Goal: Task Accomplishment & Management: Complete application form

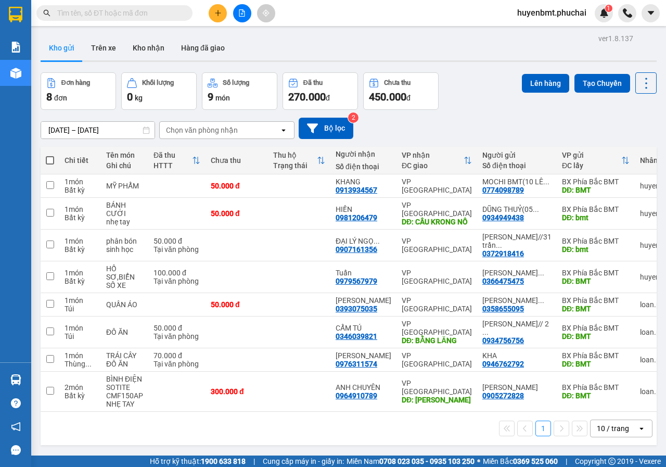
click at [420, 141] on div "[DATE] – [DATE] Press the down arrow key to interact with the calendar and sele…" at bounding box center [349, 128] width 616 height 37
click at [571, 249] on icon at bounding box center [574, 244] width 7 height 7
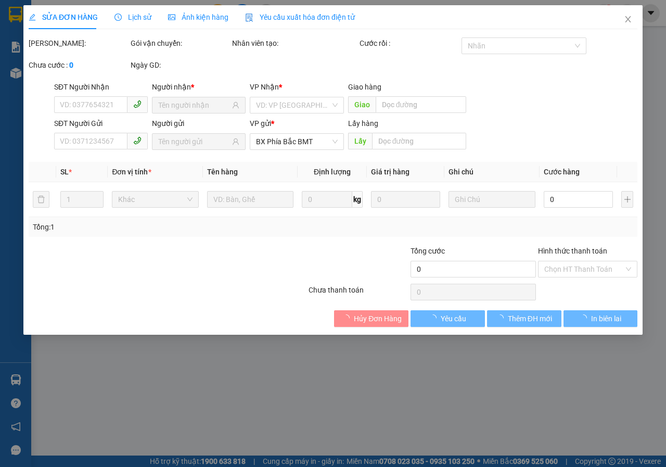
type input "0907161356"
type input "0372918416"
type input "bmt"
type input "50.000"
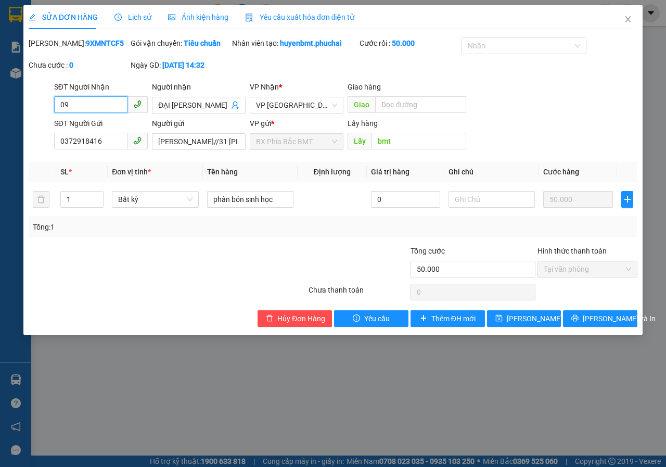
type input "0"
type input "0832130182"
drag, startPoint x: 480, startPoint y: 393, endPoint x: 483, endPoint y: 377, distance: 16.3
click at [480, 393] on div "SỬA ĐƠN HÀNG Lịch sử Ảnh kiện hàng Yêu cầu xuất hóa đơn điện tử Total Paid Fee …" at bounding box center [333, 233] width 666 height 467
click at [579, 322] on icon "printer" at bounding box center [574, 317] width 7 height 7
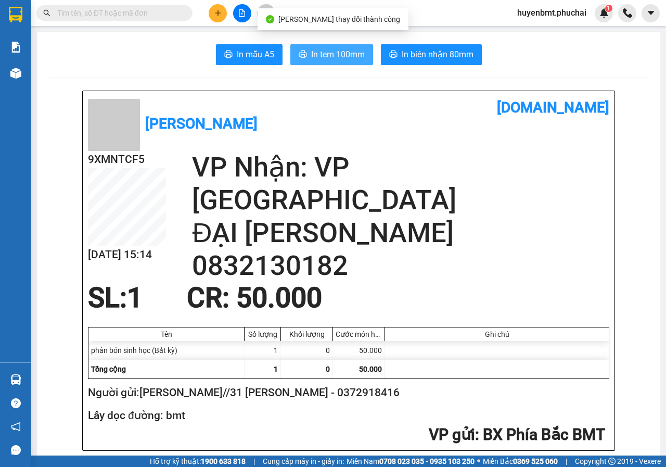
click at [335, 58] on span "In tem 100mm" at bounding box center [338, 54] width 54 height 13
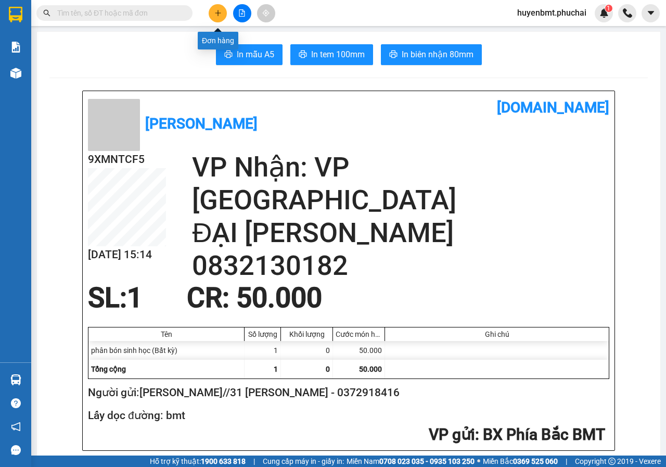
click at [222, 11] on button at bounding box center [218, 13] width 18 height 18
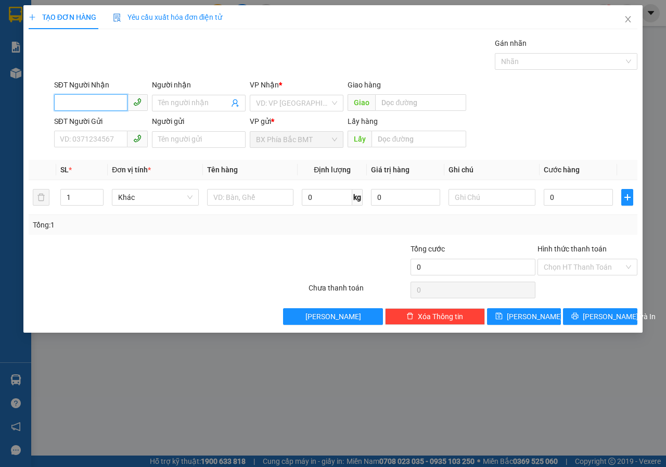
click at [76, 105] on input "SĐT Người Nhận" at bounding box center [90, 102] width 73 height 17
type input "0983787952"
click at [113, 124] on div "0983787952 - TUYẾT NHUNG" at bounding box center [107, 123] width 95 height 11
type input "TUYẾT NHUNG"
type input "50.000"
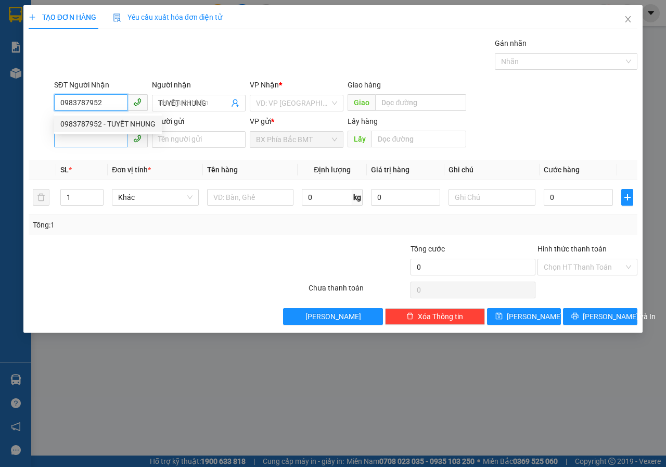
type input "50.000"
type input "0983787952"
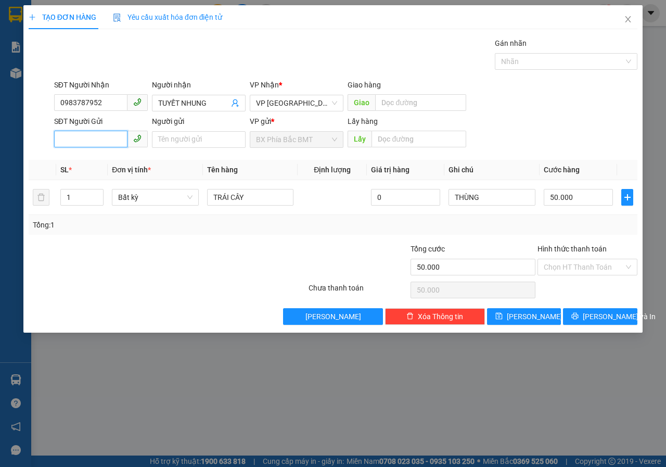
click at [101, 143] on input "SĐT Người Gửi" at bounding box center [90, 139] width 73 height 17
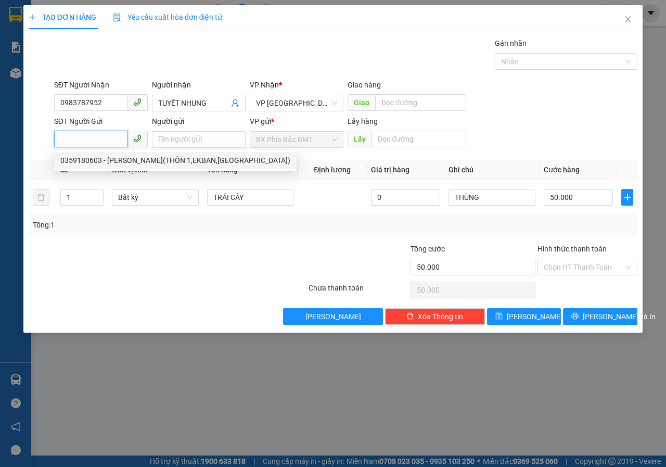
click at [135, 161] on div "0359180603 - TRẦN ĐƯỜNG(THÔN 1,EKBAN,CƯMGA)" at bounding box center [175, 160] width 230 height 11
type input "0359180603"
type input "TRẦN ĐƯỜNG(THÔN 1,EKBAN,CƯMGA)"
type input "BMT"
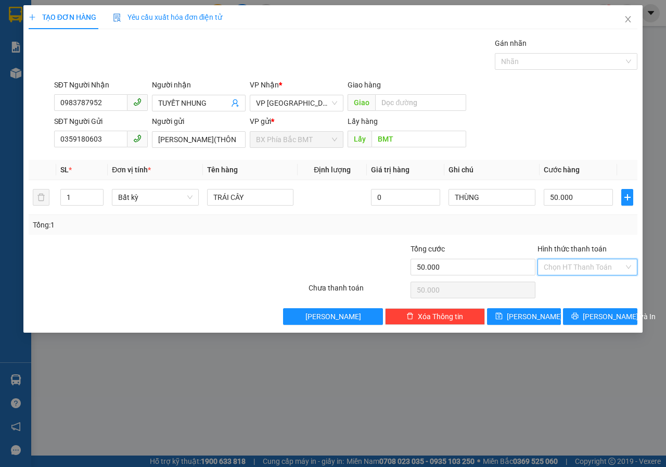
click at [582, 272] on input "Hình thức thanh toán" at bounding box center [584, 267] width 80 height 16
drag, startPoint x: 556, startPoint y: 287, endPoint x: 594, endPoint y: 313, distance: 46.8
click at [555, 287] on div "Tại văn phòng" at bounding box center [587, 287] width 87 height 11
type input "0"
click at [614, 320] on span "[PERSON_NAME] và In" at bounding box center [619, 316] width 73 height 11
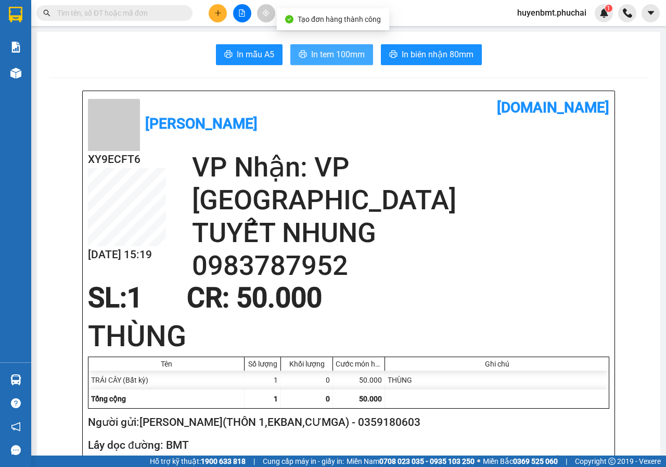
click at [315, 46] on button "In tem 100mm" at bounding box center [331, 54] width 83 height 21
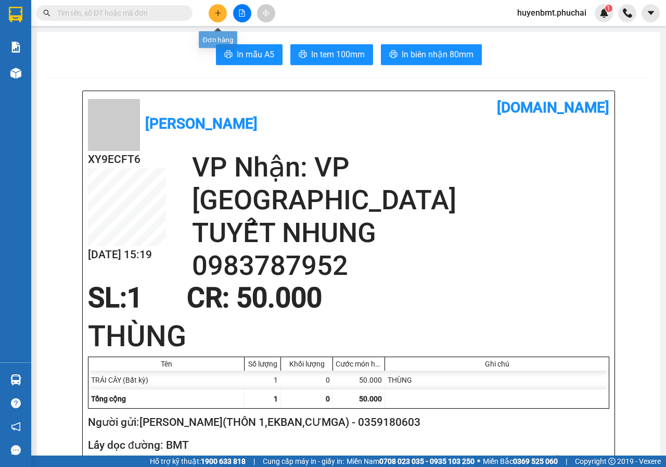
click at [219, 10] on icon "plus" at bounding box center [217, 12] width 7 height 7
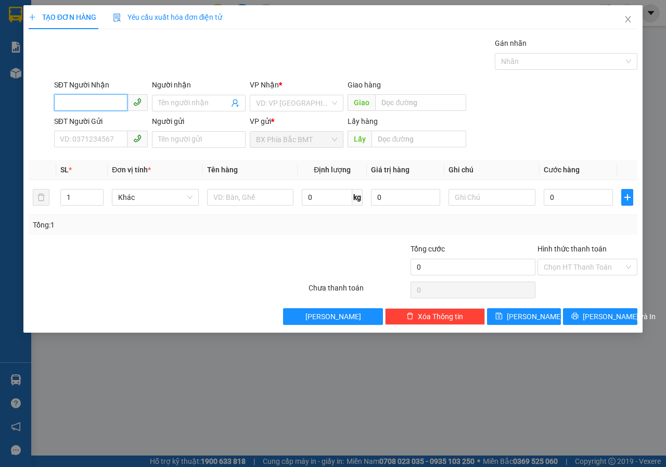
click at [100, 101] on input "SĐT Người Nhận" at bounding box center [90, 102] width 73 height 17
click at [111, 119] on div "0907511989 - A ĐẠI" at bounding box center [100, 123] width 81 height 11
type input "0907511989"
type input "A ĐẠI"
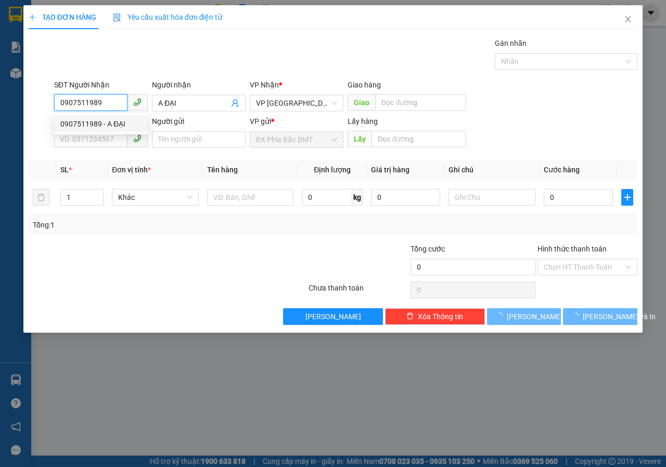
type input "80.000"
type input "0907511989"
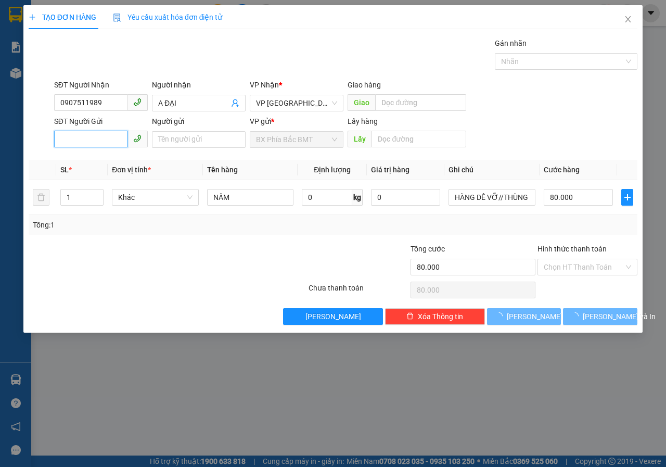
click at [94, 139] on input "SĐT Người Gửi" at bounding box center [90, 139] width 73 height 17
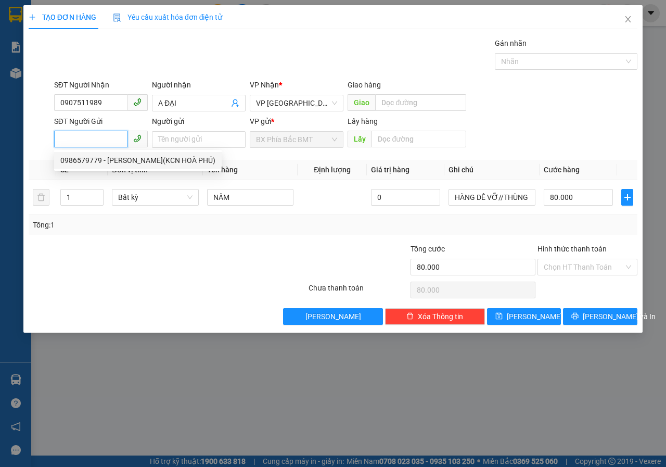
click at [104, 164] on div "0986579779 - KIM CHI(KCN HOÀ PHÚ)" at bounding box center [137, 160] width 155 height 11
type input "0986579779"
type input "KIM CHI(KCN HOÀ PHÚ)"
type input "BMT"
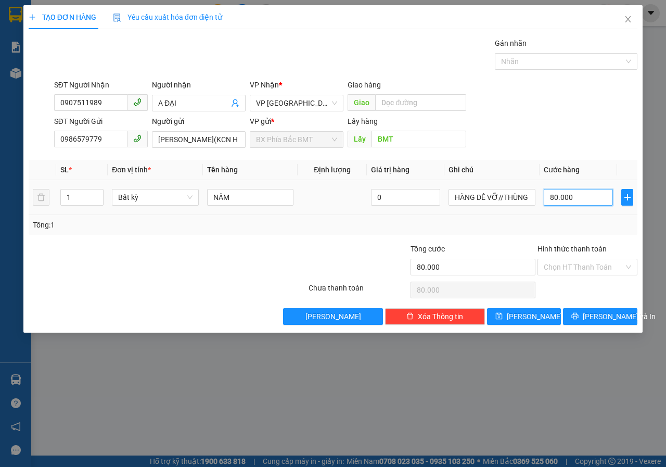
click at [581, 198] on input "80.000" at bounding box center [578, 197] width 69 height 17
type input "7"
type input "70"
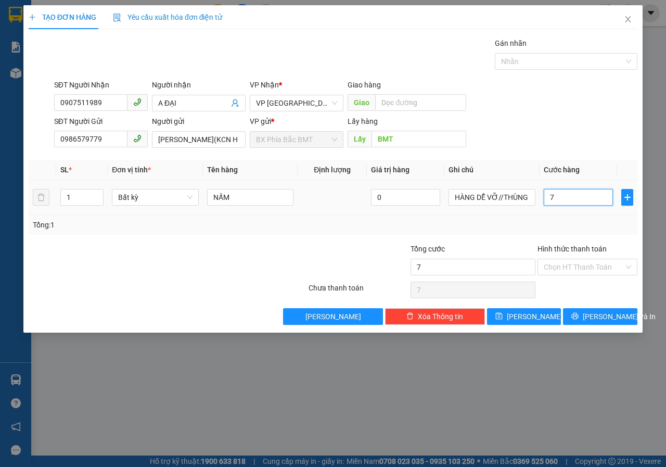
type input "70"
type input "700"
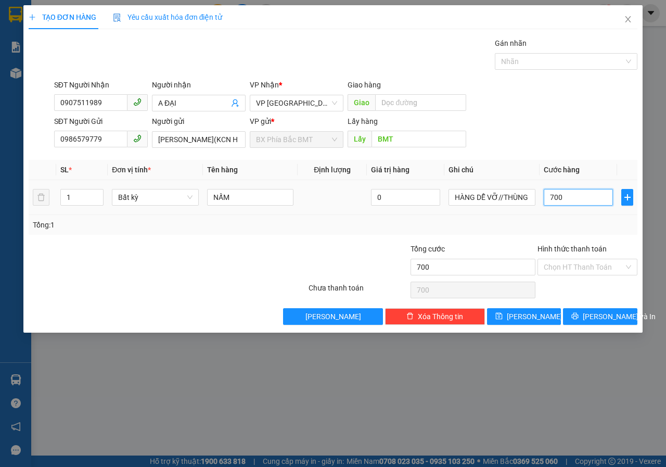
type input "7.000"
type input "70.000"
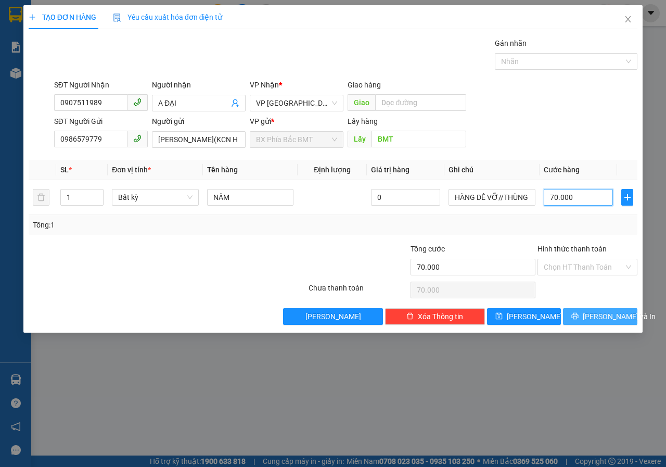
type input "70.000"
click at [598, 316] on span "[PERSON_NAME] và In" at bounding box center [619, 316] width 73 height 11
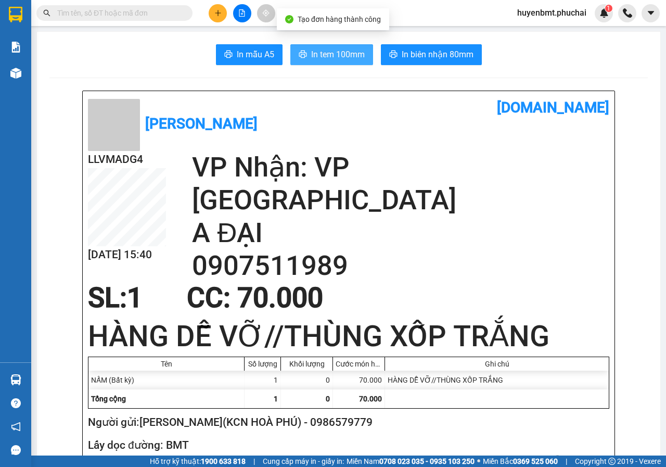
click at [328, 56] on span "In tem 100mm" at bounding box center [338, 54] width 54 height 13
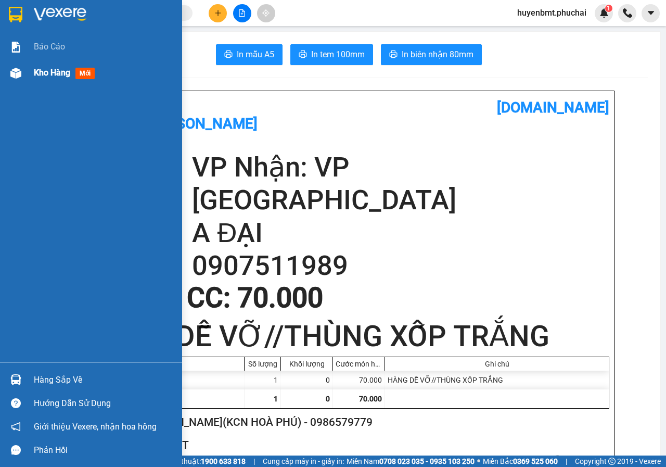
click at [30, 72] on div "Kho hàng mới" at bounding box center [91, 73] width 182 height 26
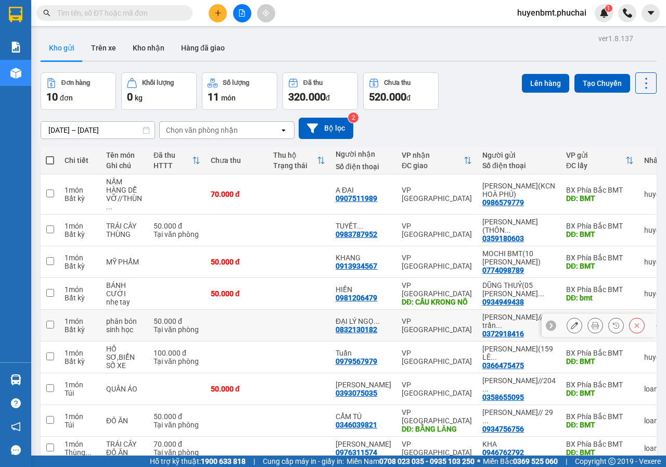
scroll to position [142, 0]
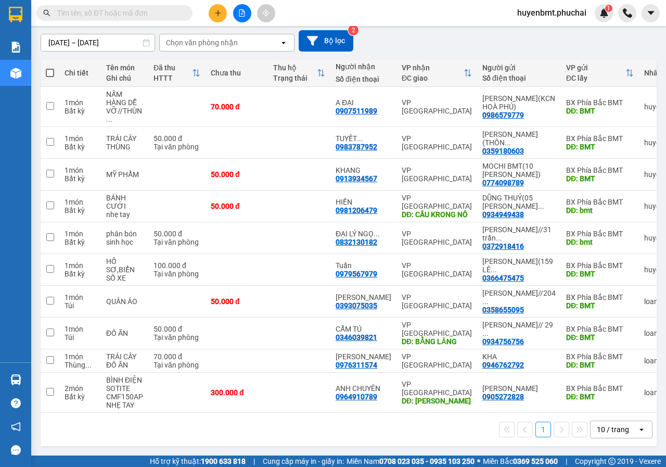
click at [222, 18] on button at bounding box center [218, 13] width 18 height 18
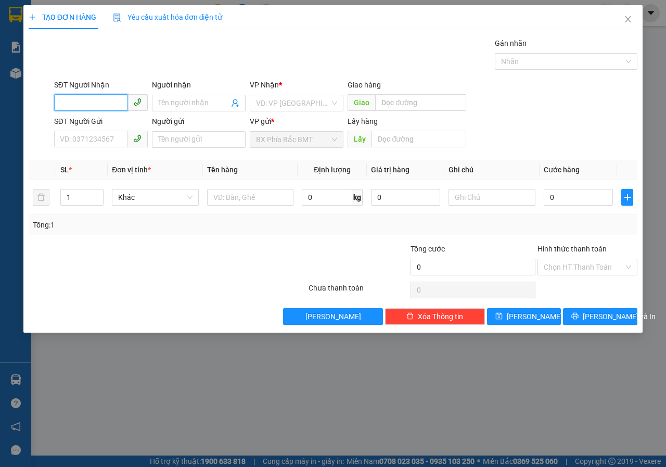
click at [99, 104] on input "SĐT Người Nhận" at bounding box center [90, 102] width 73 height 17
type input "0868411259"
click at [200, 104] on input "Người nhận" at bounding box center [193, 102] width 71 height 11
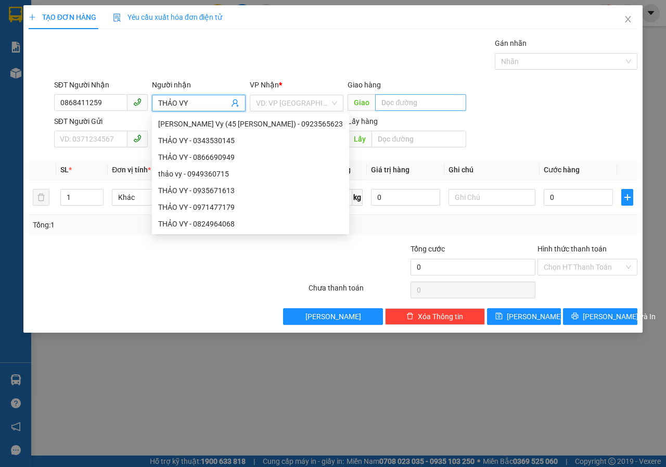
type input "THẢO VY"
click at [406, 104] on input "text" at bounding box center [420, 102] width 91 height 17
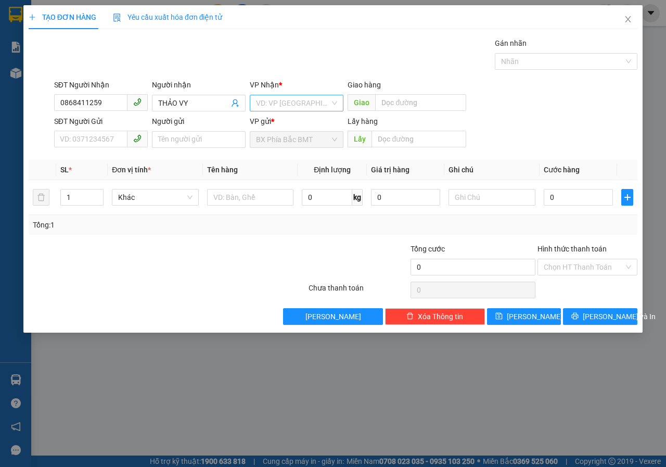
click at [326, 105] on input "search" at bounding box center [293, 103] width 74 height 16
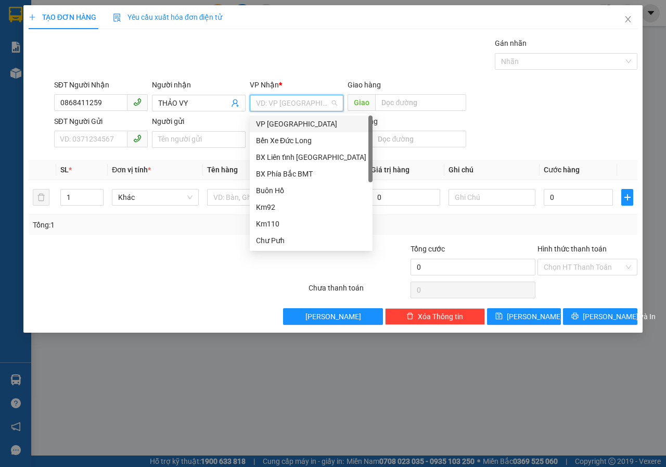
drag, startPoint x: 289, startPoint y: 125, endPoint x: 249, endPoint y: 140, distance: 43.5
click at [289, 125] on div "VP [GEOGRAPHIC_DATA]" at bounding box center [311, 123] width 110 height 11
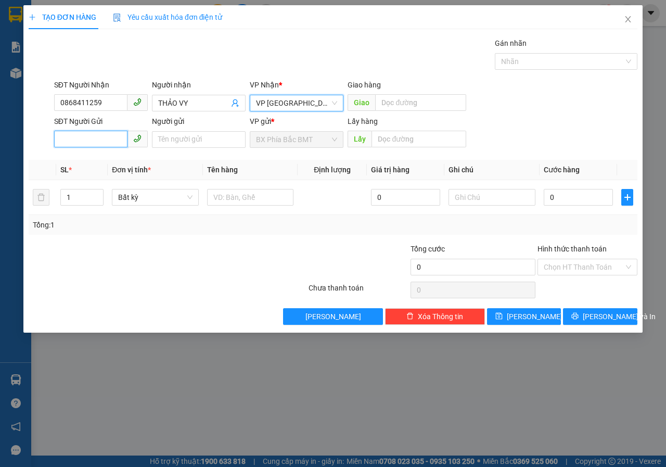
click at [93, 141] on input "SĐT Người Gửi" at bounding box center [90, 139] width 73 height 17
click at [99, 142] on input "SĐT Người Gửi" at bounding box center [90, 139] width 73 height 17
click at [99, 142] on input "0813365" at bounding box center [90, 139] width 73 height 17
type input "0813365060"
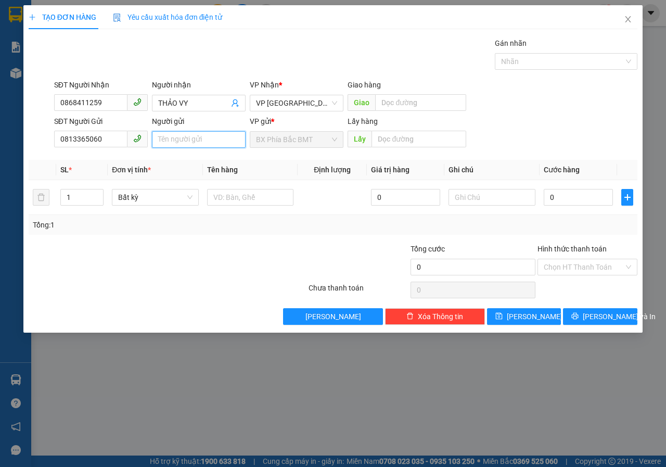
click at [170, 139] on input "Người gửi" at bounding box center [199, 139] width 94 height 17
type input "GIA ANH(88 Y NGÔNG)"
click at [412, 138] on input "text" at bounding box center [418, 139] width 94 height 17
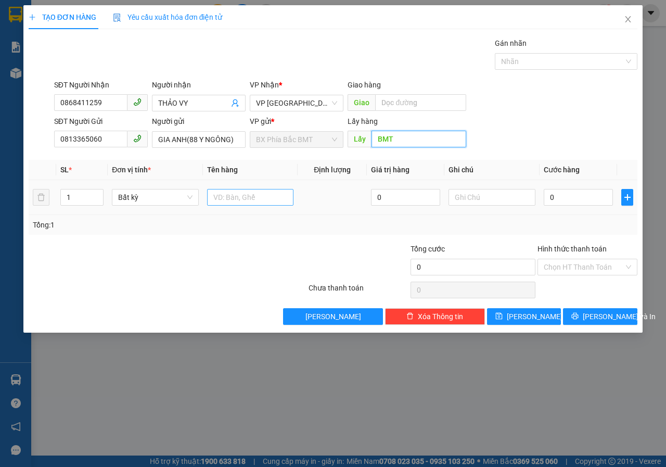
type input "BMT"
click at [232, 201] on input "text" at bounding box center [250, 197] width 87 height 17
type input "QUẦN ÁO"
click at [576, 199] on input "0" at bounding box center [578, 197] width 69 height 17
type input "5"
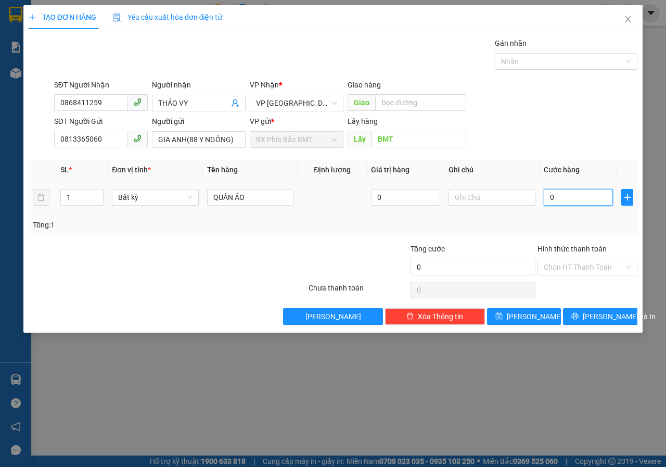
type input "5"
type input "50"
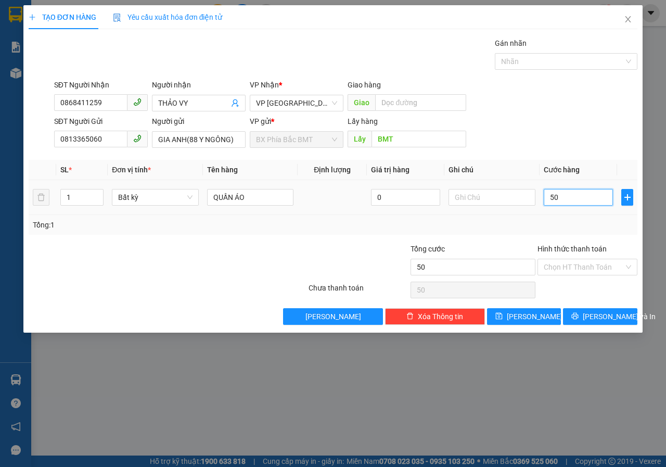
type input "500"
type input "5.000"
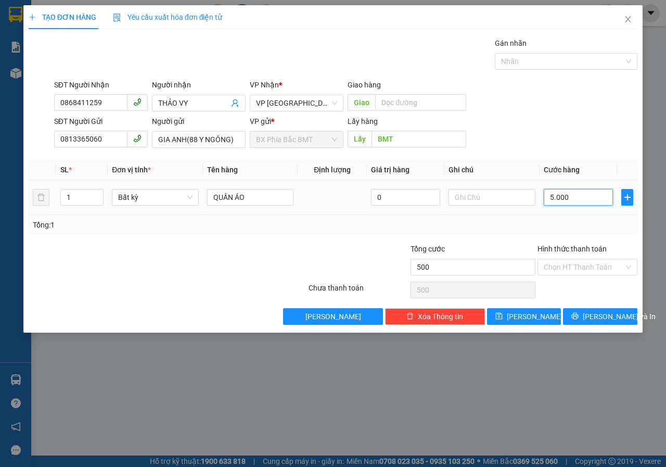
type input "5.000"
type input "50.000"
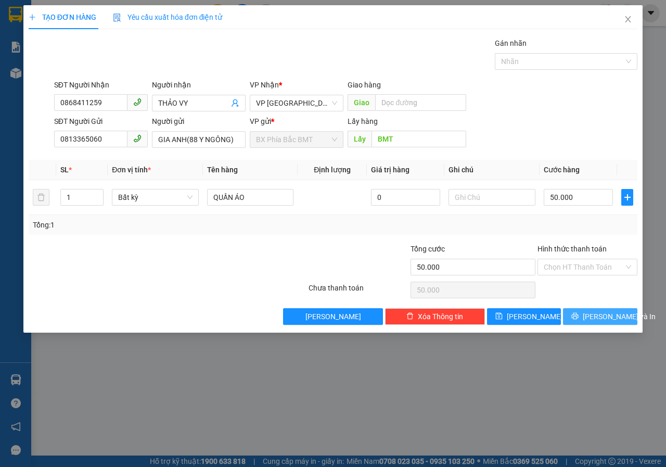
click at [592, 319] on span "[PERSON_NAME] và In" at bounding box center [619, 316] width 73 height 11
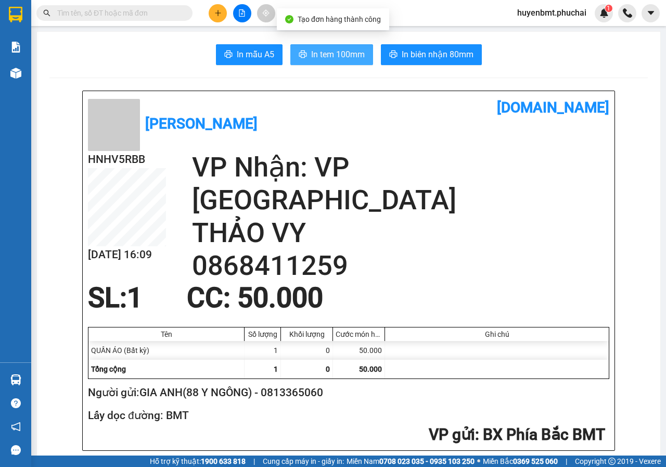
click at [314, 61] on span "In tem 100mm" at bounding box center [338, 54] width 54 height 13
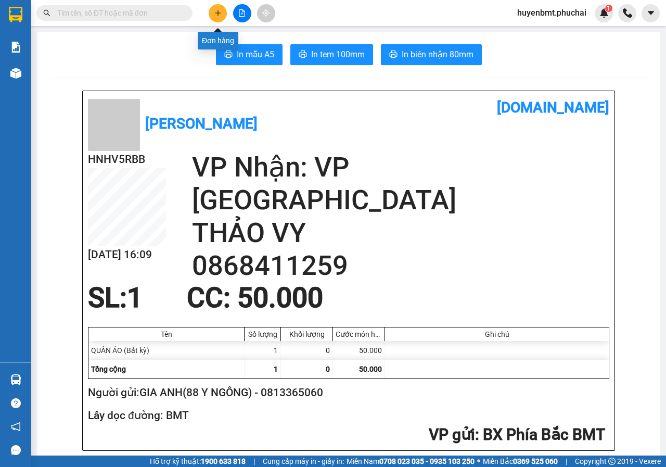
click at [220, 12] on icon "plus" at bounding box center [217, 12] width 7 height 7
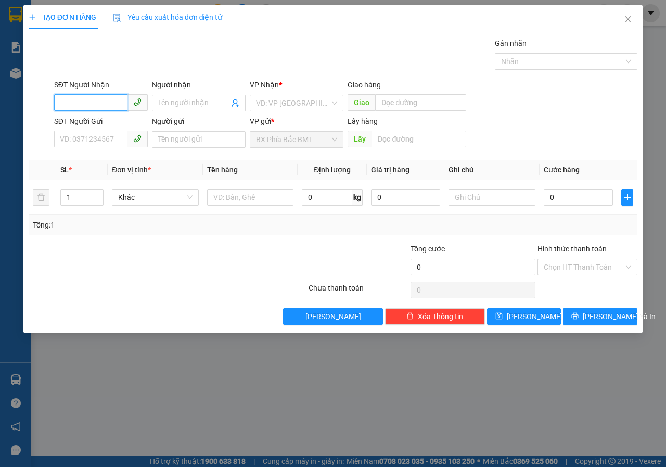
click at [100, 101] on input "SĐT Người Nhận" at bounding box center [90, 102] width 73 height 17
click at [102, 133] on input "SĐT Người Gửi" at bounding box center [90, 139] width 73 height 17
type input "0793647947"
click at [306, 101] on input "search" at bounding box center [293, 103] width 74 height 16
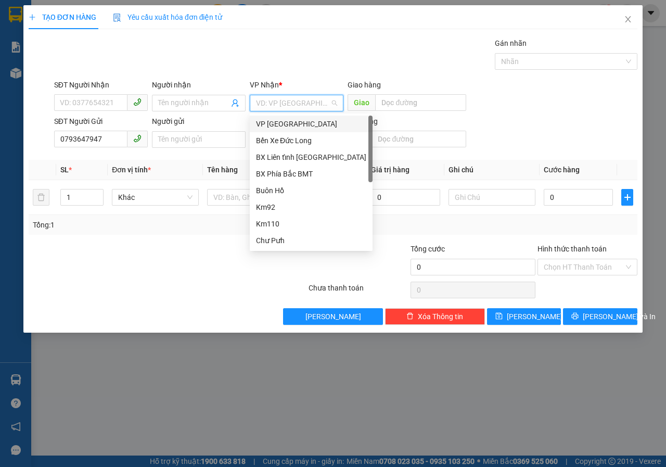
click at [273, 123] on div "VP [GEOGRAPHIC_DATA]" at bounding box center [311, 123] width 110 height 11
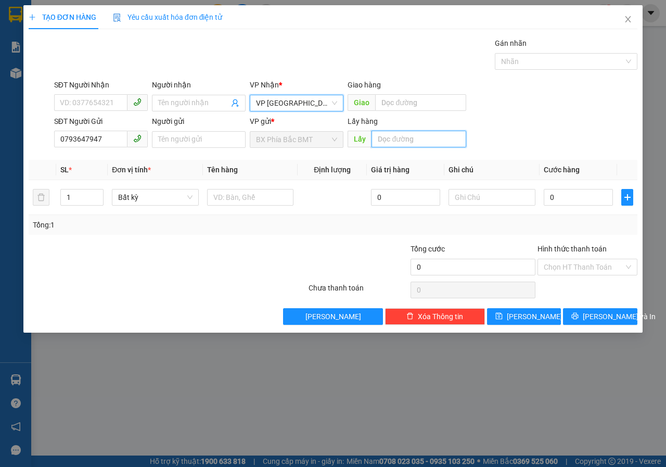
click at [405, 144] on input "text" at bounding box center [418, 139] width 94 height 17
type input "D"
type input "ĐẠT LÝ"
click at [235, 234] on div "Tổng: 1" at bounding box center [333, 225] width 609 height 20
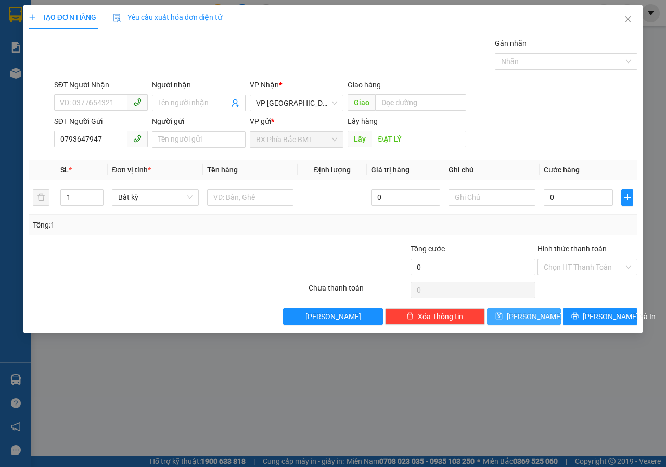
click at [545, 314] on button "[PERSON_NAME]" at bounding box center [524, 316] width 74 height 17
click at [626, 18] on icon "close" at bounding box center [628, 19] width 6 height 6
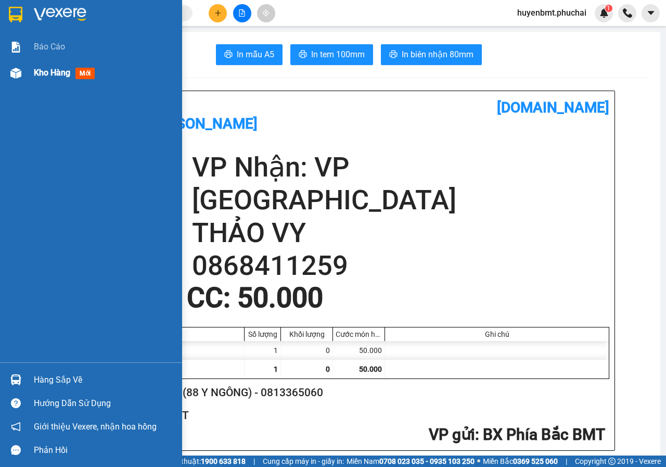
click at [20, 66] on div at bounding box center [16, 73] width 18 height 18
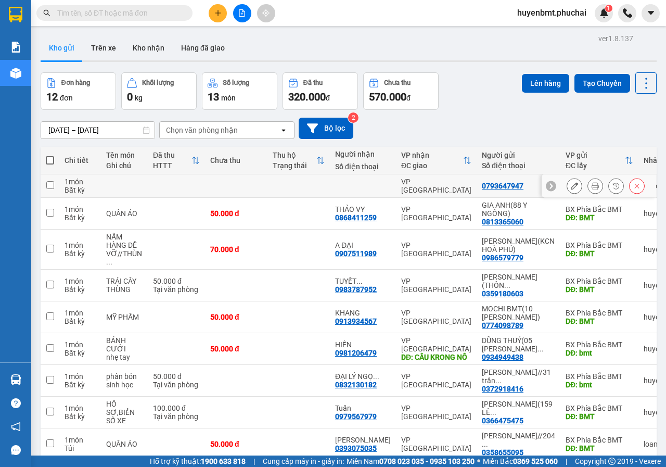
click at [47, 186] on input "checkbox" at bounding box center [50, 185] width 8 height 8
checkbox input "true"
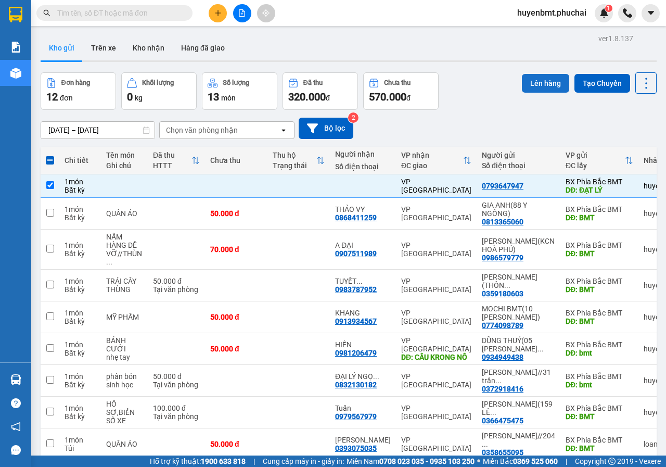
click at [526, 89] on button "Lên hàng" at bounding box center [545, 83] width 47 height 19
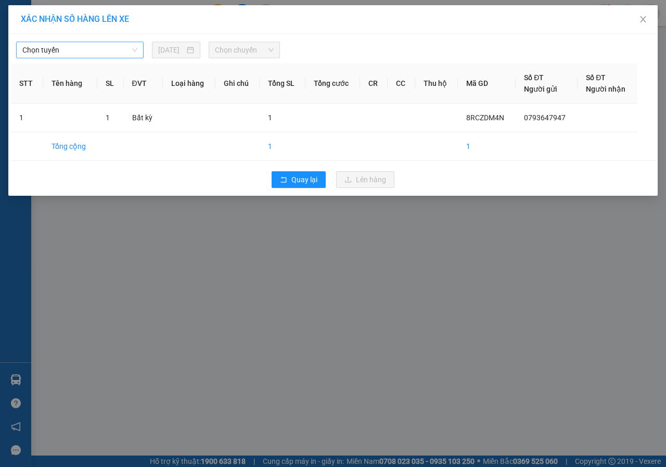
click at [55, 47] on span "Chọn tuyến" at bounding box center [79, 50] width 115 height 16
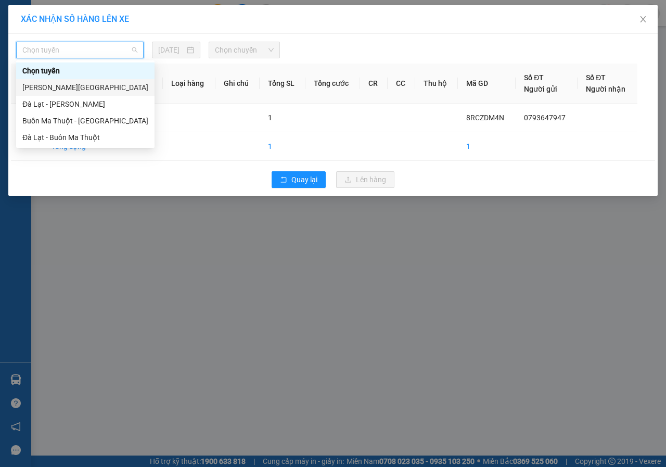
click at [46, 87] on div "Gia Lai - Đà Lạt" at bounding box center [85, 87] width 126 height 11
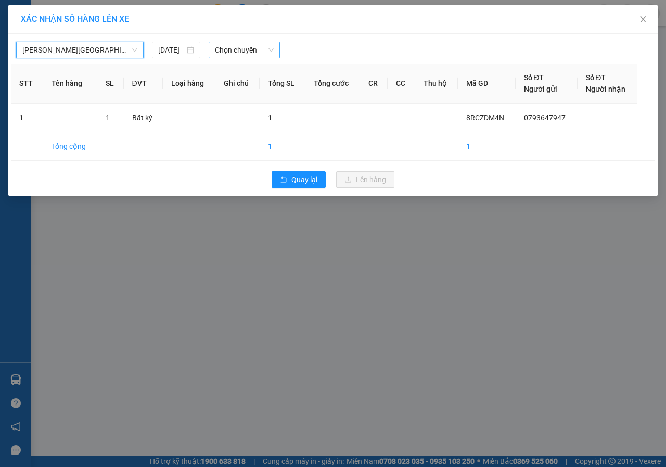
click at [225, 52] on span "Chọn chuyến" at bounding box center [244, 50] width 58 height 16
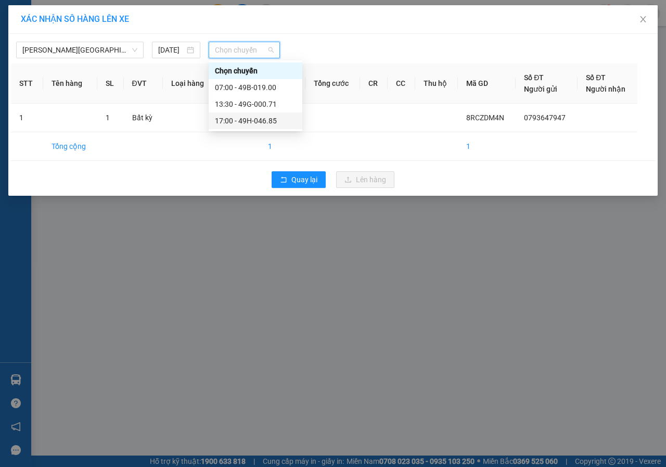
click at [246, 123] on div "17:00 - 49H-046.85" at bounding box center [255, 120] width 81 height 11
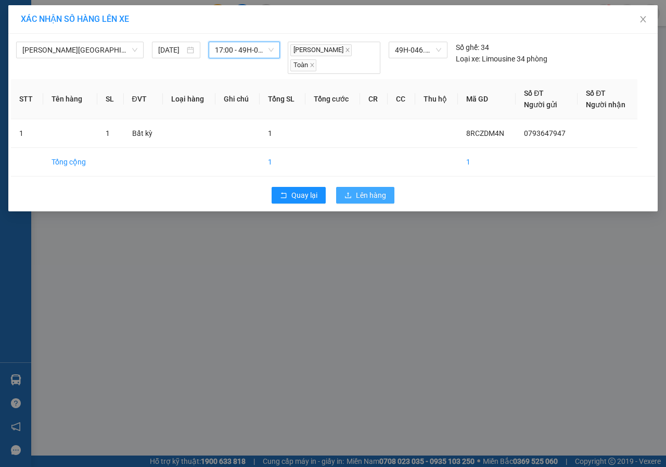
click at [355, 187] on button "Lên hàng" at bounding box center [365, 195] width 58 height 17
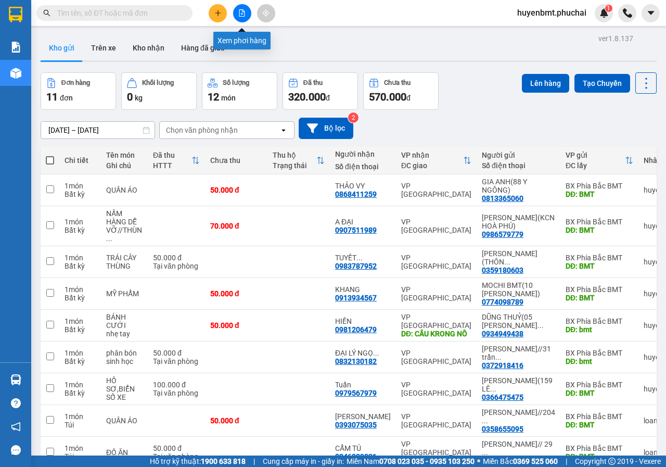
click at [241, 11] on icon "file-add" at bounding box center [241, 12] width 7 height 7
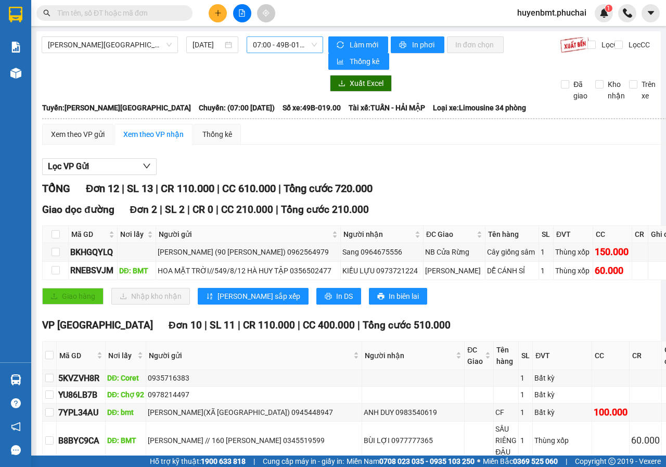
click at [273, 43] on span "07:00 - 49B-019.00" at bounding box center [284, 45] width 63 height 16
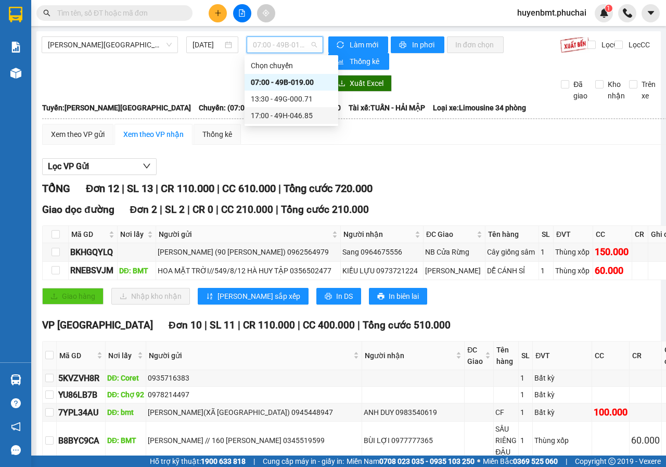
click at [279, 113] on div "17:00 - 49H-046.85" at bounding box center [291, 115] width 81 height 11
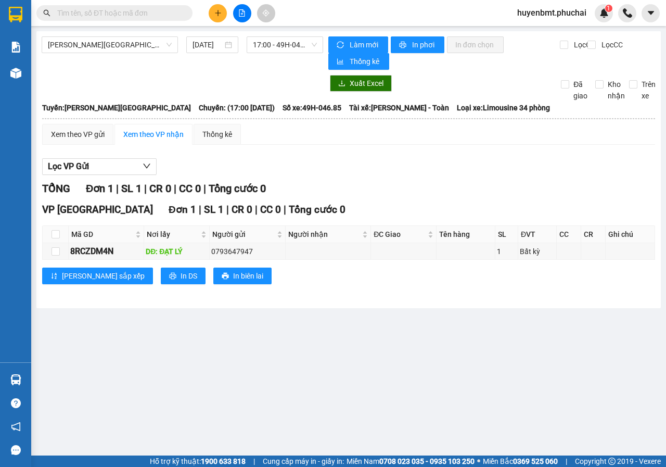
click at [214, 331] on main "Gia Lai - Đà Lạt 11/08/2025 17:00 - 49H-046.85 Làm mới In phơi In đơn chọn Thốn…" at bounding box center [333, 227] width 666 height 455
click at [218, 12] on icon "plus" at bounding box center [217, 13] width 1 height 6
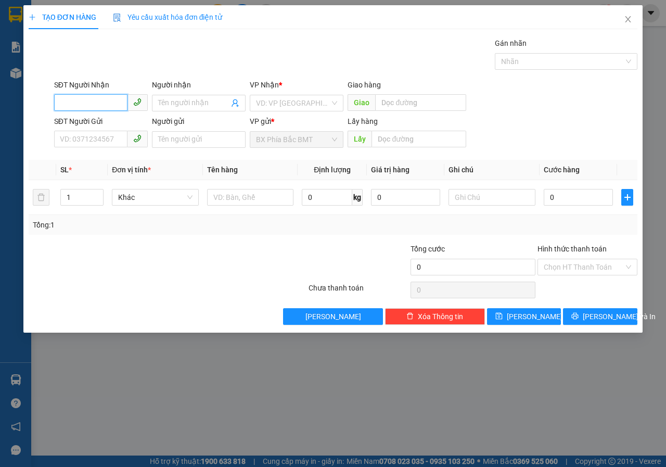
click at [83, 103] on input "SĐT Người Nhận" at bounding box center [90, 102] width 73 height 17
type input "0"
click at [79, 145] on input "SĐT Người Gửi" at bounding box center [90, 139] width 73 height 17
click at [272, 107] on input "search" at bounding box center [293, 103] width 74 height 16
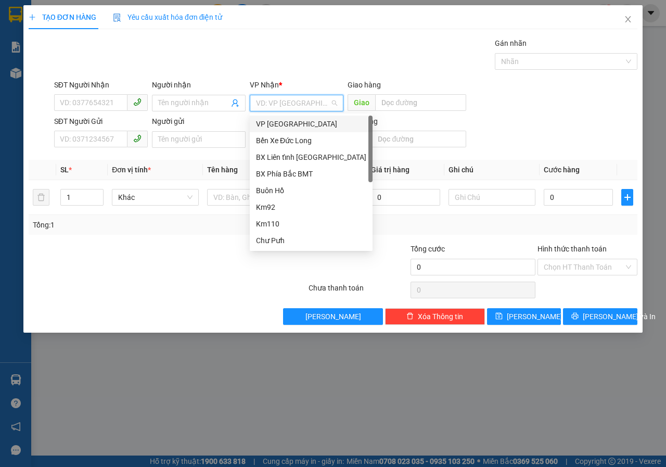
click at [277, 129] on div "VP [GEOGRAPHIC_DATA]" at bounding box center [311, 123] width 110 height 11
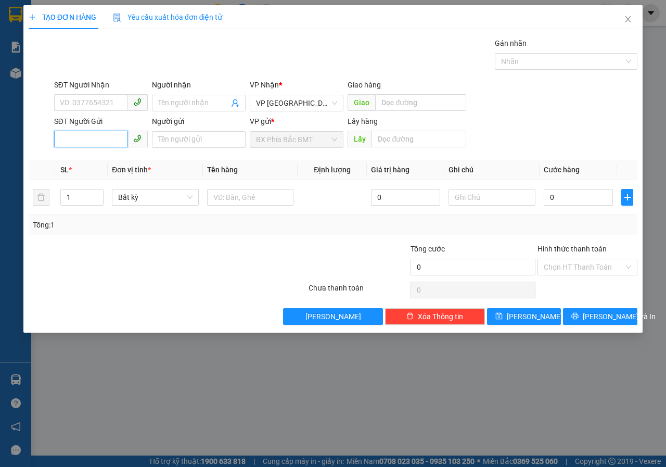
click at [98, 142] on input "SĐT Người Gửi" at bounding box center [90, 139] width 73 height 17
type input "0963282317"
click at [387, 135] on input "text" at bounding box center [418, 139] width 94 height 17
type input "N3 CON NGỰA"
click at [470, 357] on div "TẠO ĐƠN HÀNG Yêu cầu xuất hóa đơn điện tử Transit Pickup Surcharge Ids Transit …" at bounding box center [333, 233] width 666 height 467
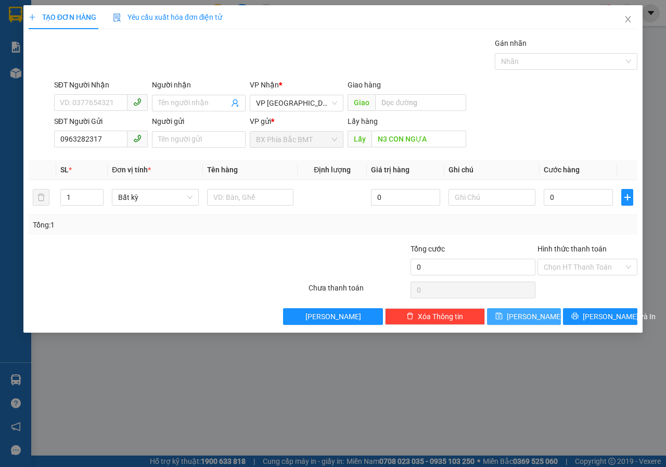
click at [511, 315] on button "[PERSON_NAME]" at bounding box center [524, 316] width 74 height 17
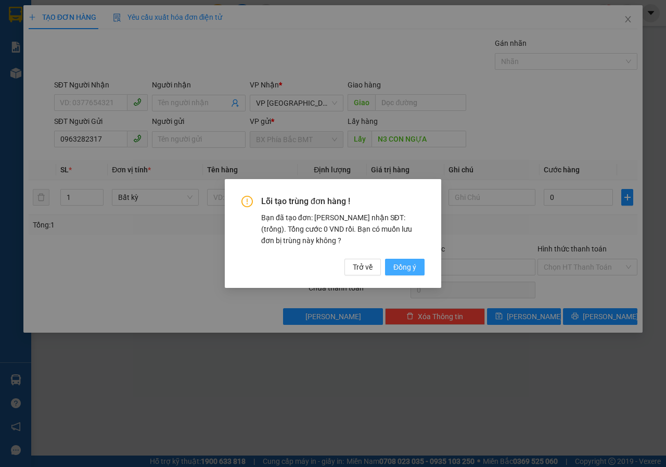
click at [404, 265] on span "Đồng ý" at bounding box center [404, 266] width 23 height 11
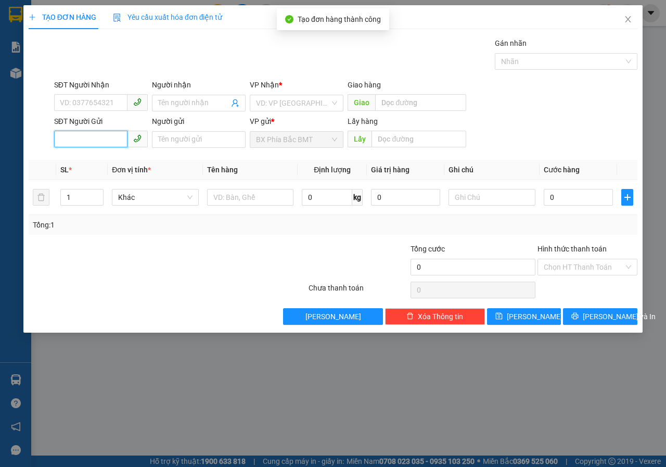
click at [87, 137] on input "SĐT Người Gửi" at bounding box center [90, 139] width 73 height 17
type input "0865040118"
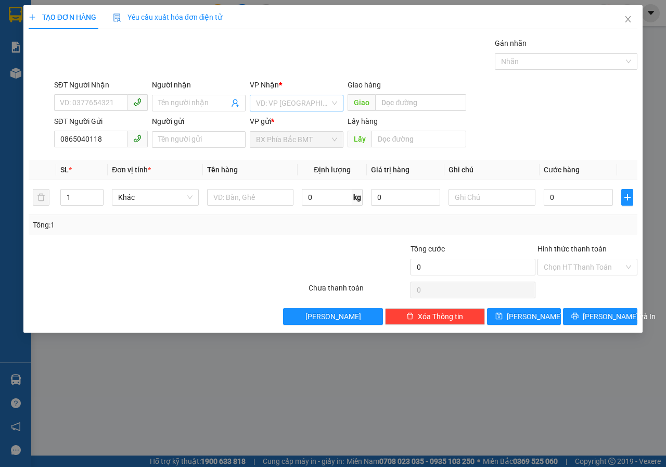
click at [281, 104] on input "search" at bounding box center [293, 103] width 74 height 16
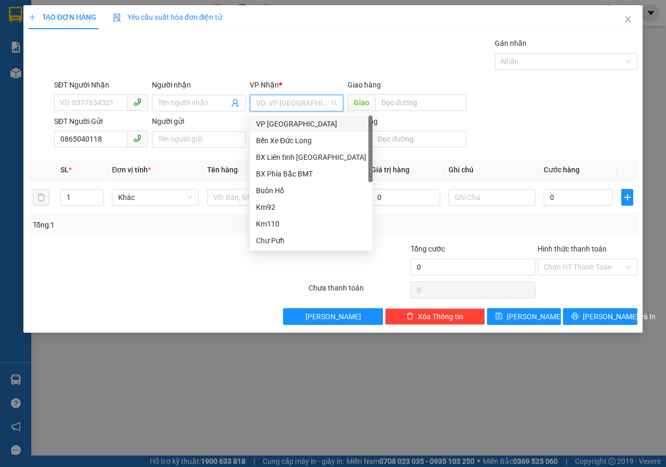
click at [286, 125] on div "VP [GEOGRAPHIC_DATA]" at bounding box center [311, 123] width 110 height 11
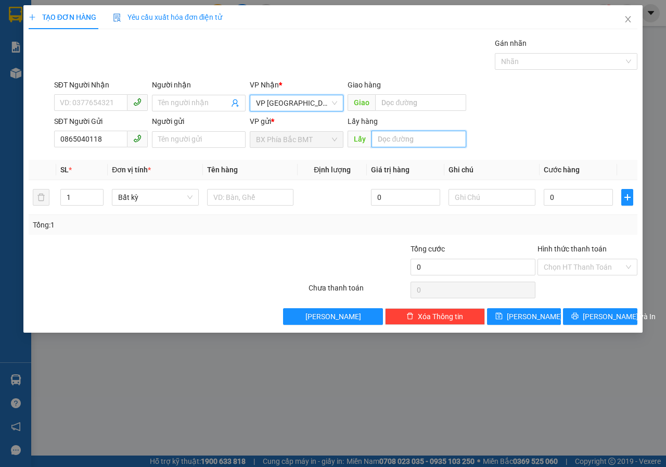
click at [392, 143] on input "text" at bounding box center [418, 139] width 94 height 17
type input "CTY BÔNG CHƯ SÊ"
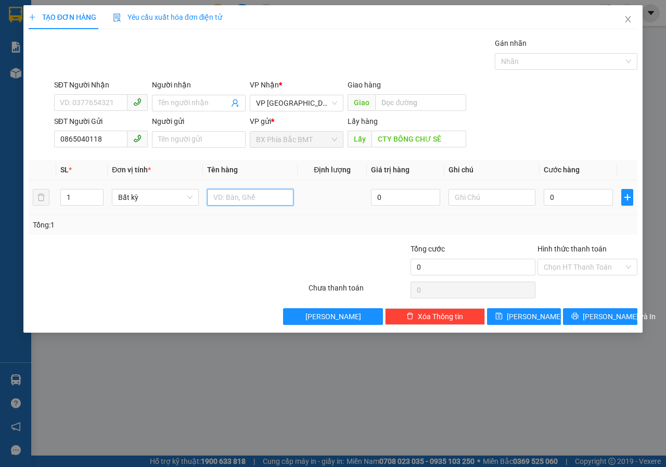
click at [227, 200] on input "text" at bounding box center [250, 197] width 87 height 17
type input "XE EX KÈM CAVET"
click at [481, 238] on div "Transit Pickup Surcharge Ids Transit Deliver Surcharge Ids Transit Deliver Surc…" at bounding box center [333, 180] width 609 height 287
click at [561, 201] on input "0" at bounding box center [578, 197] width 69 height 17
type input "6"
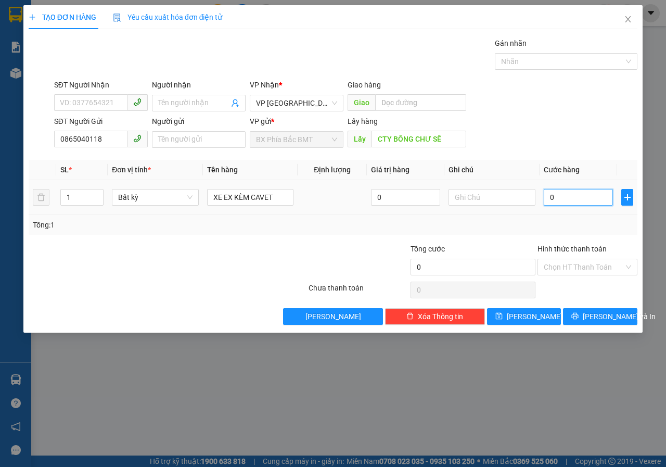
type input "6"
type input "60"
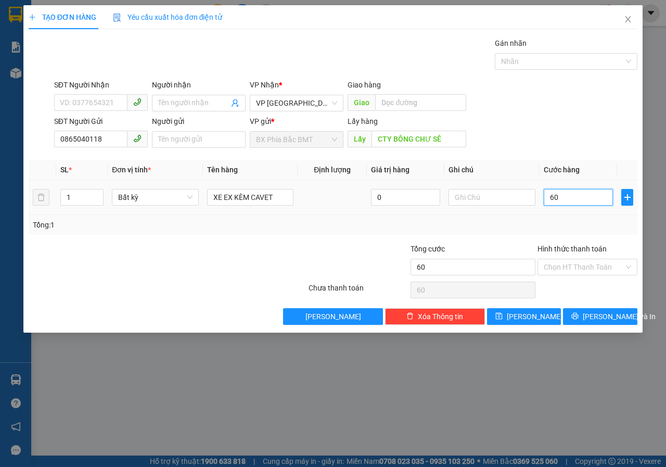
type input "600"
type input "6.000"
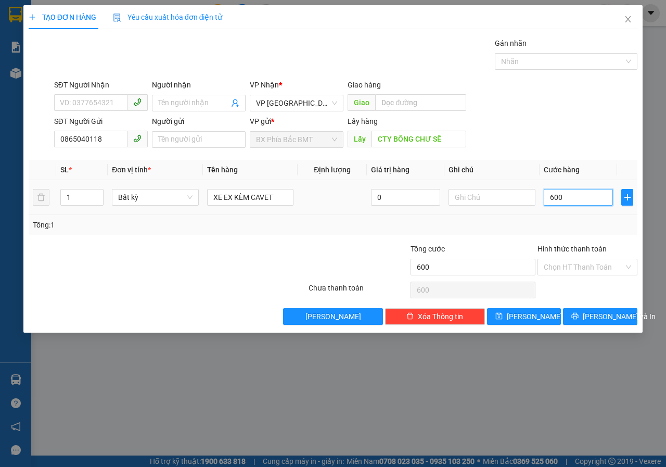
type input "6.000"
type input "60.000"
type input "600.000"
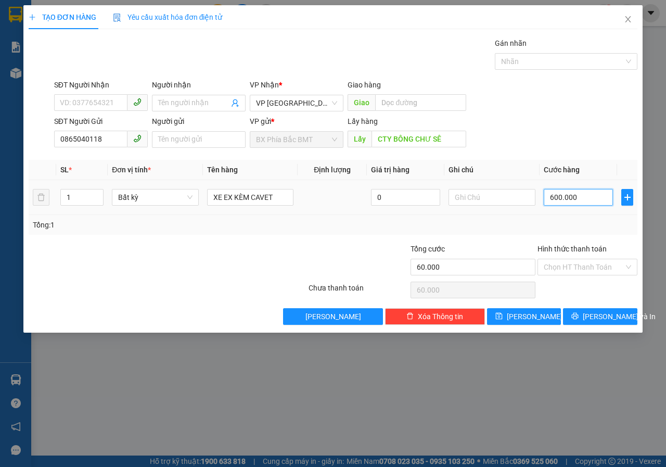
type input "600.000"
click at [520, 317] on button "[PERSON_NAME]" at bounding box center [524, 316] width 74 height 17
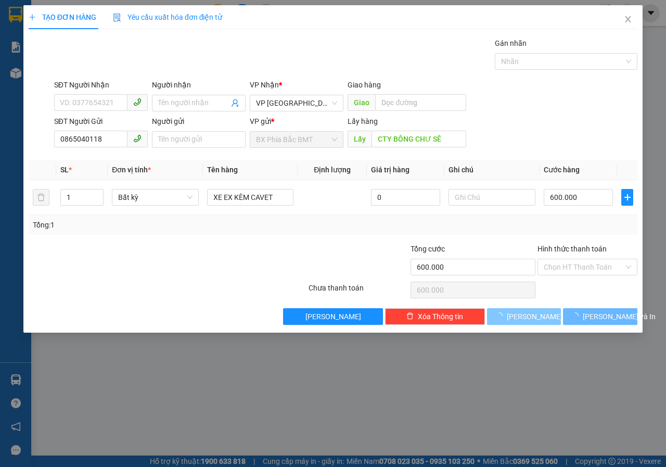
type input "0"
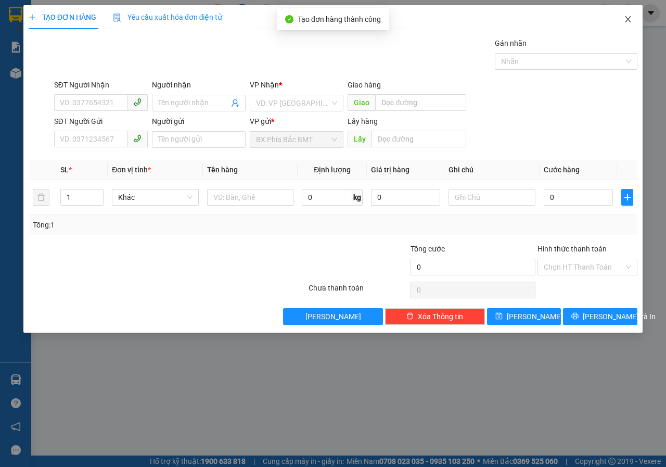
click at [627, 20] on icon "close" at bounding box center [628, 19] width 8 height 8
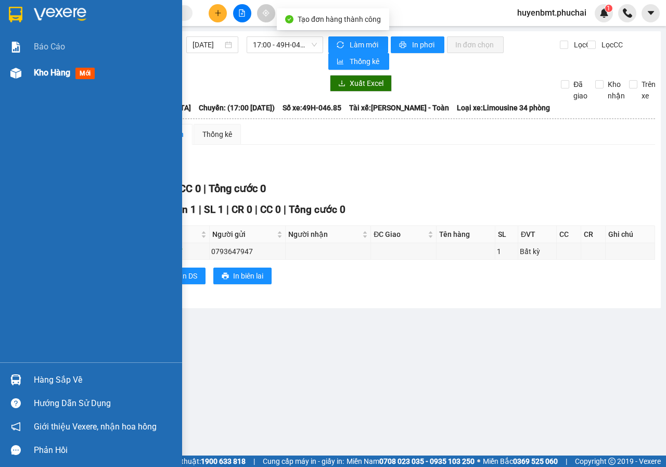
click at [21, 74] on img at bounding box center [15, 73] width 11 height 11
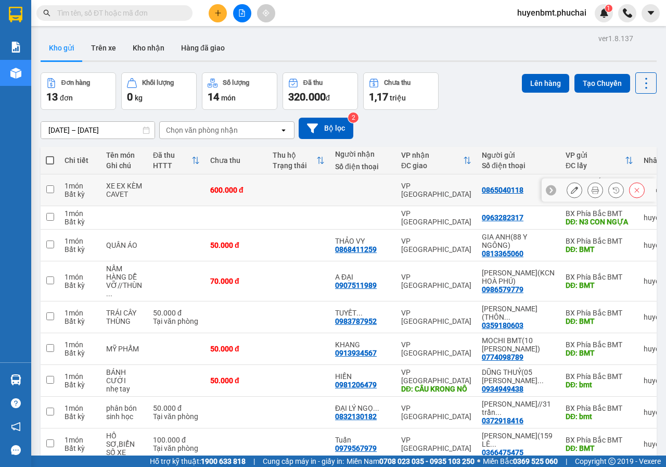
click at [52, 187] on input "checkbox" at bounding box center [50, 189] width 8 height 8
checkbox input "true"
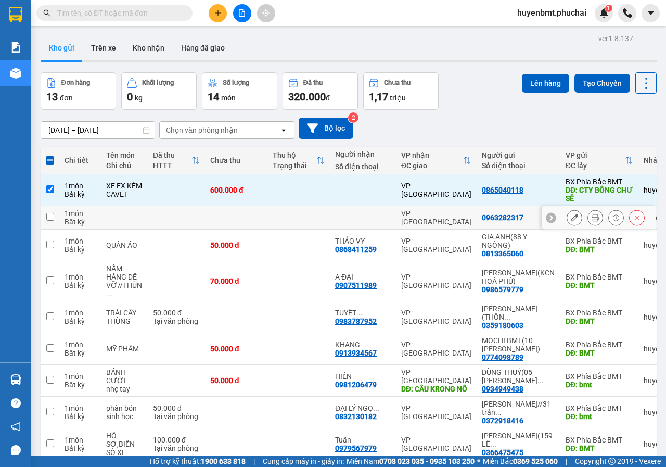
click at [50, 216] on input "checkbox" at bounding box center [50, 217] width 8 height 8
checkbox input "true"
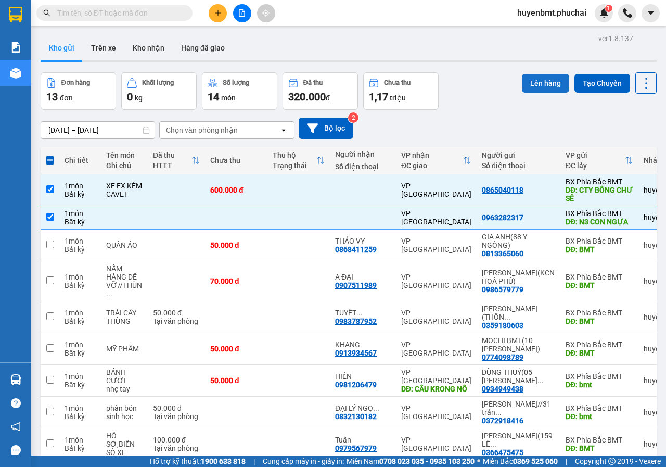
click at [529, 83] on button "Lên hàng" at bounding box center [545, 83] width 47 height 19
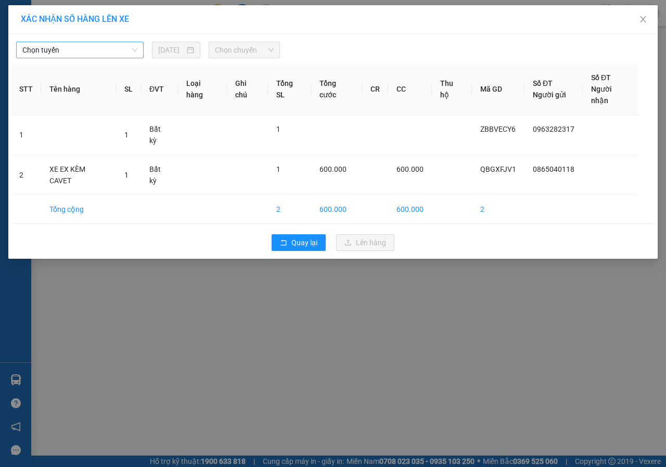
click at [66, 47] on span "Chọn tuyến" at bounding box center [79, 50] width 115 height 16
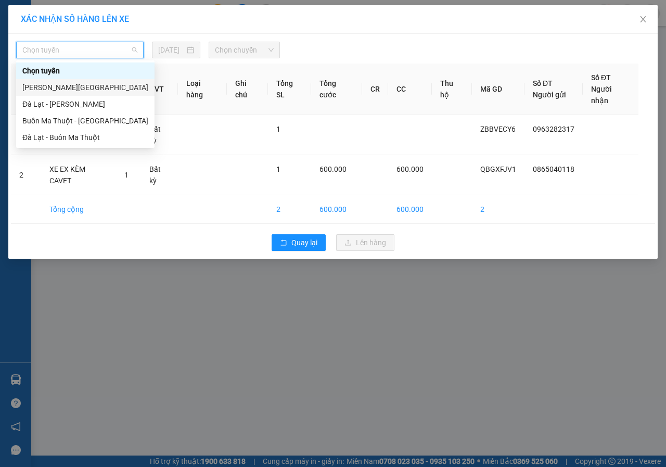
click at [46, 88] on div "Gia Lai - Đà Lạt" at bounding box center [85, 87] width 126 height 11
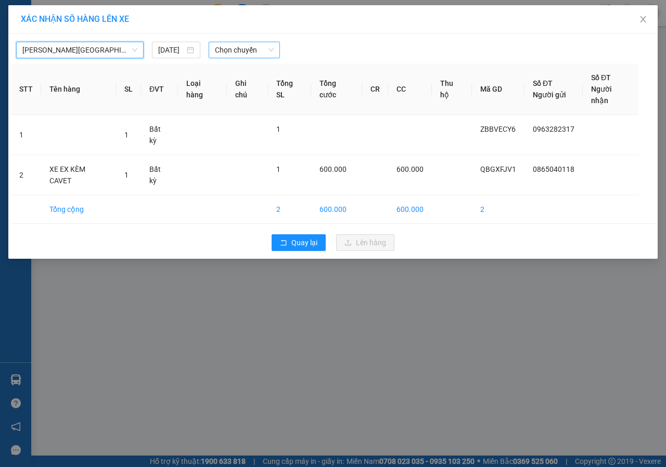
click at [235, 56] on span "Chọn chuyến" at bounding box center [244, 50] width 58 height 16
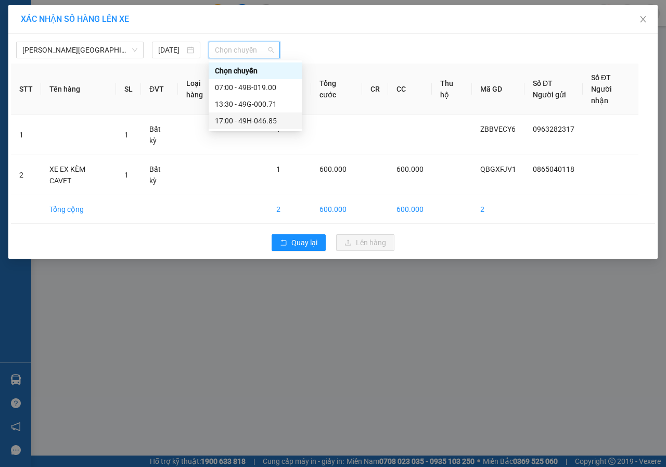
click at [241, 118] on div "17:00 - 49H-046.85" at bounding box center [255, 120] width 81 height 11
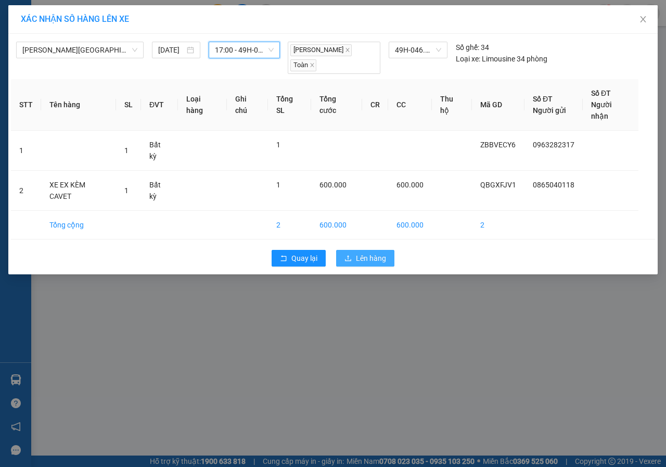
click at [367, 252] on span "Lên hàng" at bounding box center [371, 257] width 30 height 11
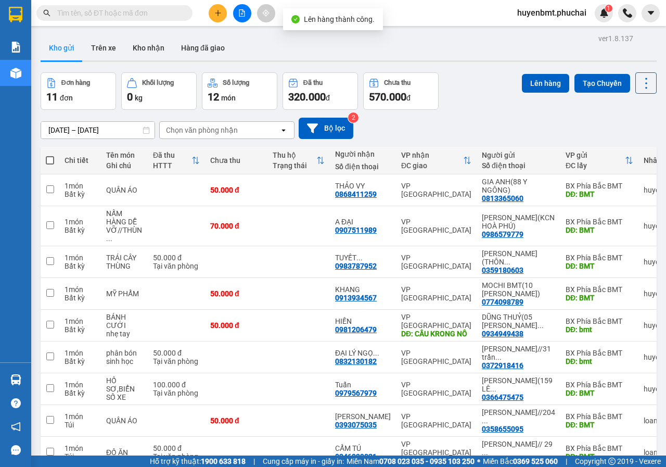
click at [240, 16] on icon "file-add" at bounding box center [242, 12] width 6 height 7
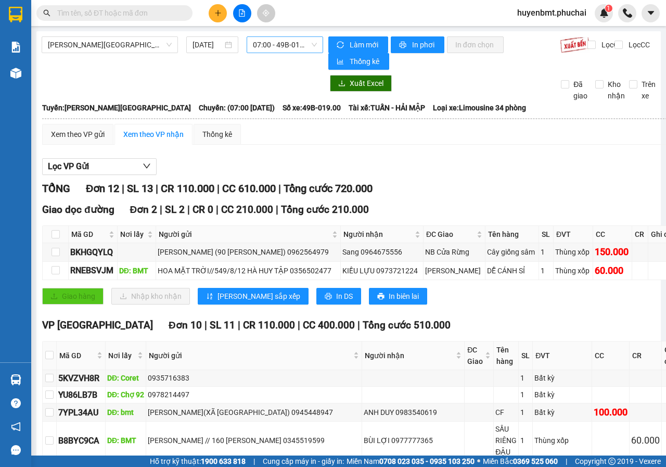
click at [265, 42] on span "07:00 - 49B-019.00" at bounding box center [284, 45] width 63 height 16
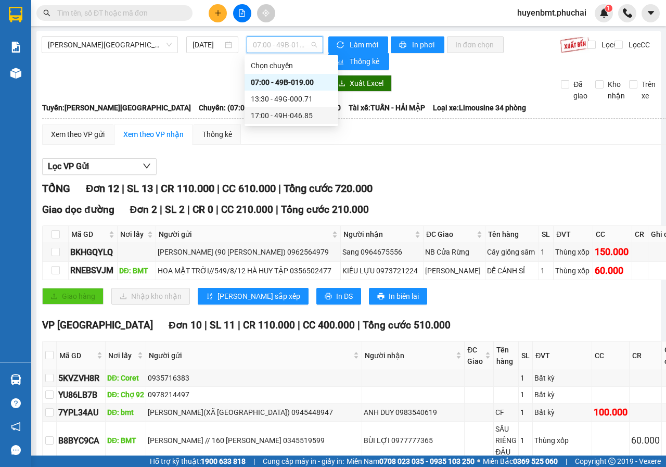
click at [283, 115] on div "17:00 - 49H-046.85" at bounding box center [291, 115] width 81 height 11
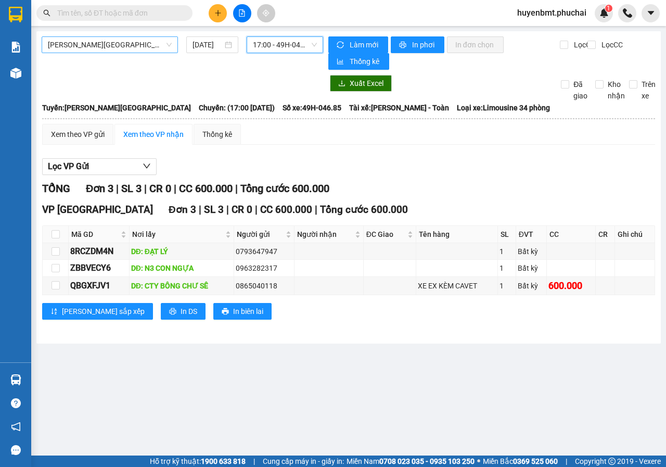
click at [127, 43] on span "Gia Lai - Đà Lạt" at bounding box center [110, 45] width 124 height 16
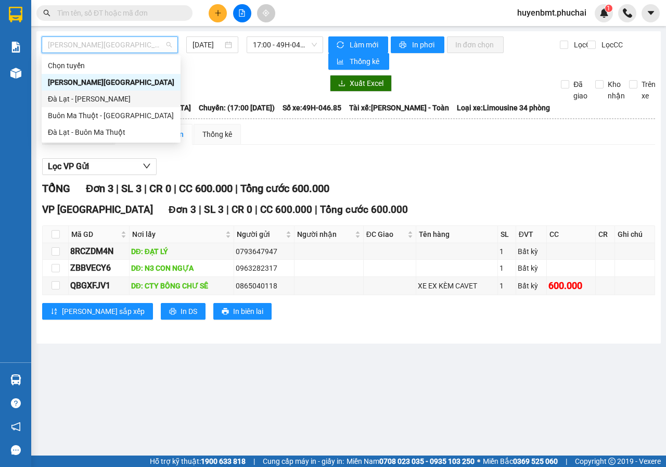
click at [76, 99] on div "Đà Lạt - Gia Lai" at bounding box center [111, 98] width 126 height 11
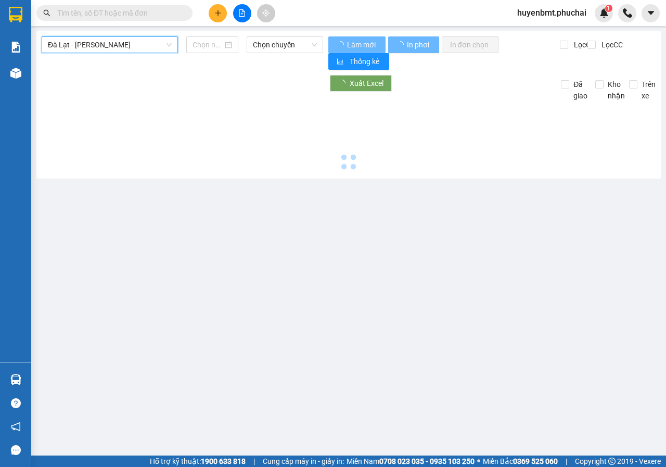
type input "11/08/2025"
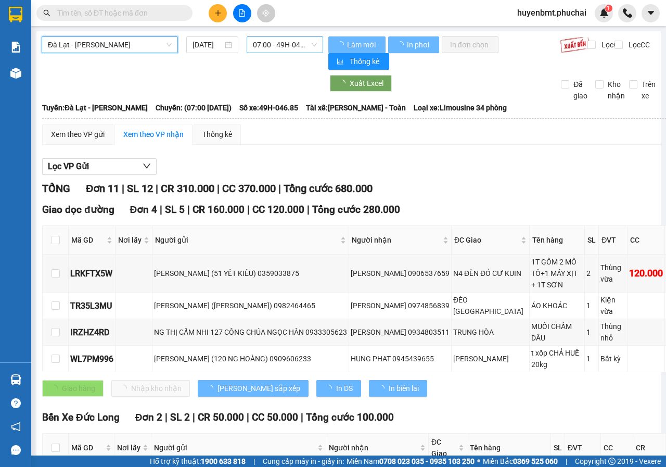
click at [293, 47] on span "07:00 - 49H-046.85" at bounding box center [284, 45] width 63 height 16
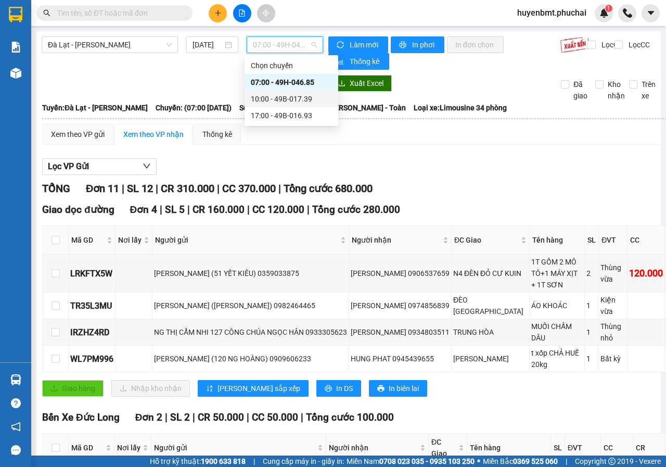
click at [286, 103] on div "10:00 - 49B-017.39" at bounding box center [291, 98] width 81 height 11
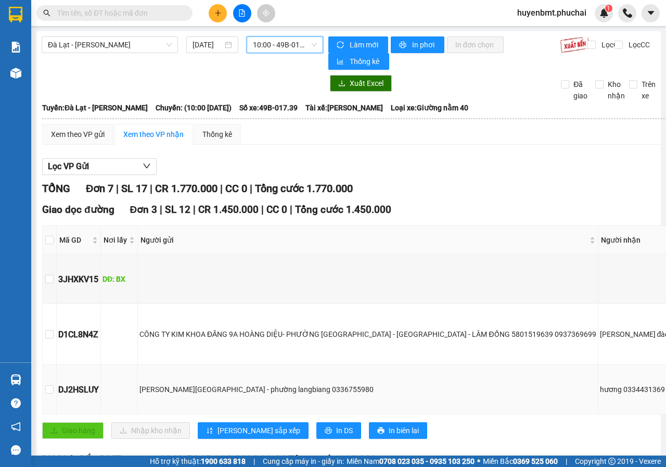
scroll to position [208, 0]
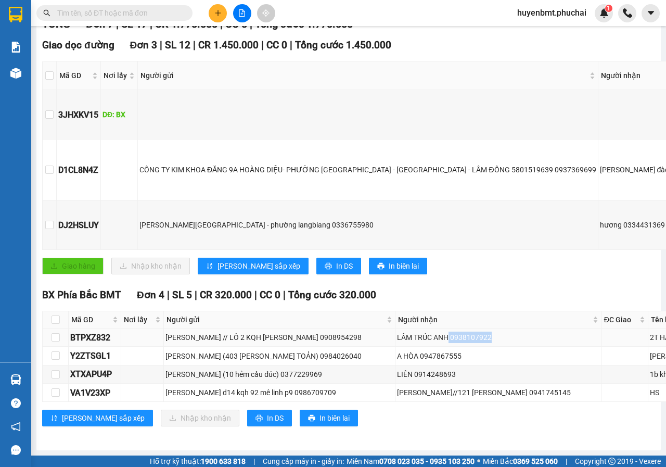
drag, startPoint x: 411, startPoint y: 310, endPoint x: 459, endPoint y: 302, distance: 48.6
click at [459, 328] on td "LÂM TRÚC ANH 0938107922" at bounding box center [498, 337] width 206 height 18
copy div "0938107922"
click at [486, 328] on td "LÂM TRÚC ANH 0938107922" at bounding box center [498, 337] width 206 height 18
drag, startPoint x: 479, startPoint y: 232, endPoint x: 468, endPoint y: 219, distance: 16.7
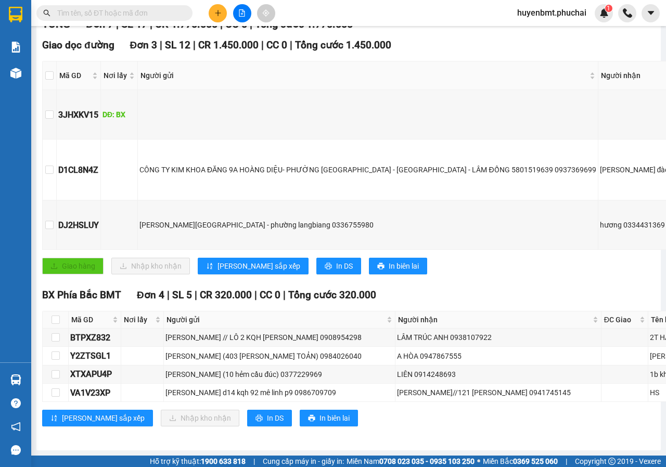
click at [474, 226] on div "Giao dọc đường Đơn 3 | SL 12 | CR 1.450.000 | CC 0 | Tổng cước 1.450.000 Mã GD …" at bounding box center [466, 159] width 849 height 245
drag, startPoint x: 383, startPoint y: 336, endPoint x: 441, endPoint y: 336, distance: 57.2
click at [441, 350] on div "A HÒA 0947867555" at bounding box center [498, 355] width 202 height 11
copy div "0947867555"
click at [475, 274] on div "Click to sort ascending" at bounding box center [444, 261] width 81 height 25
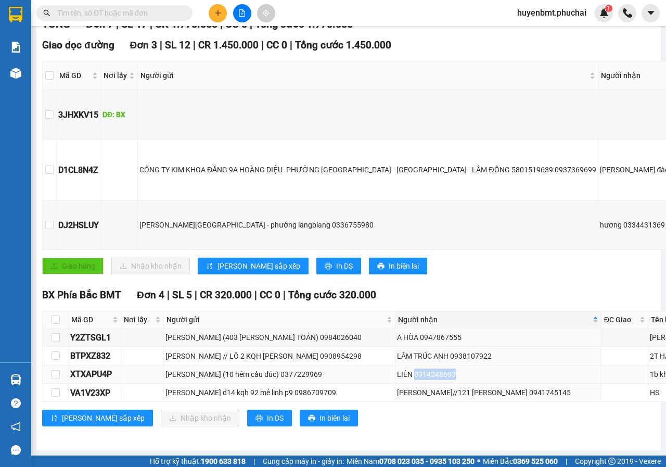
drag, startPoint x: 376, startPoint y: 363, endPoint x: 414, endPoint y: 363, distance: 38.0
click at [414, 368] on div "LIÊN 0914248693" at bounding box center [498, 373] width 202 height 11
copy div "0914248693"
click at [465, 238] on div "Giao dọc đường Đơn 3 | SL 12 | CR 1.450.000 | CC 0 | Tổng cước 1.450.000 Mã GD …" at bounding box center [466, 159] width 849 height 245
click at [217, 18] on button at bounding box center [218, 13] width 18 height 18
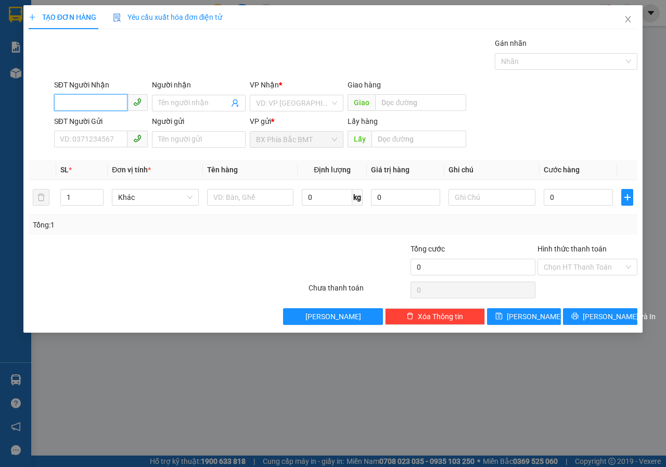
click at [101, 105] on input "SĐT Người Nhận" at bounding box center [90, 102] width 73 height 17
type input "0382173979"
click at [168, 106] on input "Người nhận" at bounding box center [193, 102] width 71 height 11
click at [292, 103] on input "search" at bounding box center [293, 103] width 74 height 16
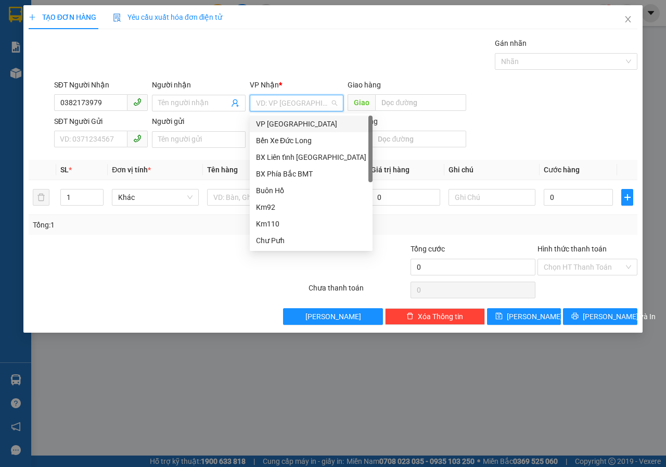
click at [278, 121] on div "VP [GEOGRAPHIC_DATA]" at bounding box center [311, 123] width 110 height 11
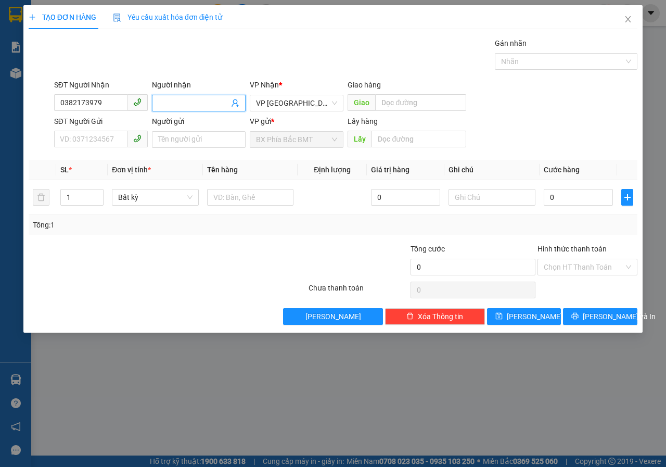
click at [170, 103] on input "Người nhận" at bounding box center [193, 102] width 71 height 11
click at [64, 140] on input "SĐT Người Gửi" at bounding box center [90, 139] width 73 height 17
type input "0948797839"
click at [174, 140] on input "Người gửi" at bounding box center [199, 139] width 94 height 17
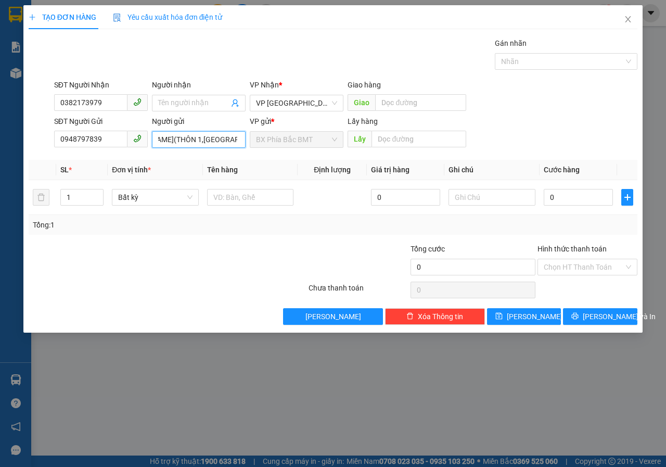
scroll to position [0, 42]
type input "BÙI VĂN TUẤN(THÔN 1,HOÀ THUẬN)"
click at [409, 137] on input "text" at bounding box center [418, 139] width 94 height 17
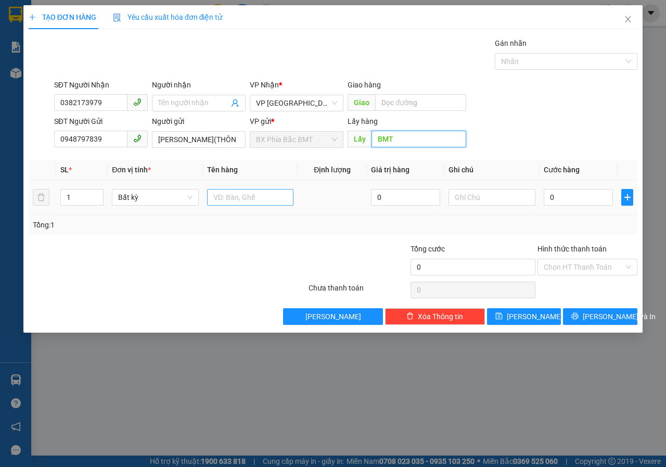
type input "BMT"
click at [222, 202] on input "text" at bounding box center [250, 197] width 87 height 17
type input "SẦU RIÊNG"
click at [562, 197] on input "0" at bounding box center [578, 197] width 69 height 17
type input "5"
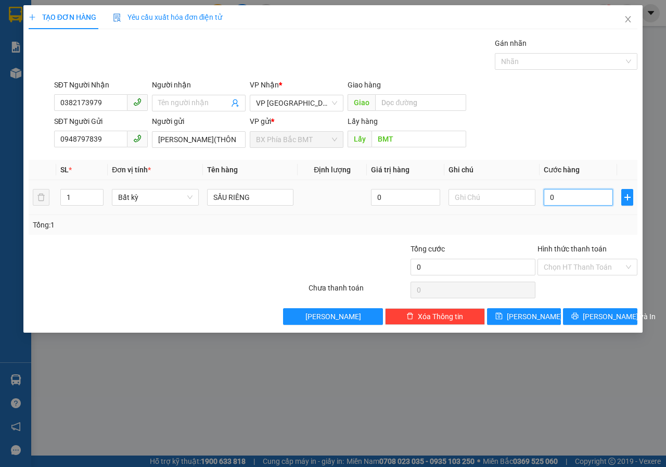
type input "5"
type input "50"
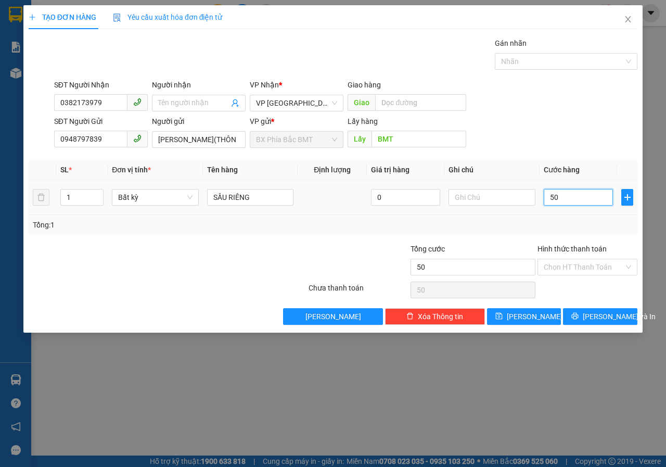
type input "500"
type input "5.000"
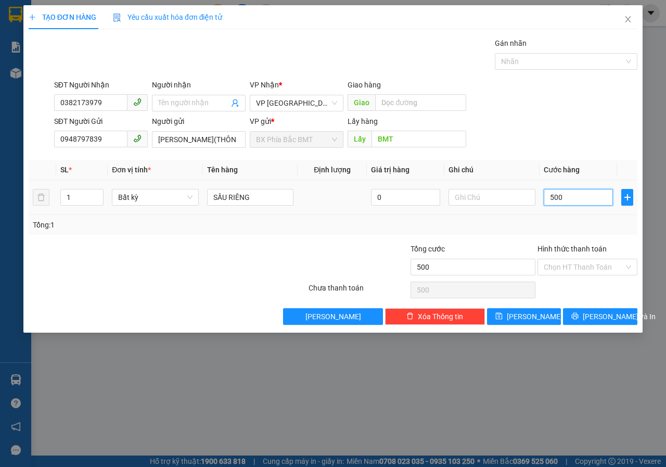
type input "5.000"
type input "50.000"
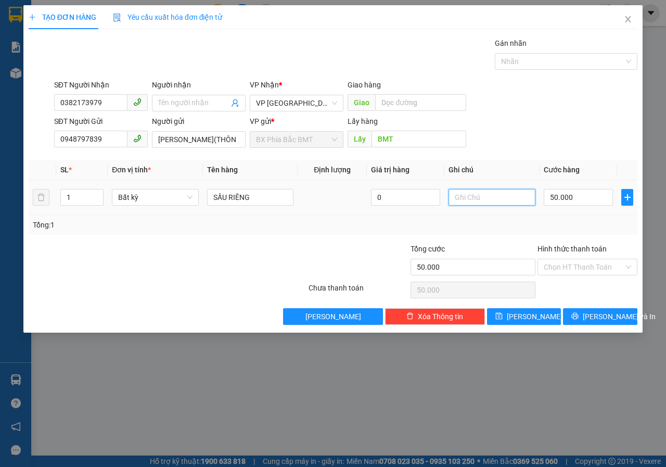
click at [472, 198] on input "text" at bounding box center [491, 197] width 87 height 17
type input "15KG"
click at [570, 269] on input "Hình thức thanh toán" at bounding box center [584, 267] width 80 height 16
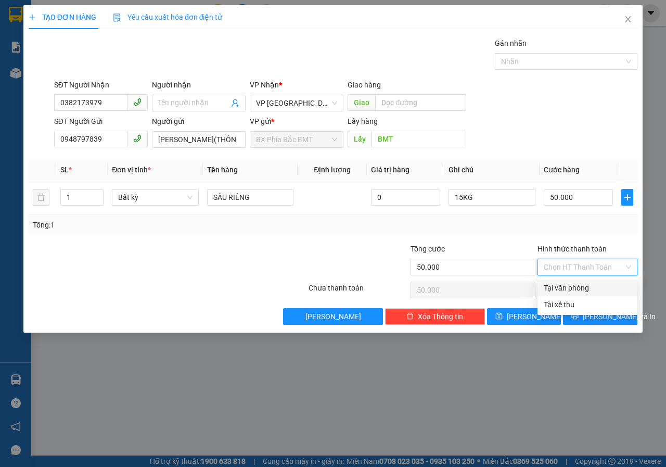
click at [567, 293] on div "Tại văn phòng" at bounding box center [587, 287] width 87 height 11
type input "0"
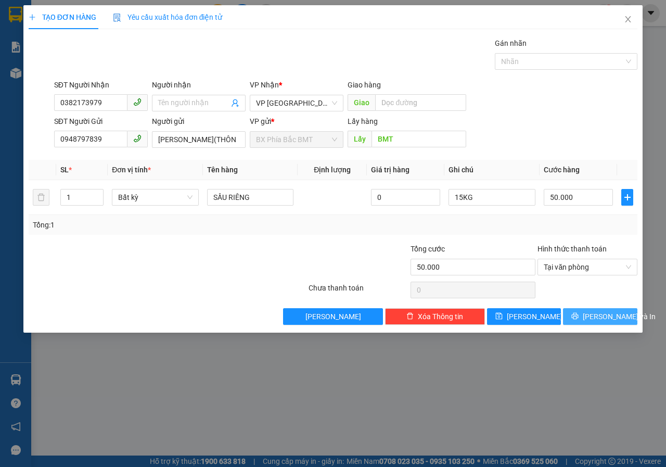
click at [608, 314] on span "[PERSON_NAME] và In" at bounding box center [619, 316] width 73 height 11
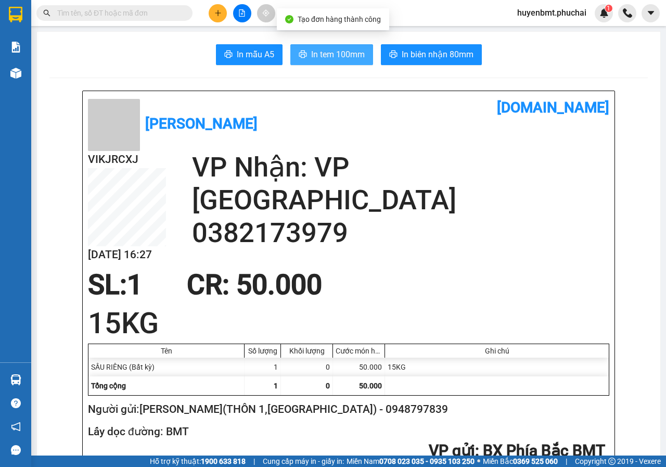
click at [323, 53] on span "In tem 100mm" at bounding box center [338, 54] width 54 height 13
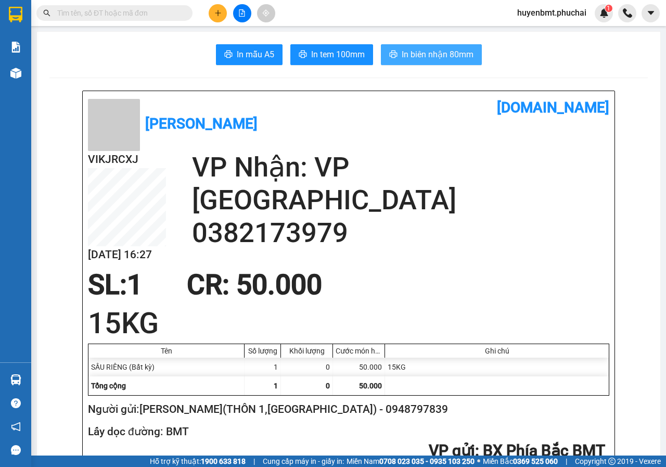
click at [398, 47] on button "In biên nhận 80mm" at bounding box center [431, 54] width 101 height 21
click at [221, 14] on icon "plus" at bounding box center [217, 12] width 7 height 7
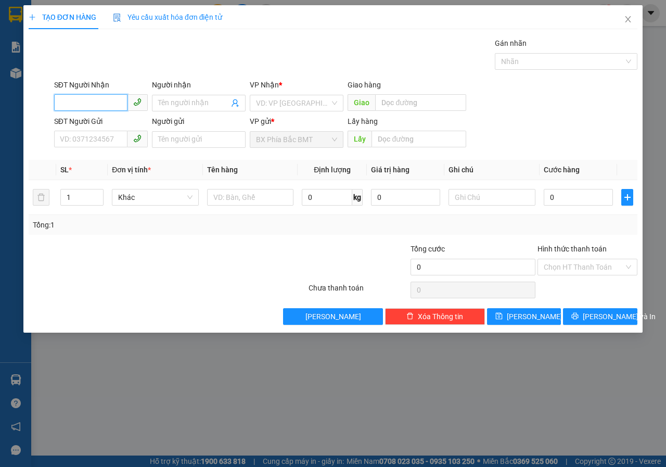
click at [114, 102] on input "SĐT Người Nhận" at bounding box center [90, 102] width 73 height 17
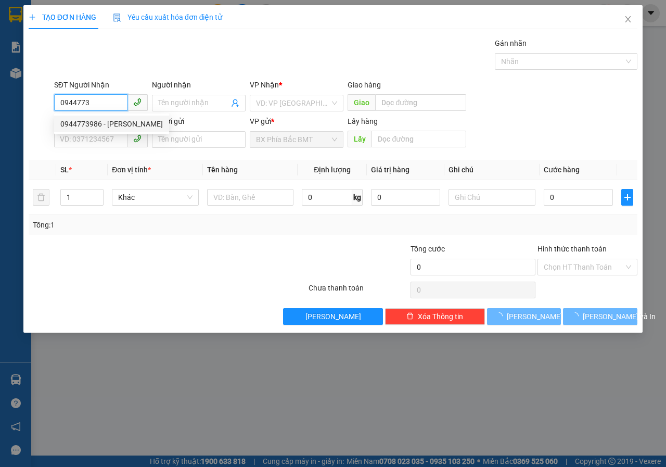
click at [113, 130] on div "0944773986 - BẢO NGỌC" at bounding box center [111, 123] width 115 height 17
type input "0944773986"
type input "BẢO NGỌC"
type input "50.000"
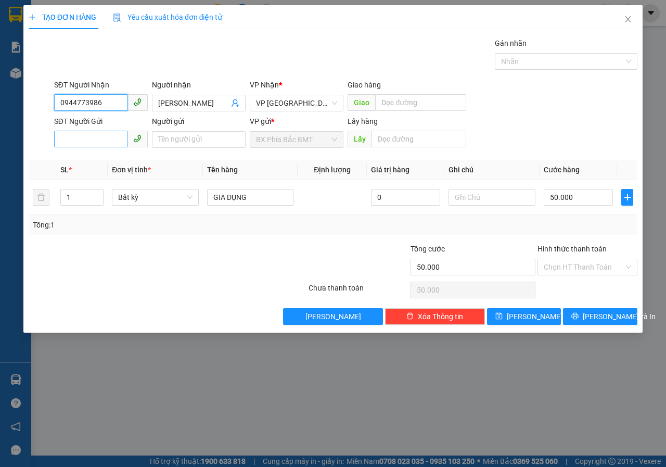
type input "0944773986"
click at [95, 136] on input "SĐT Người Gửi" at bounding box center [90, 139] width 73 height 17
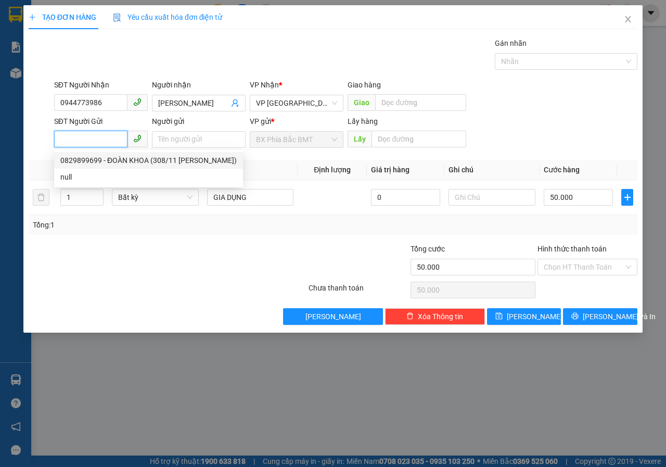
click at [96, 161] on div "0829899699 - ĐOÀN KHOA (308/11 TRẦN PHÚ)" at bounding box center [148, 160] width 176 height 11
type input "0829899699"
type input "ĐOÀN KHOA (308/11 TRẦN PHÚ)"
type input "BMT"
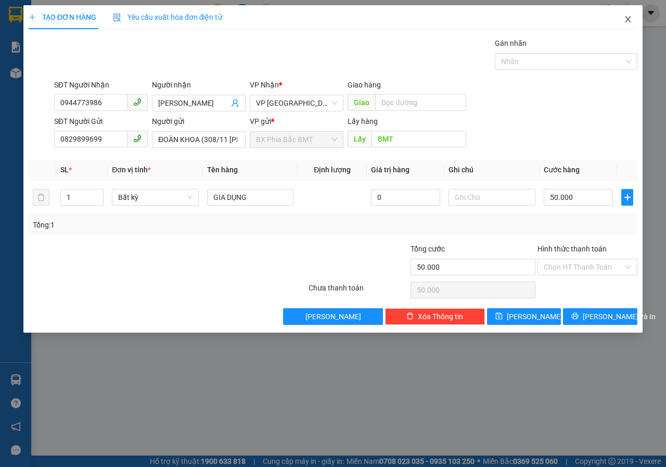
click at [626, 19] on icon "close" at bounding box center [628, 19] width 8 height 8
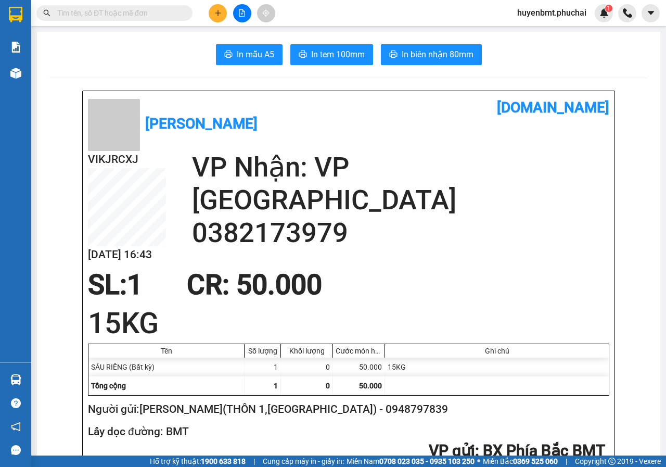
click at [221, 10] on icon "plus" at bounding box center [217, 12] width 7 height 7
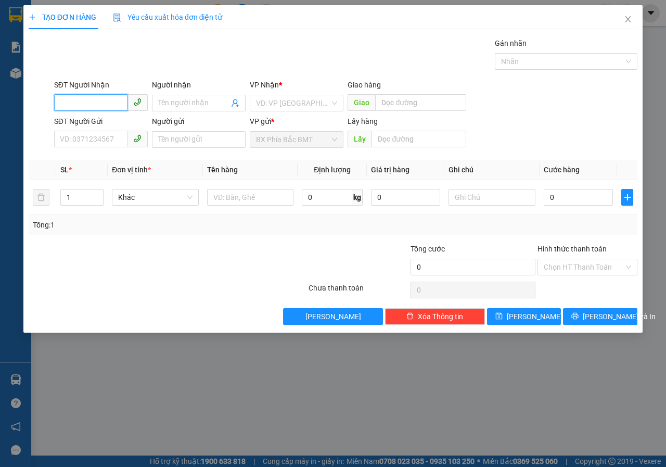
click at [95, 100] on input "SĐT Người Nhận" at bounding box center [90, 102] width 73 height 17
click at [88, 129] on div "0979266626 - KY AUTO" at bounding box center [100, 123] width 81 height 11
type input "0979266626"
type input "KY AUTO"
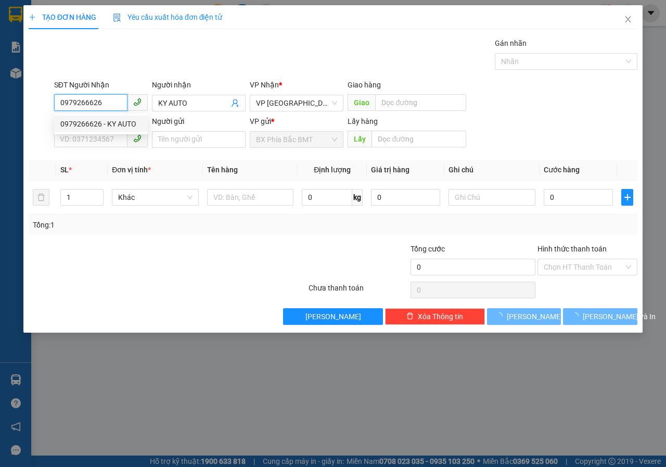
type input "60.000"
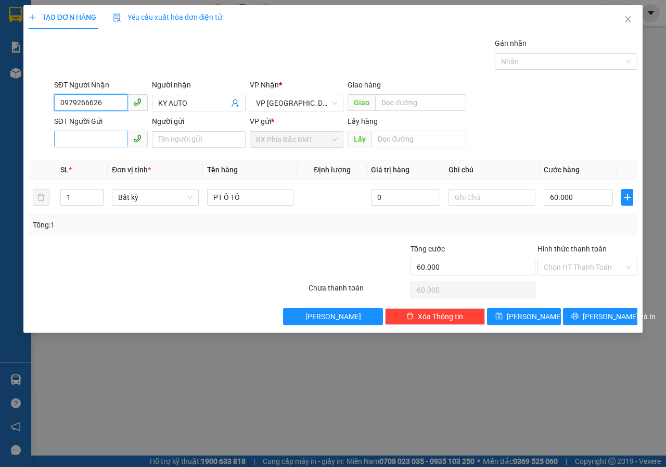
type input "0979266626"
click at [108, 140] on input "SĐT Người Gửi" at bounding box center [90, 139] width 73 height 17
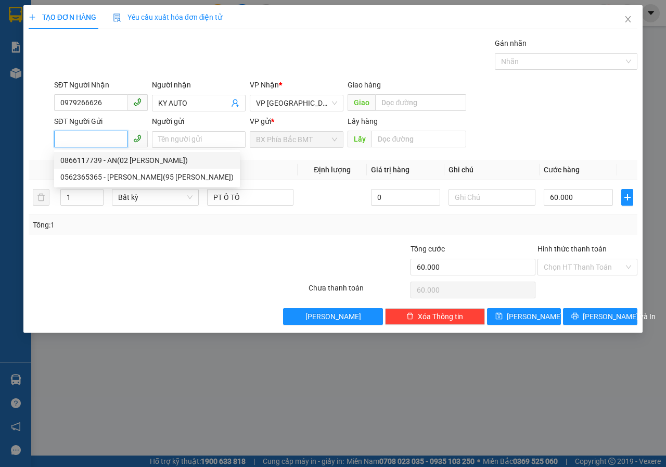
click at [112, 157] on div "0866117739 - AN(02 HOÀNG MINH THẢO)" at bounding box center [146, 160] width 173 height 11
type input "0866117739"
type input "AN(02 HOÀNG MINH THẢO)"
type input "BMT"
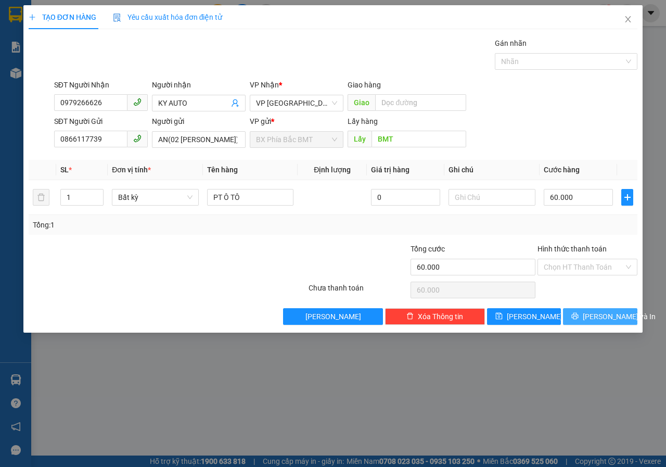
click at [604, 322] on button "[PERSON_NAME] và In" at bounding box center [600, 316] width 74 height 17
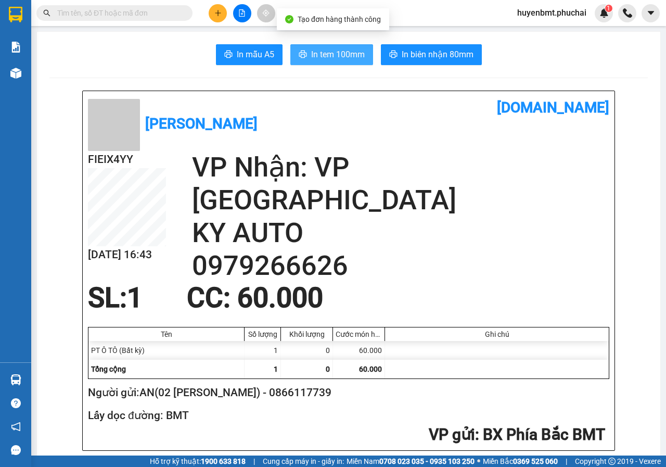
click at [359, 57] on span "In tem 100mm" at bounding box center [338, 54] width 54 height 13
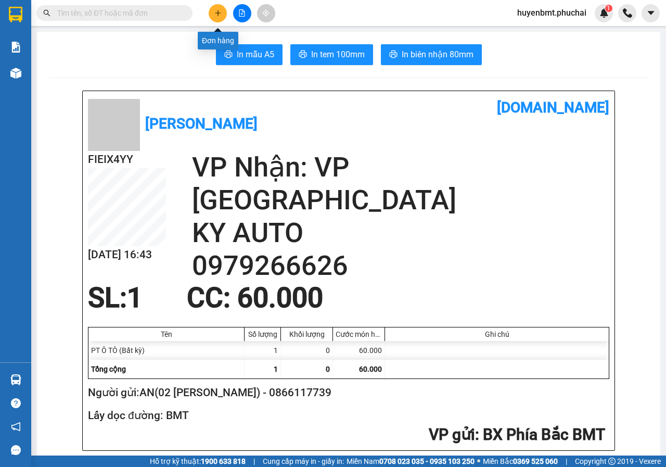
click at [223, 7] on button at bounding box center [218, 13] width 18 height 18
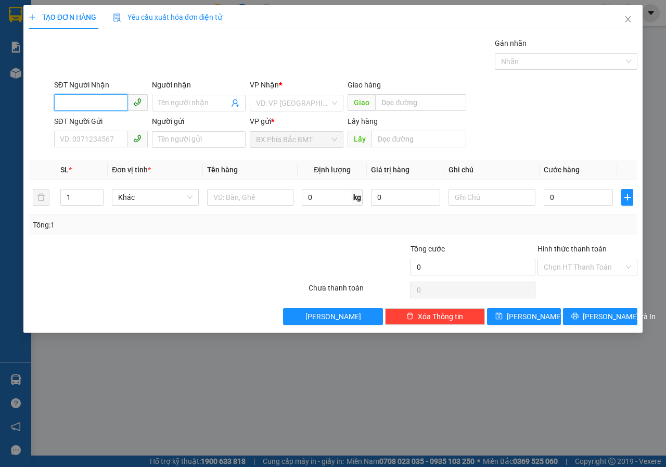
click at [94, 99] on input "SĐT Người Nhận" at bounding box center [90, 102] width 73 height 17
click at [98, 129] on div "0944773986 - BẢO NGỌC" at bounding box center [111, 123] width 102 height 11
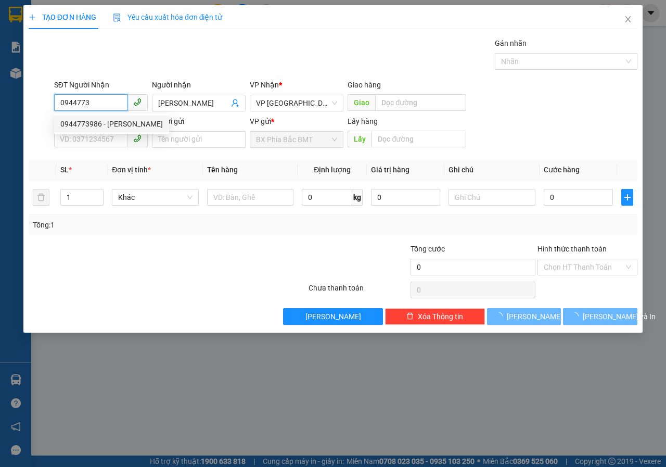
type input "0944773986"
type input "BẢO NGỌC"
type input "50.000"
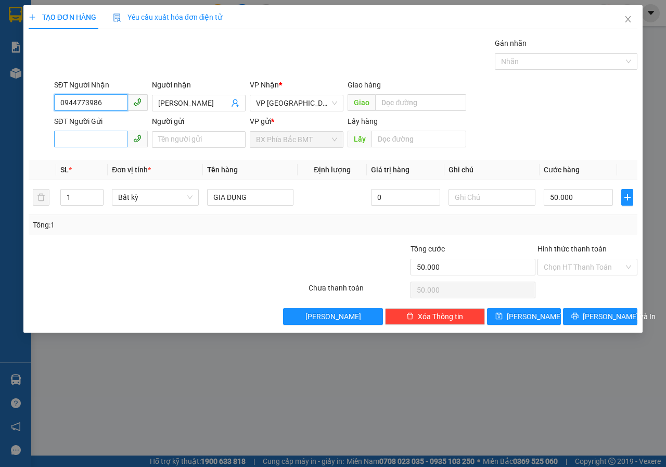
type input "0944773986"
click at [99, 136] on input "SĐT Người Gửi" at bounding box center [90, 139] width 73 height 17
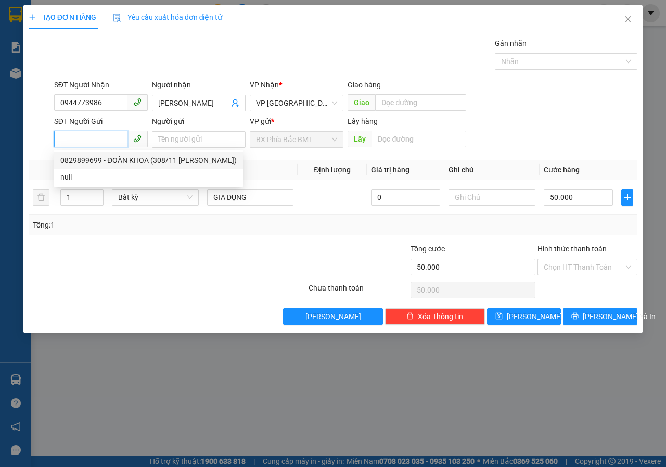
click at [105, 162] on div "0829899699 - ĐOÀN KHOA (308/11 TRẦN PHÚ)" at bounding box center [148, 160] width 176 height 11
type input "0829899699"
type input "ĐOÀN KHOA (308/11 TRẦN PHÚ)"
type input "BMT"
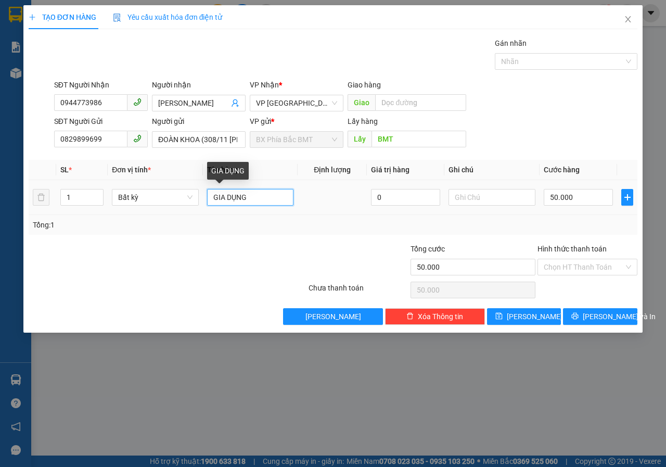
click at [260, 205] on input "GIA DỤNG" at bounding box center [250, 197] width 87 height 17
type input "GIA DỤNG+BẾP GA"
click at [578, 199] on input "50.000" at bounding box center [578, 197] width 69 height 17
type input "1"
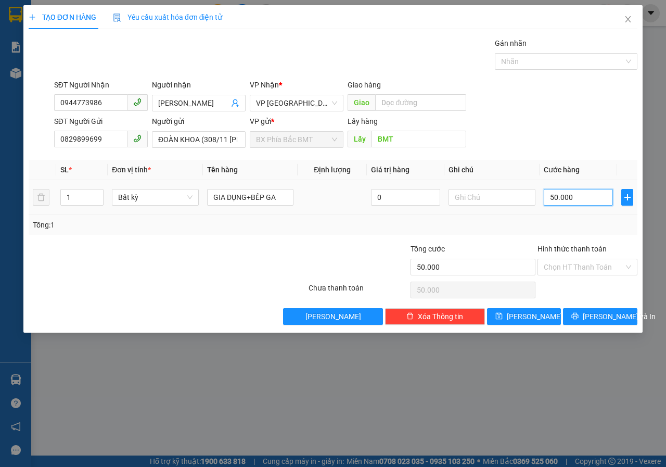
type input "1"
type input "15"
type input "150"
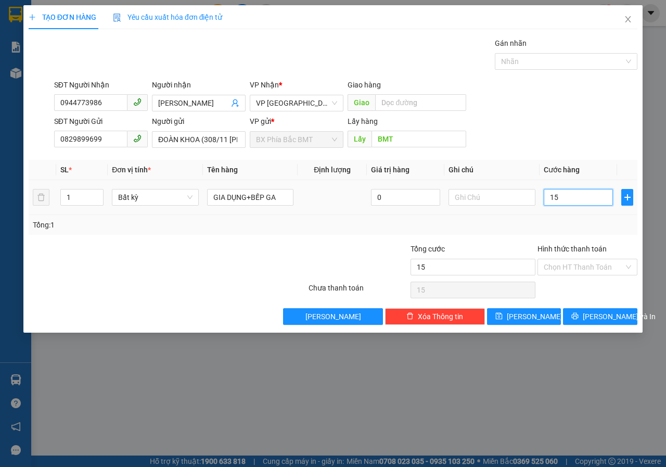
type input "150"
type input "1.500"
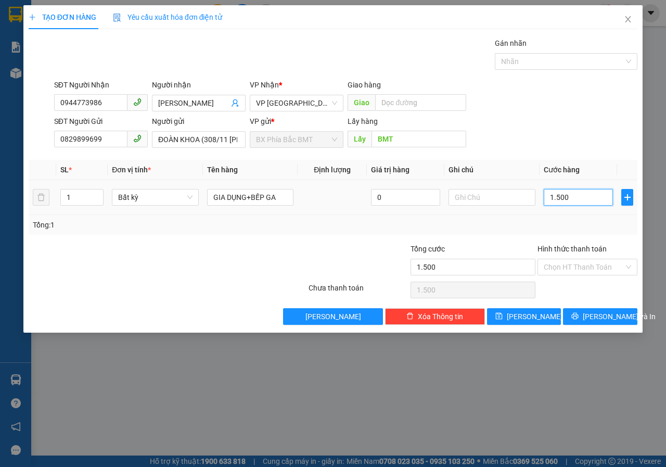
type input "15.000"
type input "150.000"
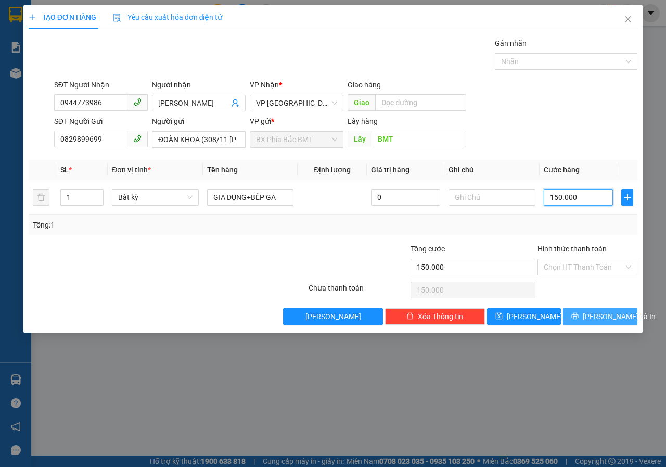
type input "150.000"
click at [600, 320] on span "[PERSON_NAME] và In" at bounding box center [619, 316] width 73 height 11
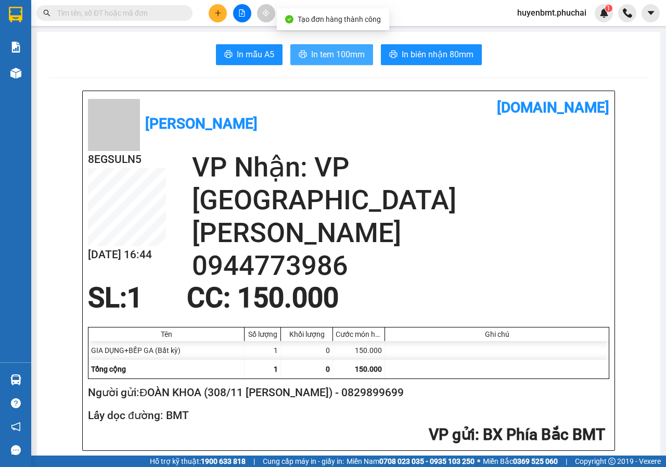
click at [336, 53] on span "In tem 100mm" at bounding box center [338, 54] width 54 height 13
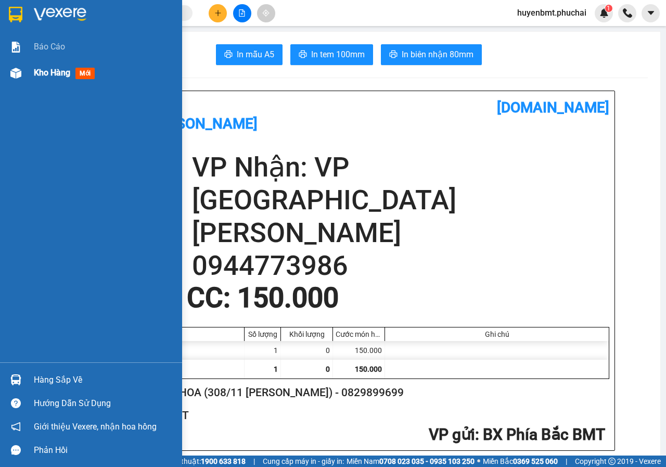
click at [37, 71] on span "Kho hàng" at bounding box center [52, 73] width 36 height 10
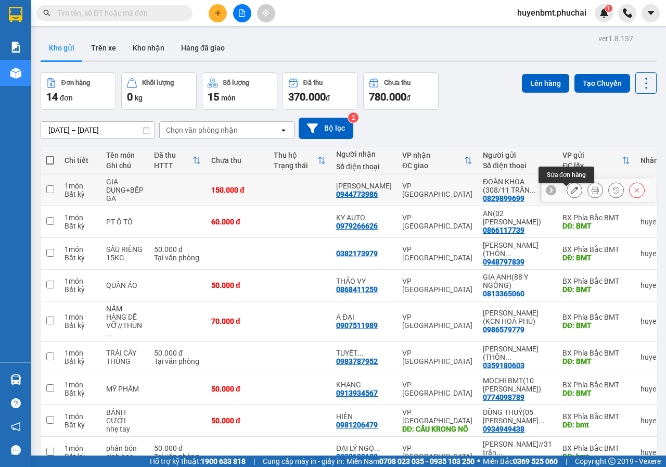
click at [571, 194] on icon at bounding box center [574, 189] width 7 height 7
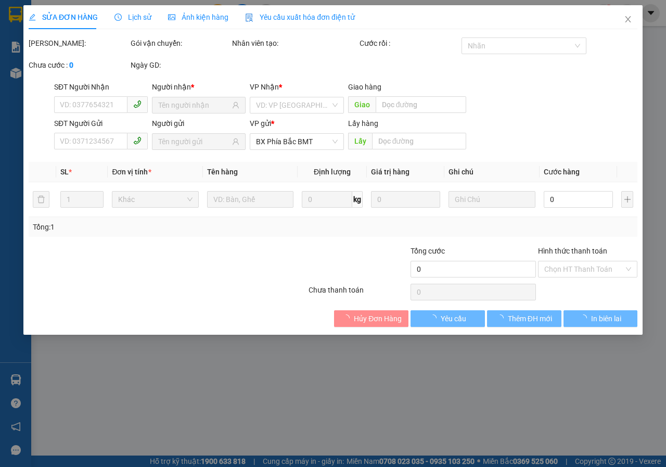
type input "0944773986"
type input "0829899699"
type input "BMT"
type input "150.000"
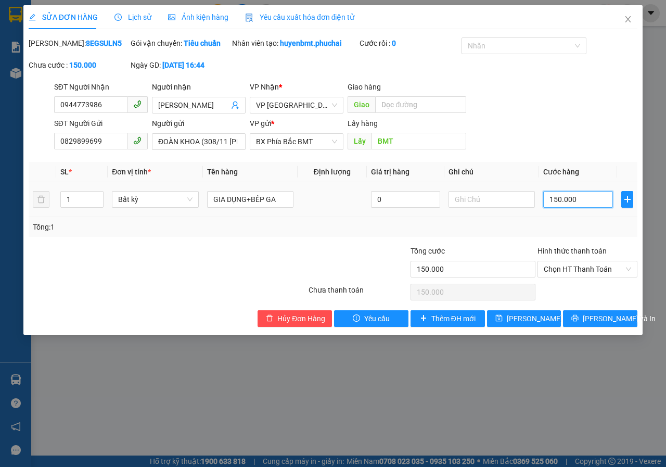
click at [577, 208] on input "150.000" at bounding box center [578, 199] width 70 height 17
type input "1"
type input "14"
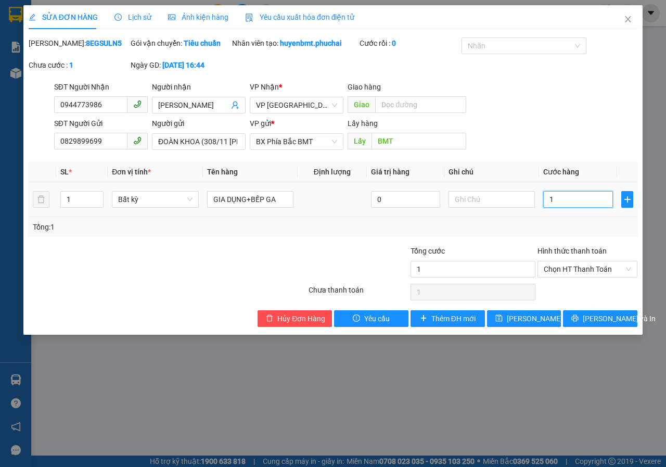
type input "14"
type input "140"
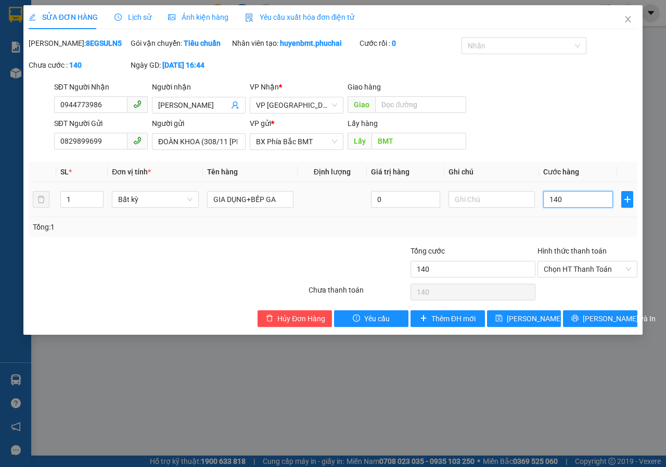
type input "1.400"
type input "14.000"
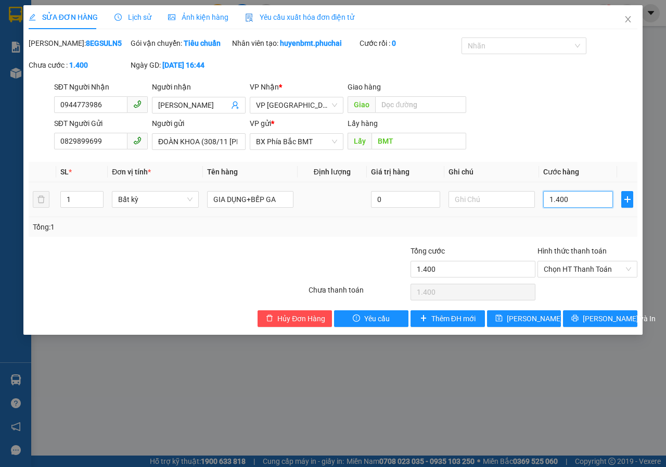
type input "14.000"
type input "140.000"
click at [596, 324] on span "[PERSON_NAME] và In" at bounding box center [619, 318] width 73 height 11
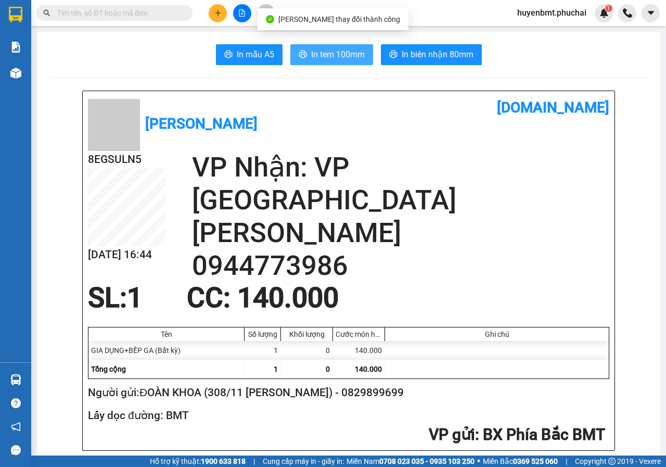
click at [325, 54] on span "In tem 100mm" at bounding box center [338, 54] width 54 height 13
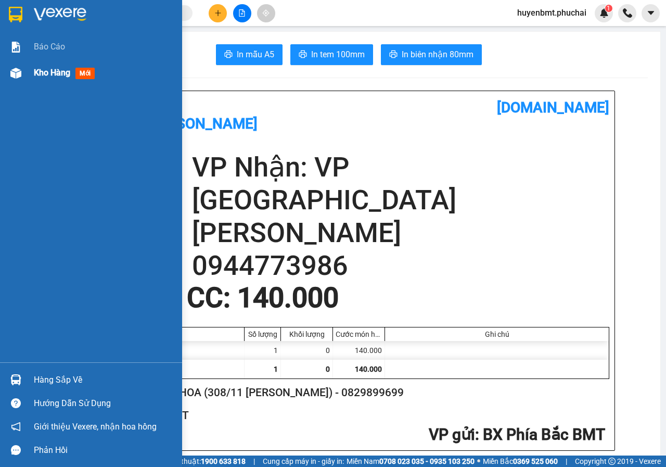
click at [25, 68] on div "Kho hàng mới" at bounding box center [91, 73] width 182 height 26
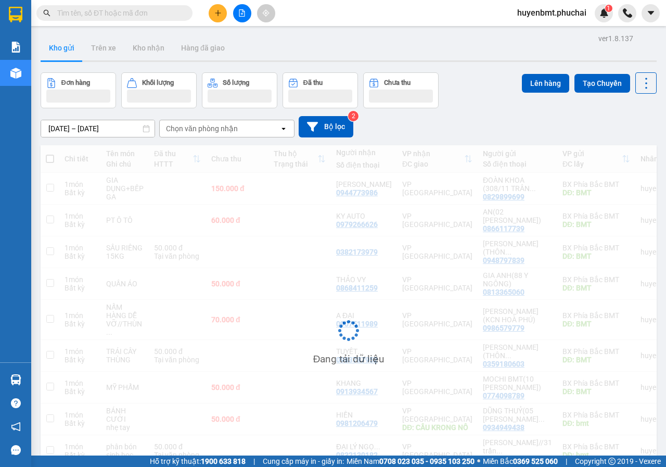
click at [244, 17] on button at bounding box center [242, 13] width 18 height 18
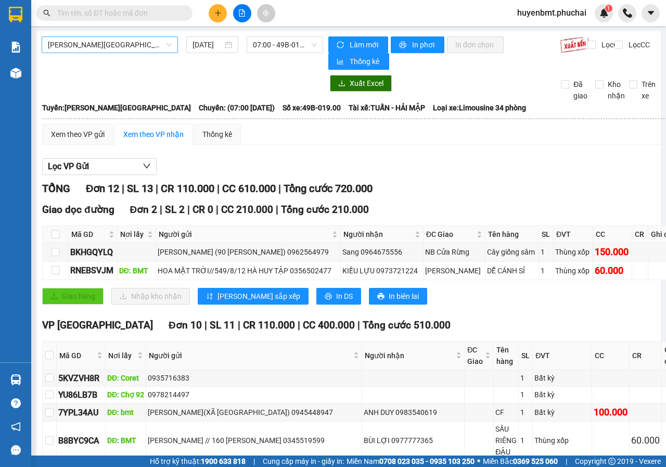
click at [91, 44] on span "Gia Lai - Đà Lạt" at bounding box center [110, 45] width 124 height 16
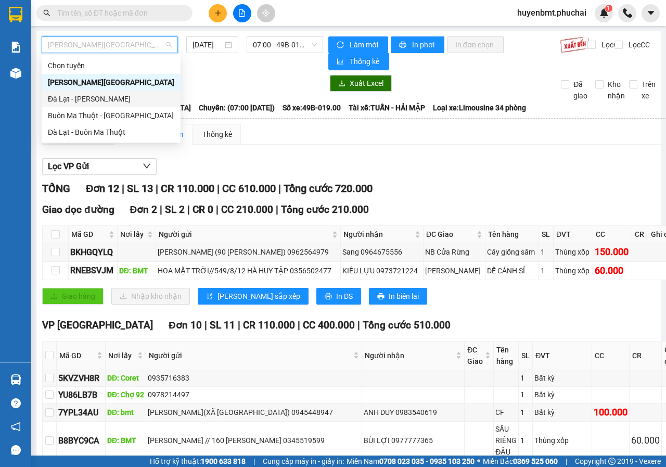
click at [84, 102] on div "Đà Lạt - Gia Lai" at bounding box center [111, 98] width 126 height 11
type input "11/08/2025"
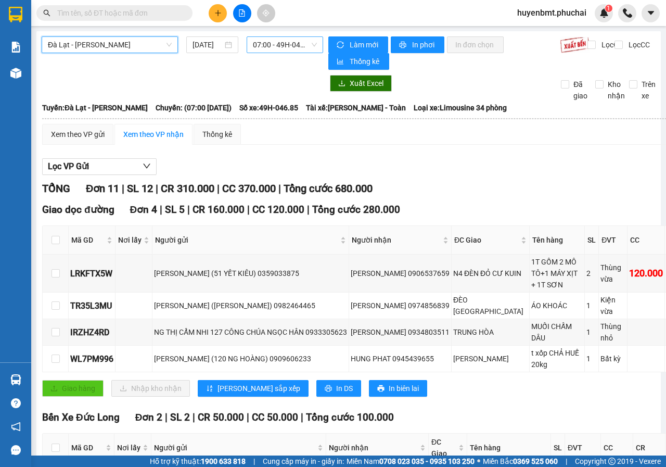
click at [277, 46] on span "07:00 - 49H-046.85" at bounding box center [284, 45] width 63 height 16
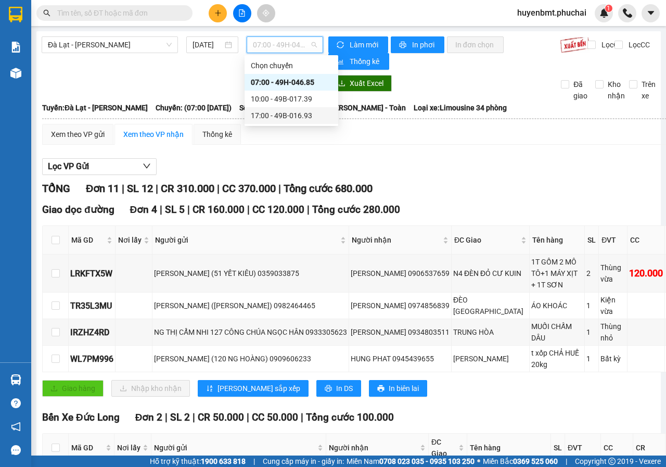
click at [294, 109] on div "17:00 - 49B-016.93" at bounding box center [292, 115] width 94 height 17
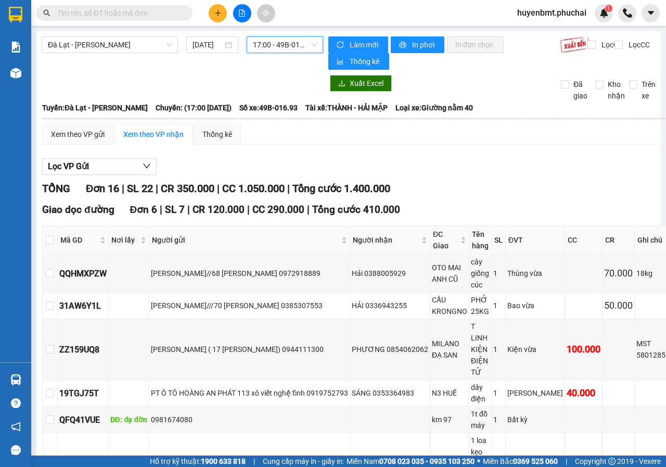
click at [296, 49] on span "17:00 - 49B-016.93" at bounding box center [284, 45] width 63 height 16
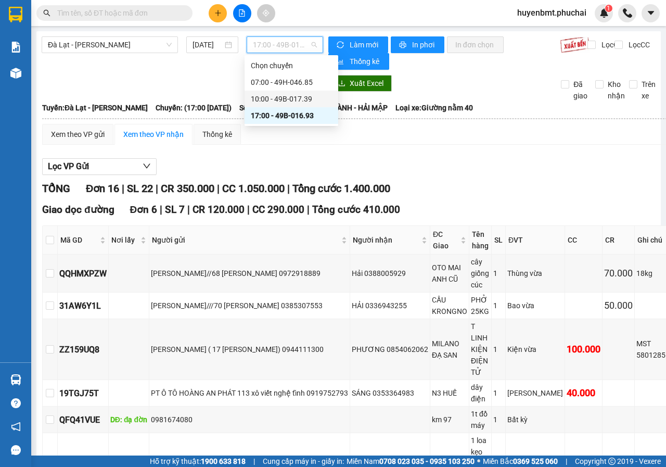
click at [268, 99] on div "10:00 - 49B-017.39" at bounding box center [291, 98] width 81 height 11
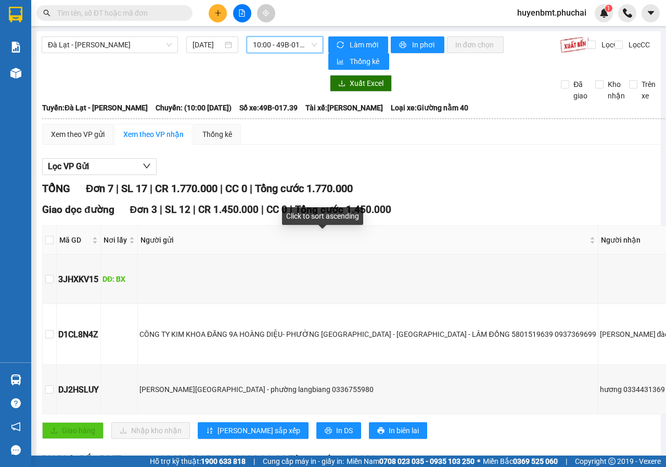
scroll to position [208, 0]
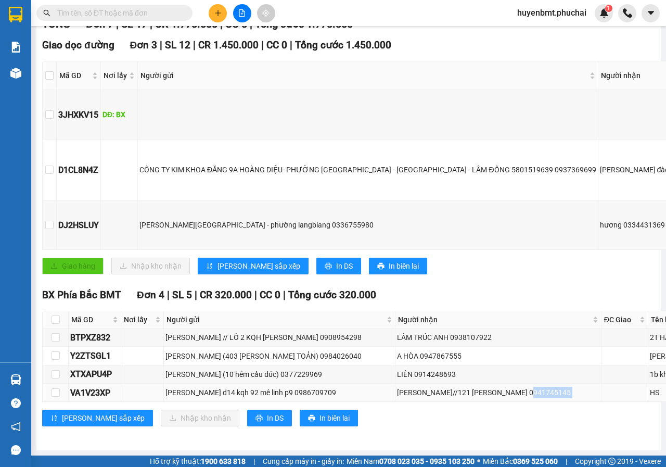
drag, startPoint x: 492, startPoint y: 384, endPoint x: 541, endPoint y: 392, distance: 50.0
click at [541, 392] on tr "VA1V23XP NGUYỄN THẠCH d14 kqh 92 mê linh p9 0986709709 NG THỊ MAI//121 NGUYỄN T…" at bounding box center [467, 392] width 848 height 18
copy tr "0941745145"
click at [172, 466] on span "Hỗ trợ kỹ thuật: 1900 633 818" at bounding box center [198, 460] width 96 height 11
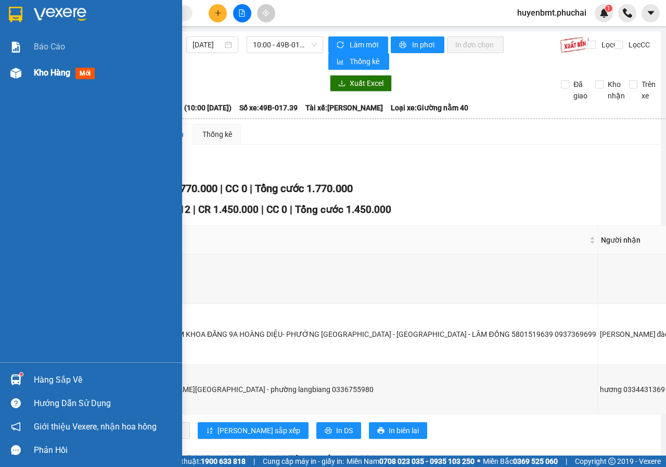
click at [40, 74] on span "Kho hàng" at bounding box center [52, 73] width 36 height 10
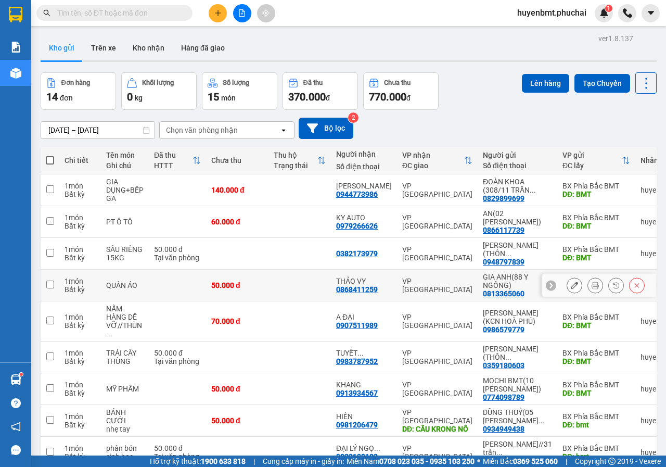
click at [438, 292] on div "VP [GEOGRAPHIC_DATA]" at bounding box center [437, 285] width 70 height 17
checkbox input "true"
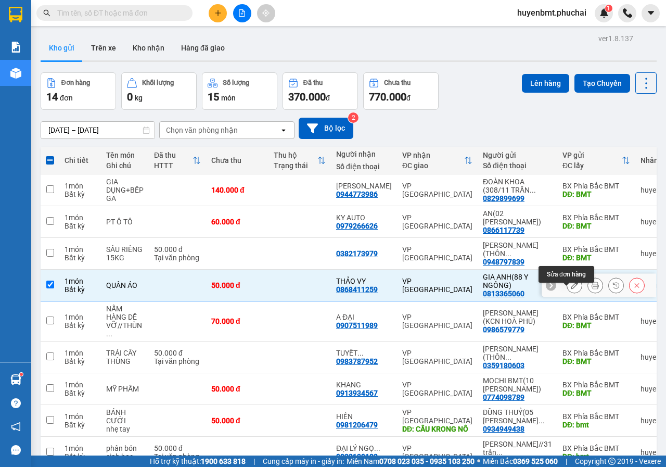
click at [571, 289] on icon at bounding box center [574, 284] width 7 height 7
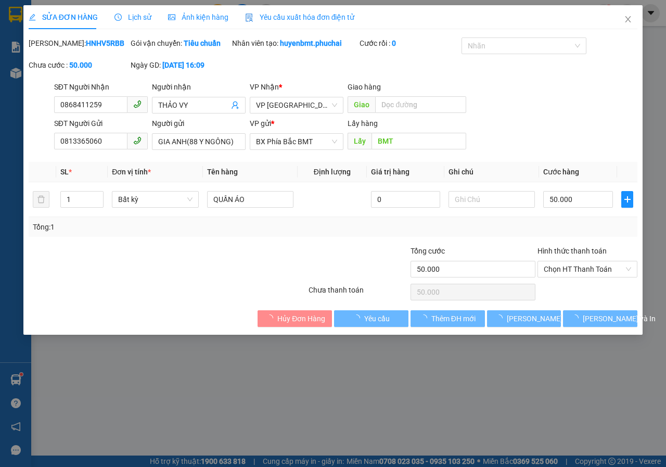
type input "0868411259"
type input "0813365060"
type input "BMT"
type input "50.000"
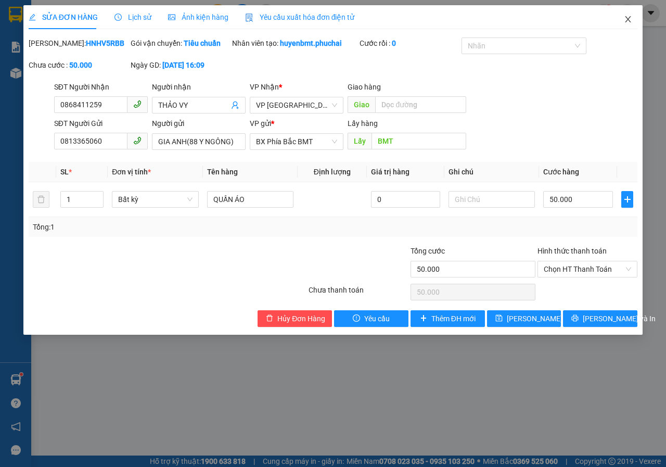
click at [636, 19] on span "Close" at bounding box center [627, 19] width 29 height 29
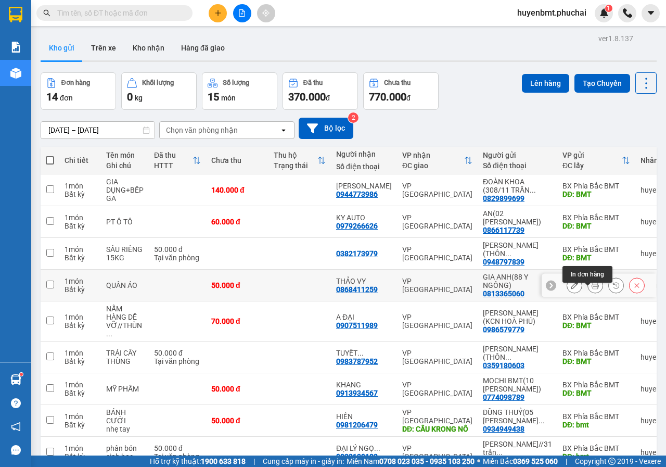
click at [592, 289] on icon at bounding box center [595, 284] width 7 height 7
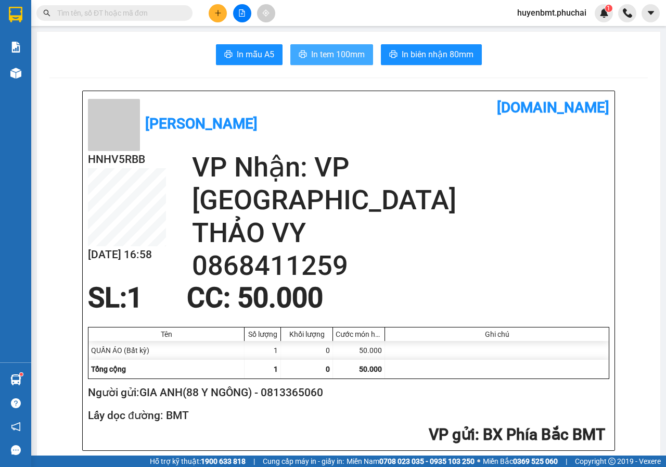
click at [320, 55] on span "In tem 100mm" at bounding box center [338, 54] width 54 height 13
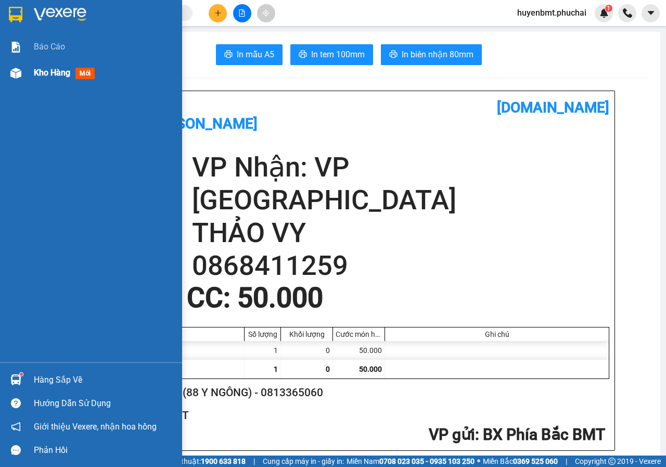
click at [47, 73] on span "Kho hàng" at bounding box center [52, 73] width 36 height 10
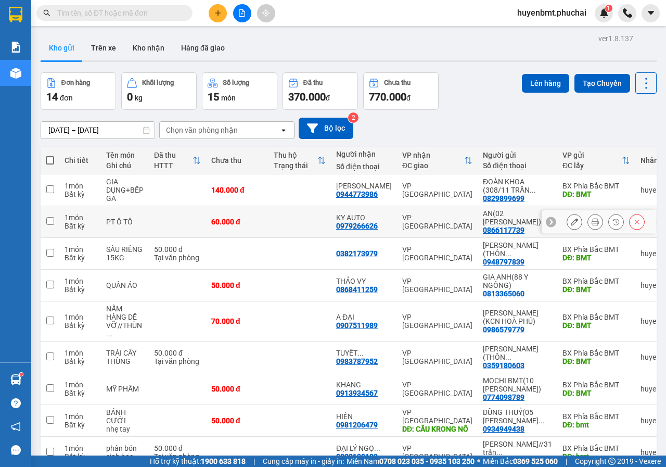
scroll to position [133, 0]
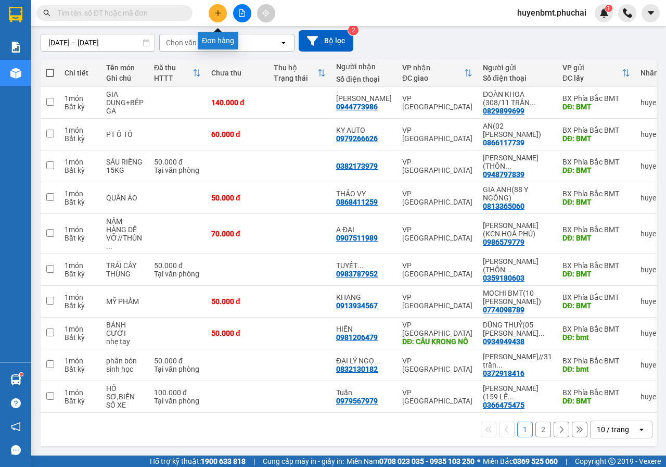
click at [221, 14] on icon "plus" at bounding box center [217, 12] width 7 height 7
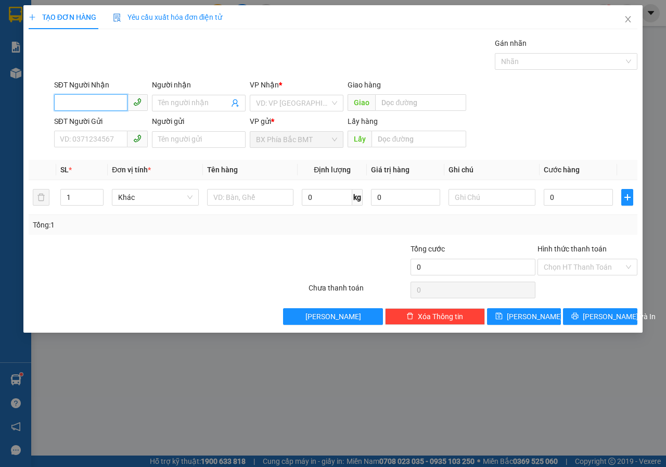
click at [98, 105] on input "SĐT Người Nhận" at bounding box center [90, 102] width 73 height 17
click at [124, 121] on div "0973216073 - TIẾN THÀNH" at bounding box center [104, 123] width 88 height 11
type input "0973216073"
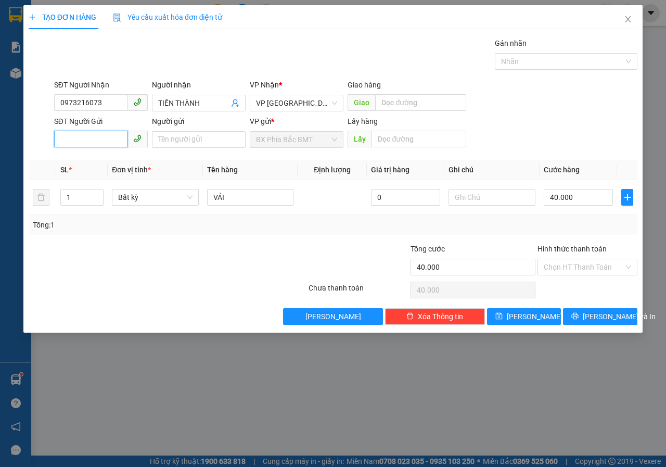
click at [115, 132] on input "SĐT Người Gửi" at bounding box center [90, 139] width 73 height 17
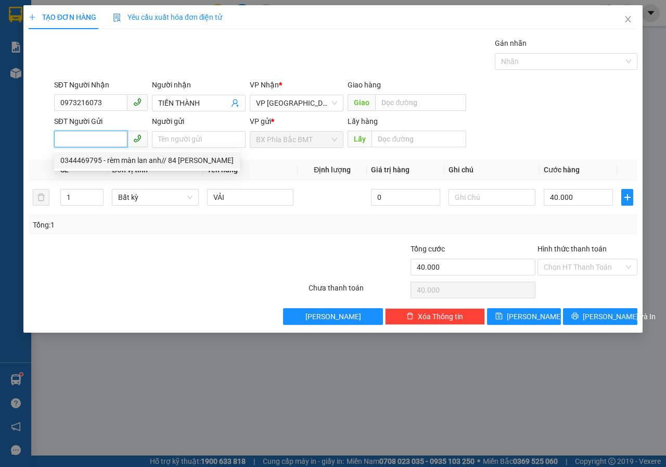
click at [105, 152] on div "0344469795 - rèm màn lan anh// 84 nguyễn văn cừ" at bounding box center [147, 160] width 186 height 17
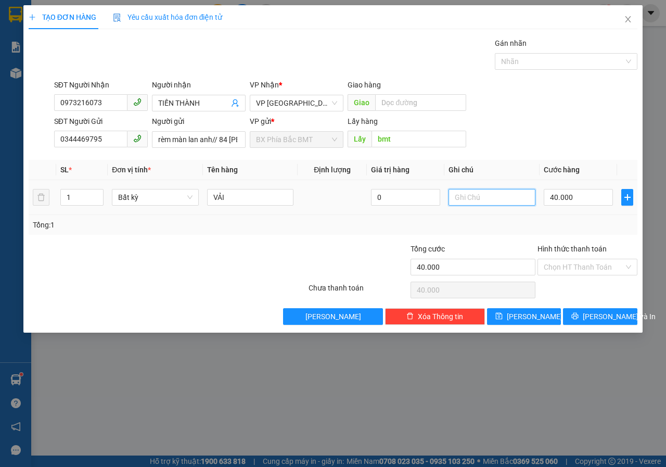
click at [508, 199] on input "text" at bounding box center [491, 197] width 87 height 17
click at [572, 200] on input "40.000" at bounding box center [578, 197] width 69 height 17
click at [601, 320] on span "[PERSON_NAME] và In" at bounding box center [619, 316] width 73 height 11
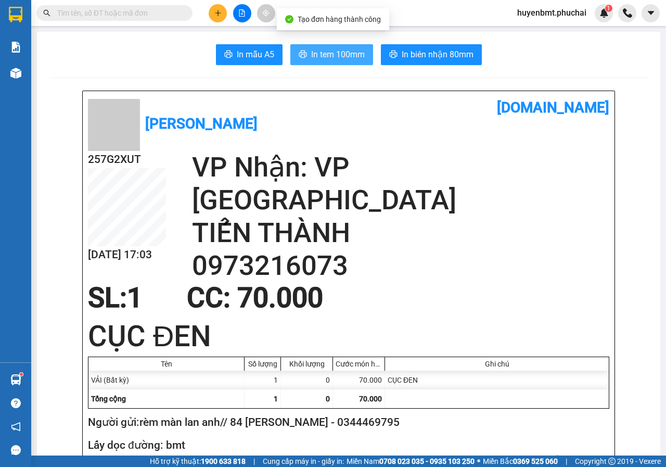
drag, startPoint x: 346, startPoint y: 56, endPoint x: 349, endPoint y: 80, distance: 24.0
click at [346, 56] on span "In tem 100mm" at bounding box center [338, 54] width 54 height 13
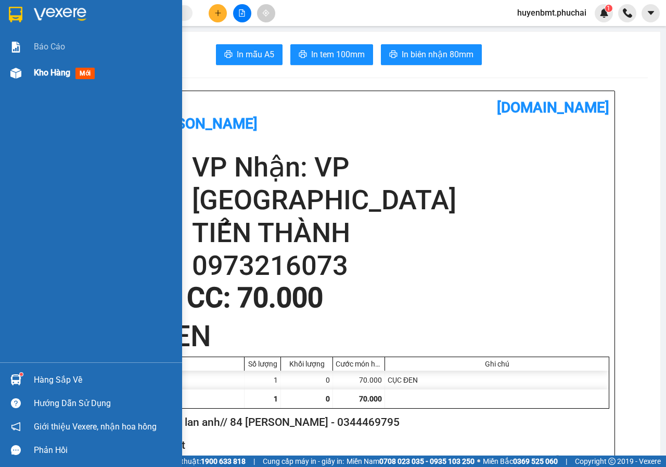
click at [48, 68] on span "Kho hàng" at bounding box center [52, 73] width 36 height 10
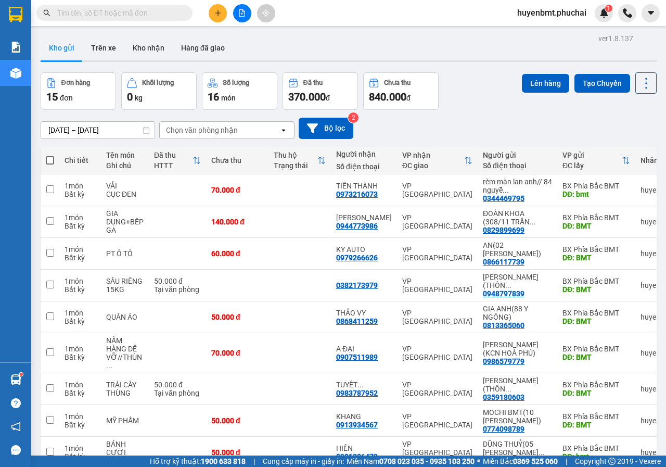
click at [51, 161] on span at bounding box center [50, 160] width 8 height 8
click at [50, 155] on input "checkbox" at bounding box center [50, 155] width 0 height 0
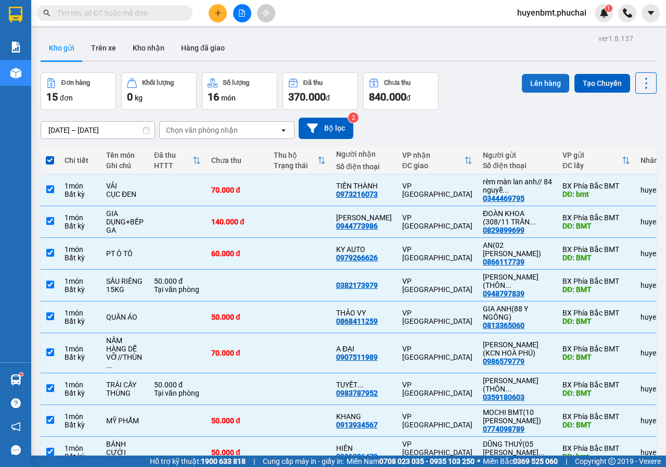
click at [543, 84] on button "Lên hàng" at bounding box center [545, 83] width 47 height 19
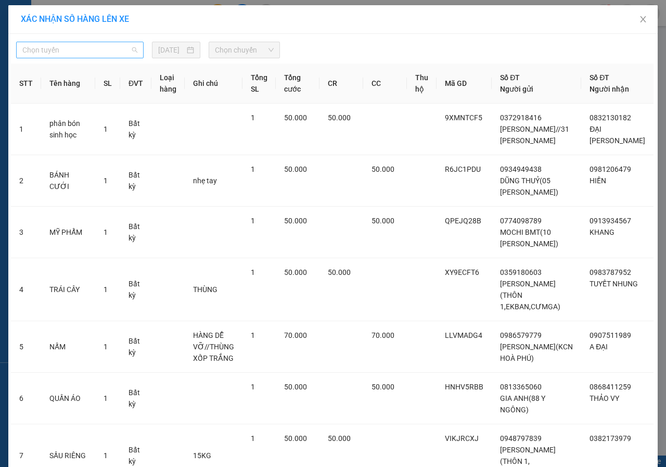
click at [69, 50] on span "Chọn tuyến" at bounding box center [79, 50] width 115 height 16
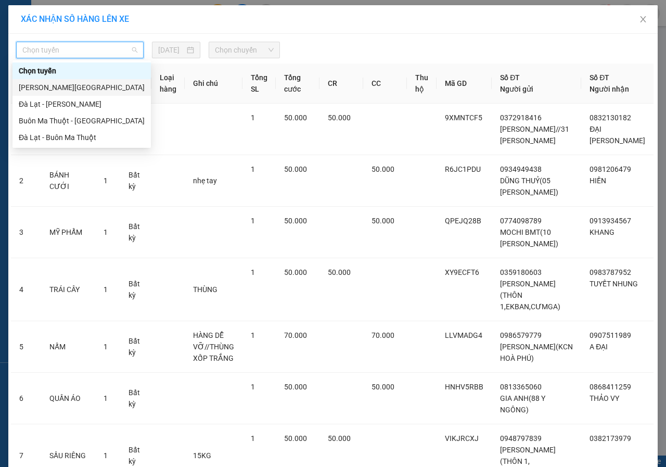
click at [55, 92] on div "Gia Lai - Đà Lạt" at bounding box center [82, 87] width 126 height 11
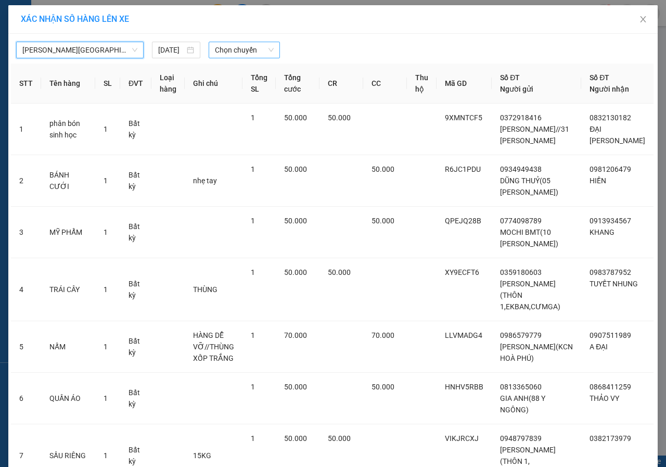
click at [227, 56] on span "Chọn chuyến" at bounding box center [244, 50] width 58 height 16
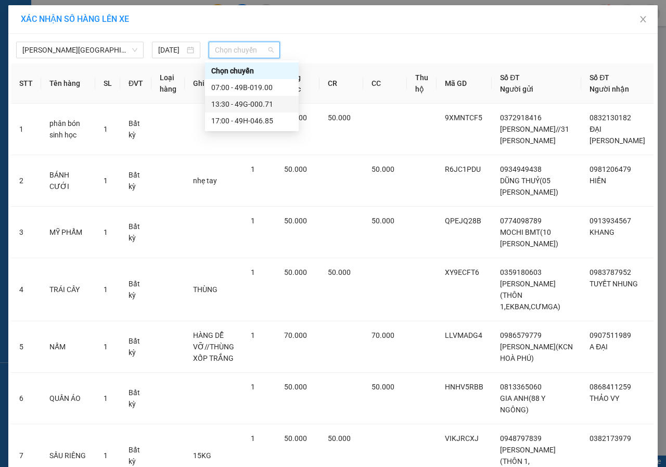
click at [235, 107] on div "13:30 - 49G-000.71" at bounding box center [251, 103] width 81 height 11
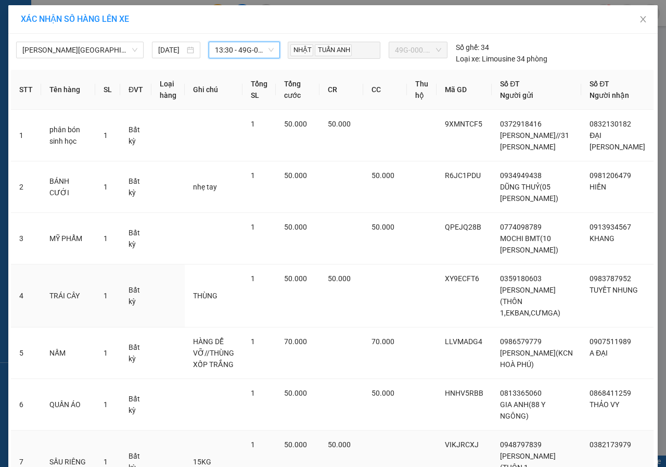
scroll to position [268, 0]
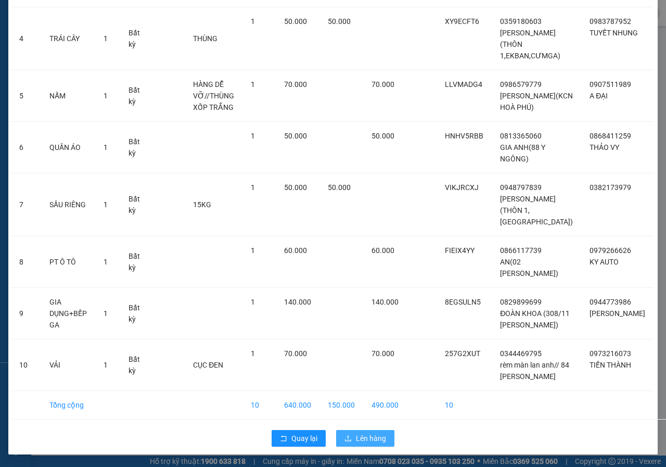
click at [361, 443] on span "Lên hàng" at bounding box center [371, 437] width 30 height 11
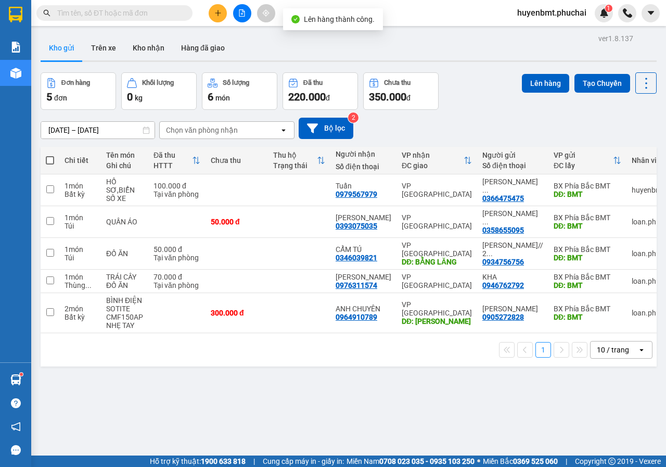
click at [50, 158] on span at bounding box center [50, 160] width 8 height 8
click at [50, 155] on input "checkbox" at bounding box center [50, 155] width 0 height 0
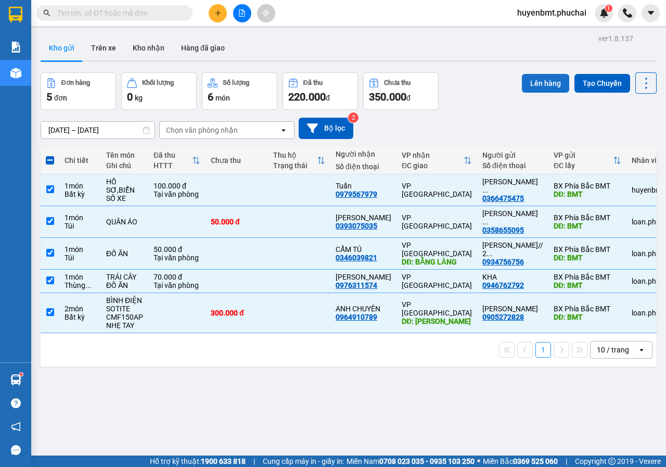
click at [523, 88] on button "Lên hàng" at bounding box center [545, 83] width 47 height 19
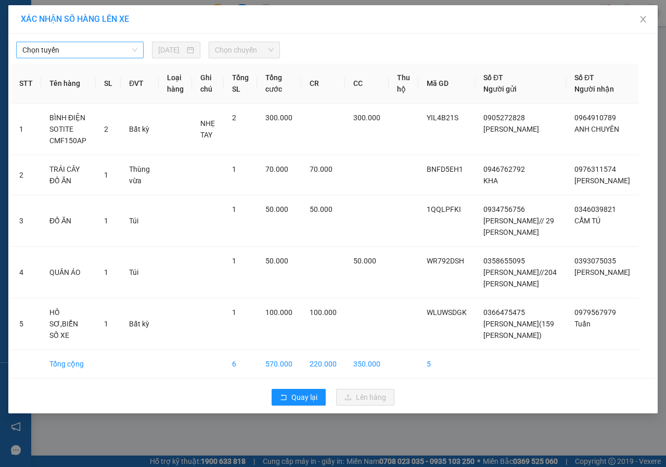
click at [46, 46] on span "Chọn tuyến" at bounding box center [79, 50] width 115 height 16
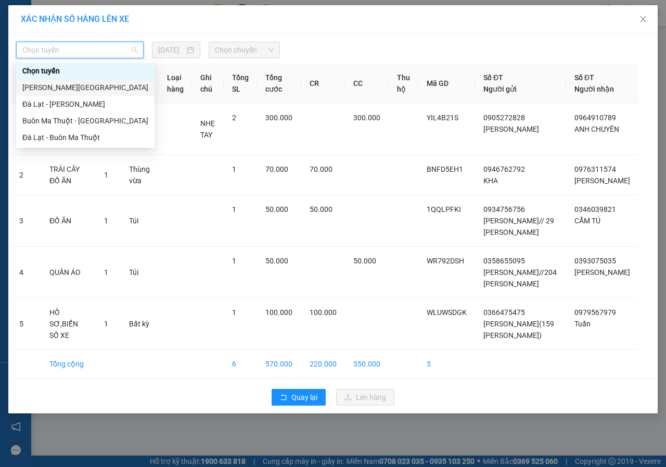
click at [54, 89] on div "Gia Lai - Đà Lạt" at bounding box center [85, 87] width 126 height 11
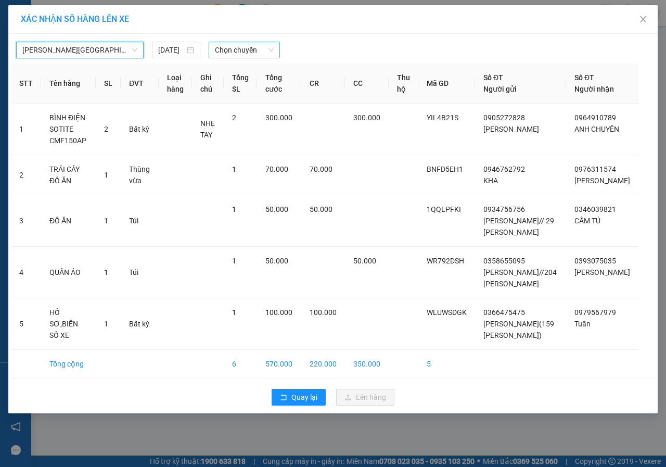
click at [227, 48] on span "Chọn chuyến" at bounding box center [244, 50] width 58 height 16
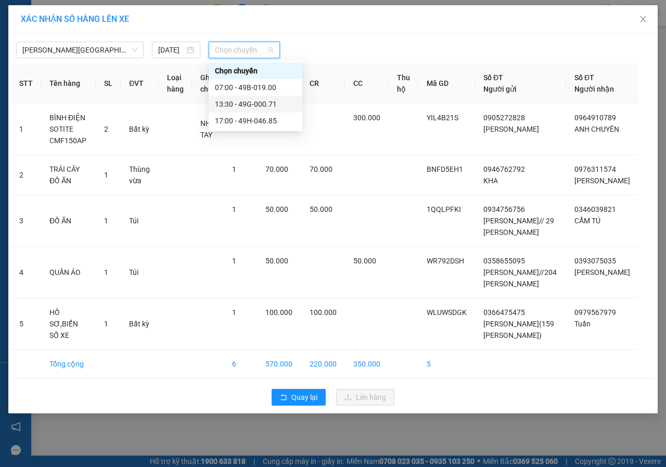
click at [240, 107] on div "13:30 - 49G-000.71" at bounding box center [255, 103] width 81 height 11
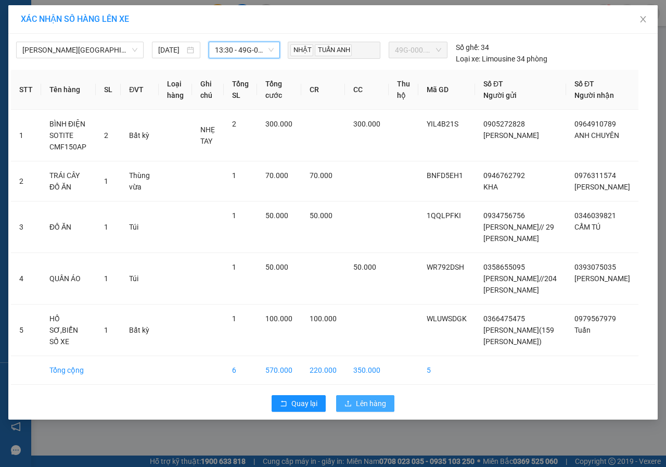
click at [370, 409] on span "Lên hàng" at bounding box center [371, 402] width 30 height 11
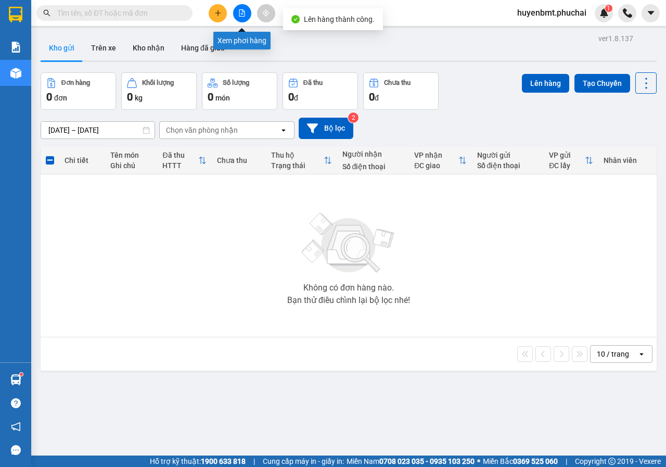
click at [245, 11] on icon "file-add" at bounding box center [242, 12] width 6 height 7
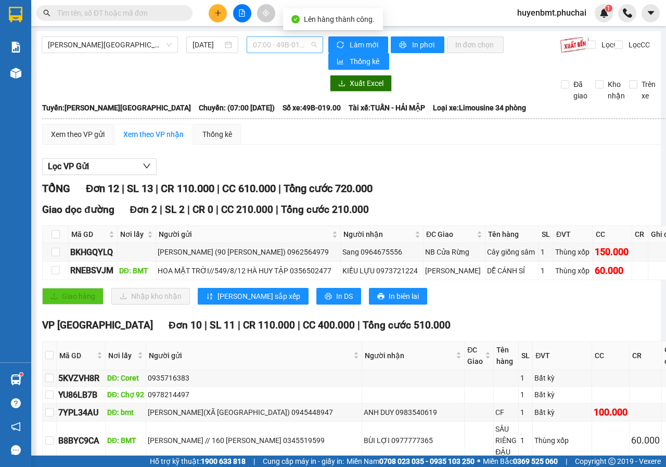
click at [293, 45] on span "07:00 - 49B-019.00" at bounding box center [284, 45] width 63 height 16
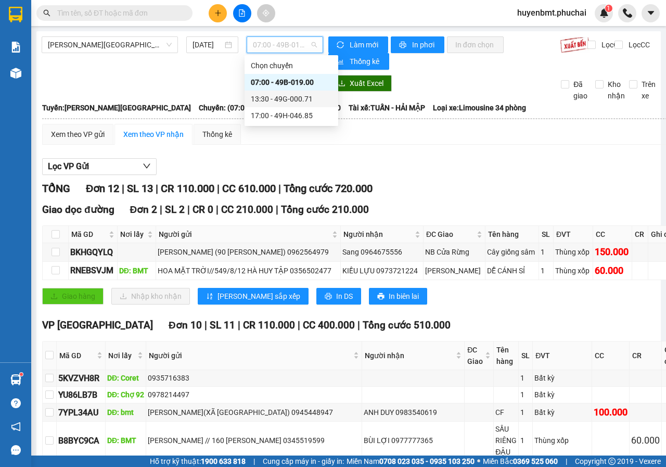
drag, startPoint x: 281, startPoint y: 94, endPoint x: 281, endPoint y: 103, distance: 9.4
click at [281, 103] on div "13:30 - 49G-000.71" at bounding box center [291, 98] width 81 height 11
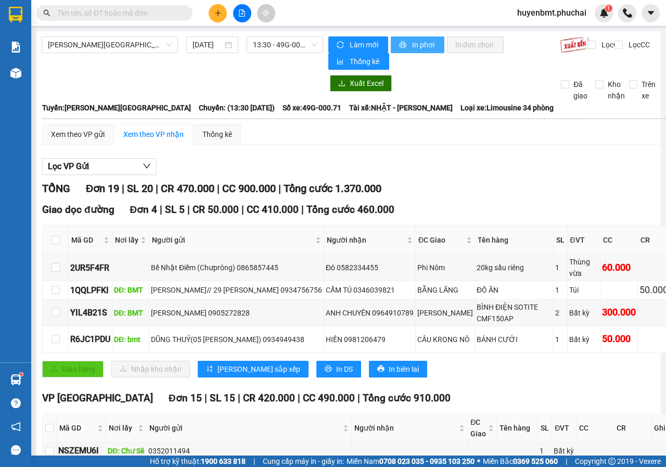
click at [412, 46] on span "In phơi" at bounding box center [424, 44] width 24 height 11
click at [215, 16] on icon "plus" at bounding box center [217, 12] width 7 height 7
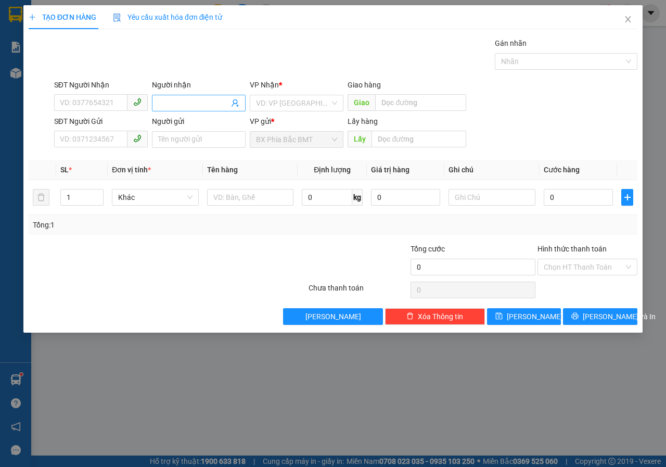
click at [188, 104] on input "Người nhận" at bounding box center [193, 102] width 71 height 11
click at [80, 109] on input "SĐT Người Nhận" at bounding box center [90, 102] width 73 height 17
click at [204, 107] on input "CHỨ HÙNG" at bounding box center [193, 102] width 71 height 11
click at [108, 98] on input "SĐT Người Nhận" at bounding box center [90, 102] width 73 height 17
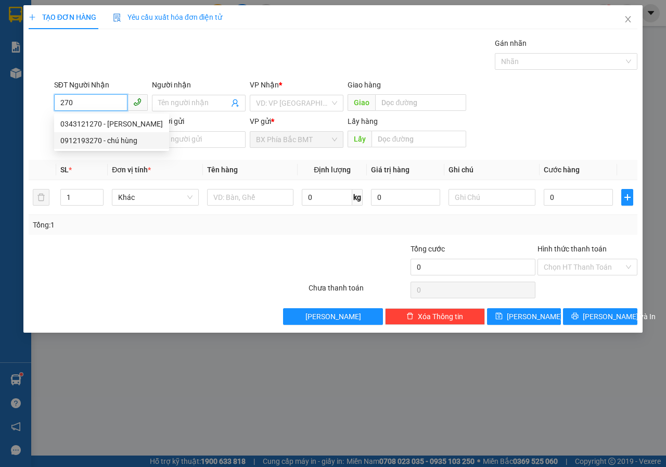
click at [103, 141] on div "0912193270 - chú hùng" at bounding box center [111, 140] width 102 height 11
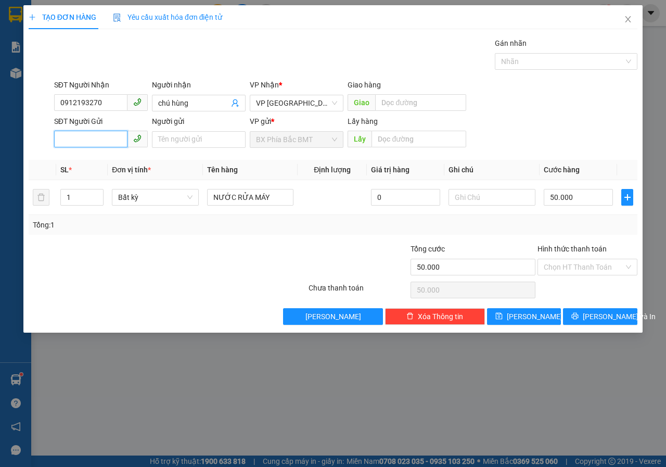
click at [81, 145] on input "SĐT Người Gửi" at bounding box center [90, 139] width 73 height 17
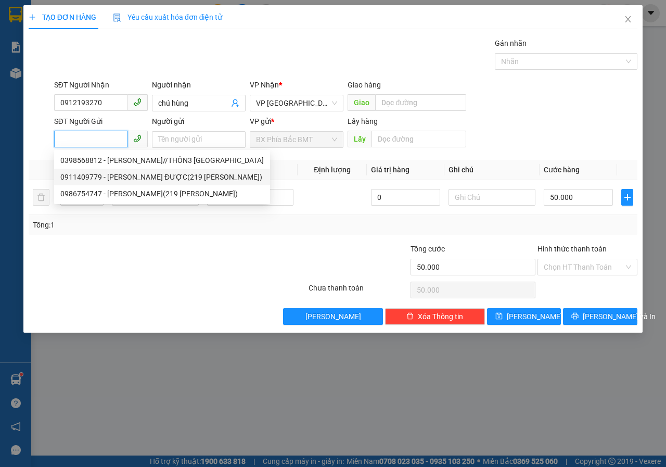
click at [115, 174] on div "0911409779 - LÊ THÀNH ĐƯỢC(219 NGÔ QUYỀN)" at bounding box center [161, 176] width 203 height 11
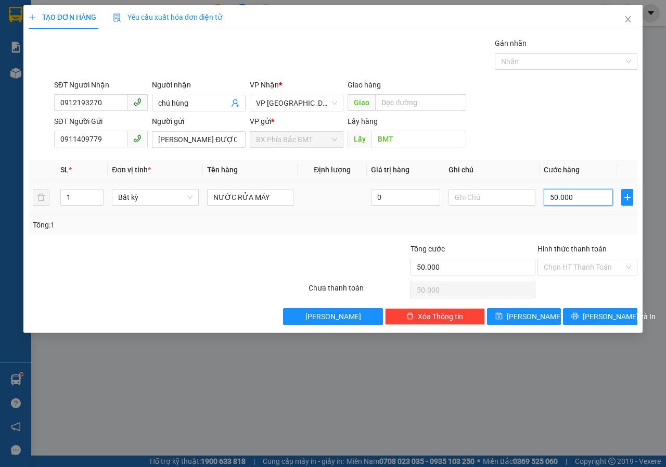
click at [585, 196] on input "50.000" at bounding box center [578, 197] width 69 height 17
click at [586, 267] on input "Hình thức thanh toán" at bounding box center [584, 267] width 80 height 16
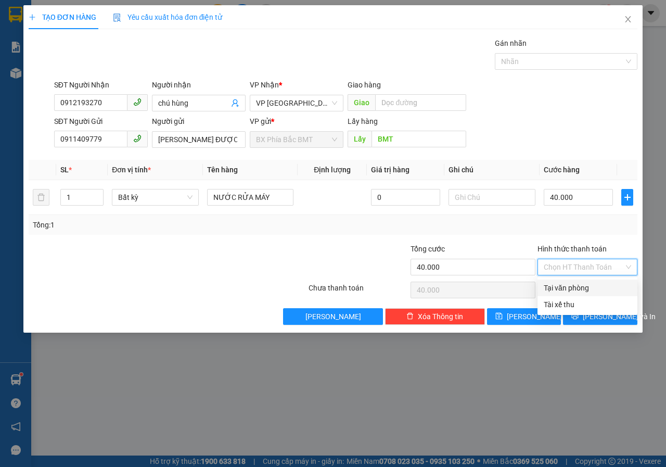
click at [588, 289] on div "Tại văn phòng" at bounding box center [587, 287] width 87 height 11
click at [601, 317] on span "[PERSON_NAME] và In" at bounding box center [619, 316] width 73 height 11
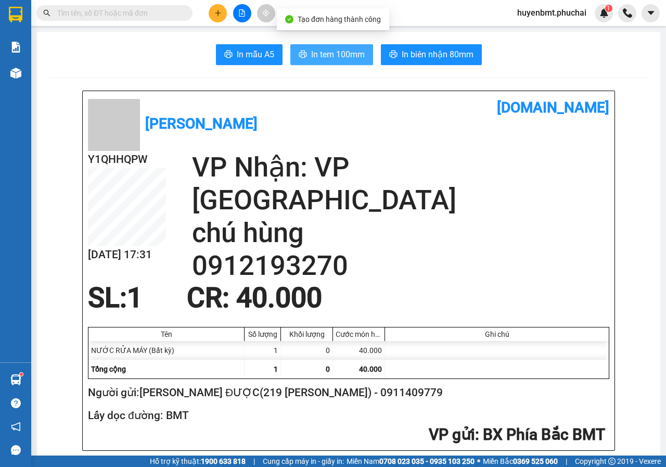
click at [323, 55] on span "In tem 100mm" at bounding box center [338, 54] width 54 height 13
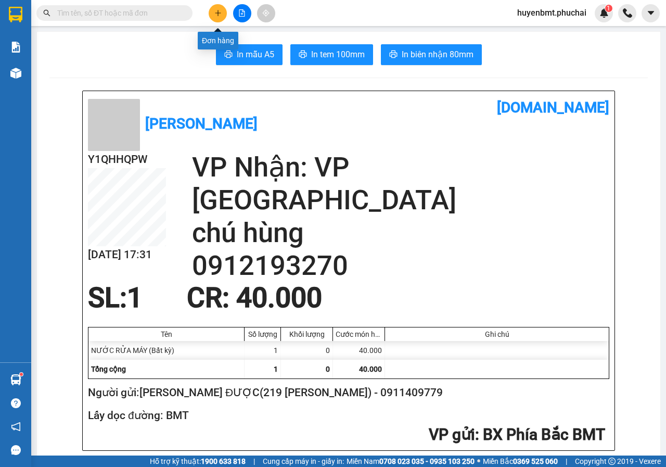
click at [219, 14] on icon "plus" at bounding box center [217, 12] width 7 height 7
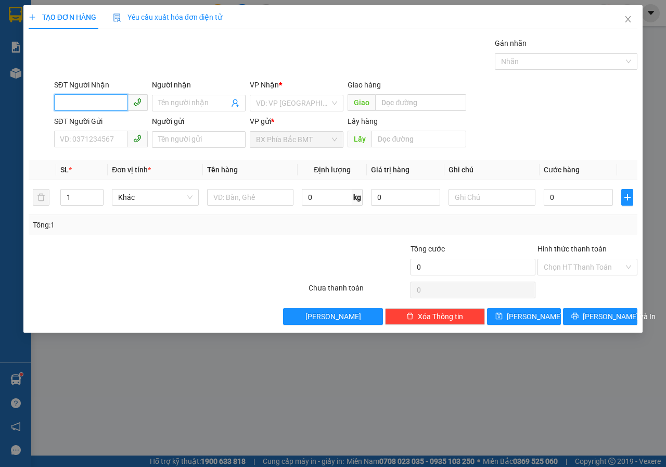
click at [67, 103] on input "SĐT Người Nhận" at bounding box center [90, 102] width 73 height 17
click at [94, 129] on div "0963761878 - BÌNH NGA" at bounding box center [100, 123] width 81 height 11
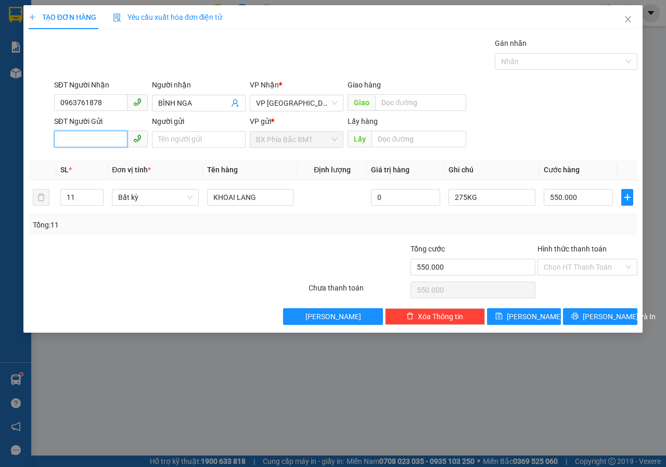
click at [103, 137] on input "SĐT Người Gửi" at bounding box center [90, 139] width 73 height 17
click at [110, 157] on div "0357036203 - HOÀNG NGỌC THẮNG/CUÔR ĐĂNG" at bounding box center [140, 160] width 161 height 11
click at [80, 198] on input "11" at bounding box center [82, 197] width 43 height 16
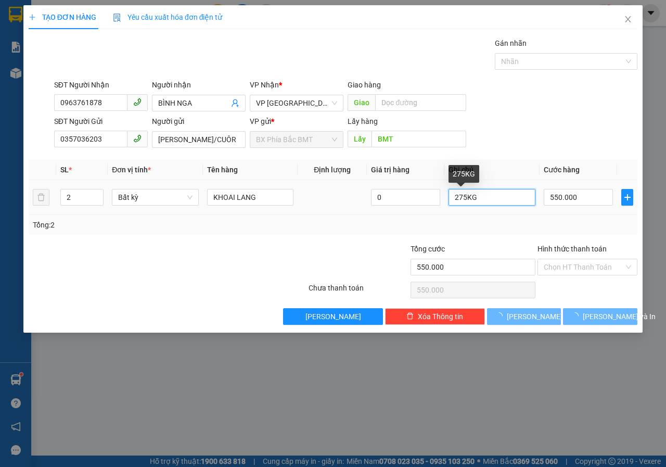
click at [487, 195] on input "275KG" at bounding box center [491, 197] width 87 height 17
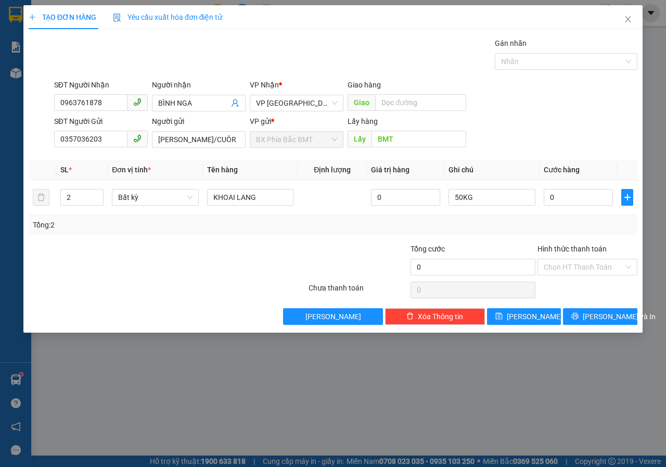
click at [461, 241] on div "Transit Pickup Surcharge Ids Transit Deliver Surcharge Ids Transit Deliver Surc…" at bounding box center [333, 180] width 609 height 287
click at [562, 194] on input "0" at bounding box center [578, 197] width 69 height 17
click at [593, 316] on span "[PERSON_NAME] và In" at bounding box center [619, 316] width 73 height 11
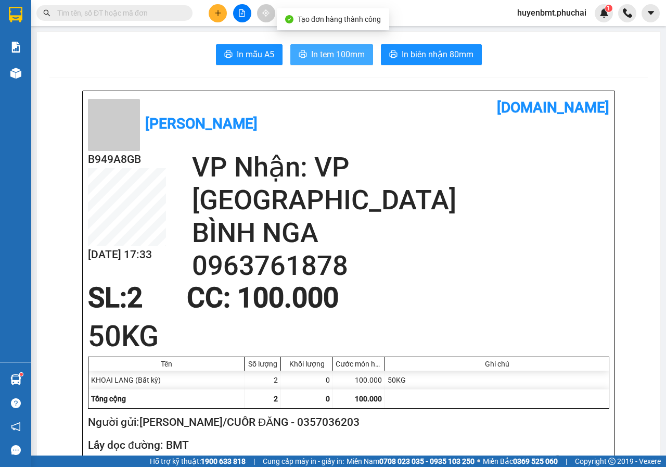
click at [325, 55] on span "In tem 100mm" at bounding box center [338, 54] width 54 height 13
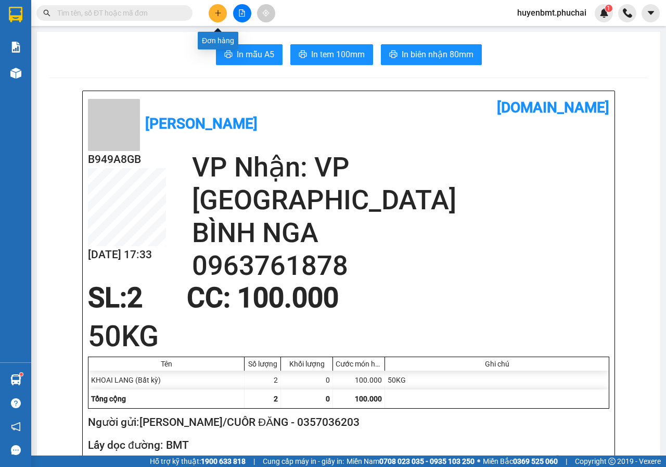
click at [221, 17] on button at bounding box center [218, 13] width 18 height 18
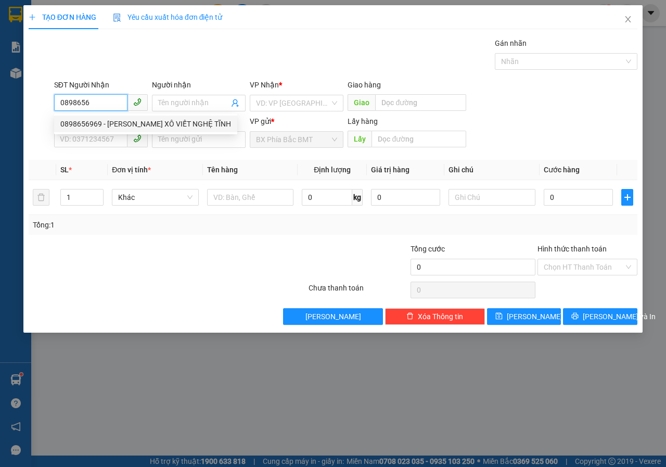
click at [159, 121] on div "0898656969 - KIỀU NHUNG XÔ VIẾT NGHỆ TĨNH" at bounding box center [145, 123] width 171 height 11
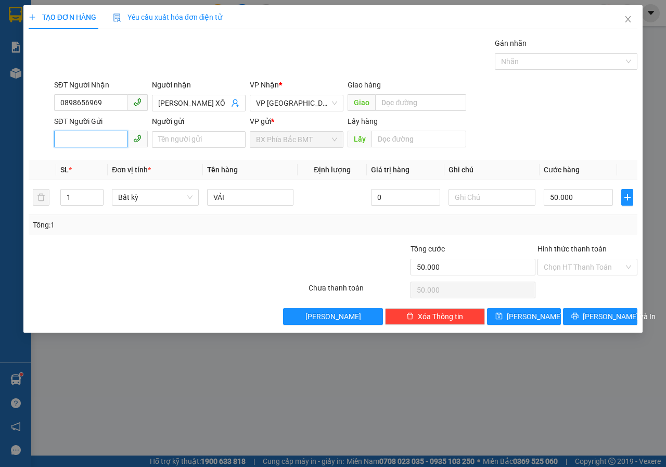
click at [92, 133] on input "SĐT Người Gửi" at bounding box center [90, 139] width 73 height 17
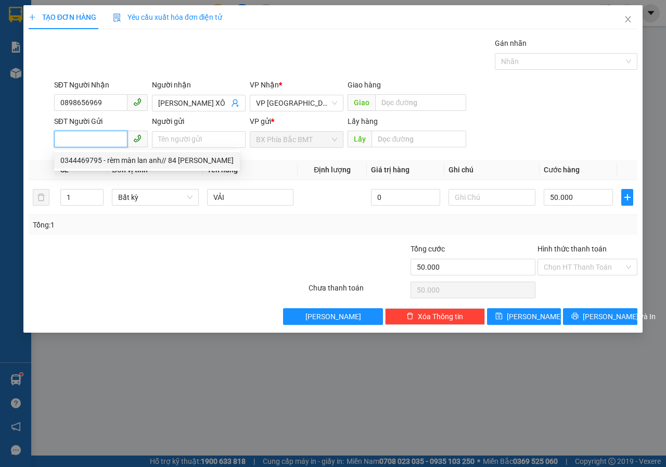
click at [90, 158] on div "0344469795 - rèm màn lan anh// 84 nguyễn văn cừ" at bounding box center [146, 160] width 173 height 11
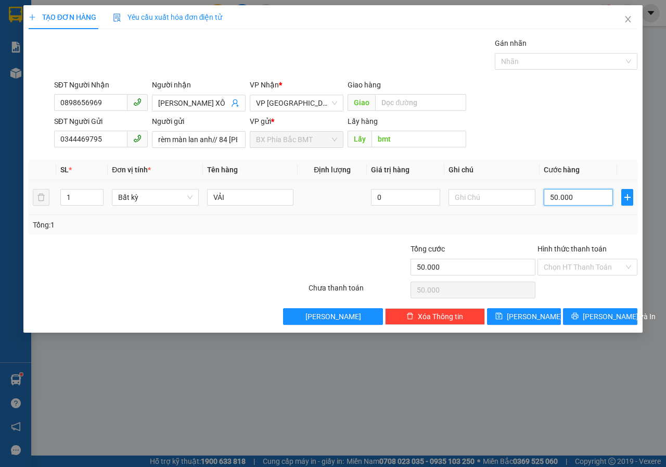
click at [572, 198] on input "50.000" at bounding box center [578, 197] width 69 height 17
click at [597, 314] on span "[PERSON_NAME] và In" at bounding box center [619, 316] width 73 height 11
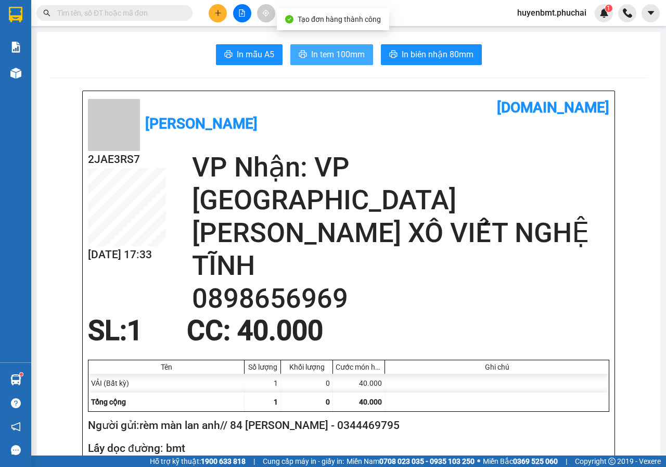
click at [346, 57] on span "In tem 100mm" at bounding box center [338, 54] width 54 height 13
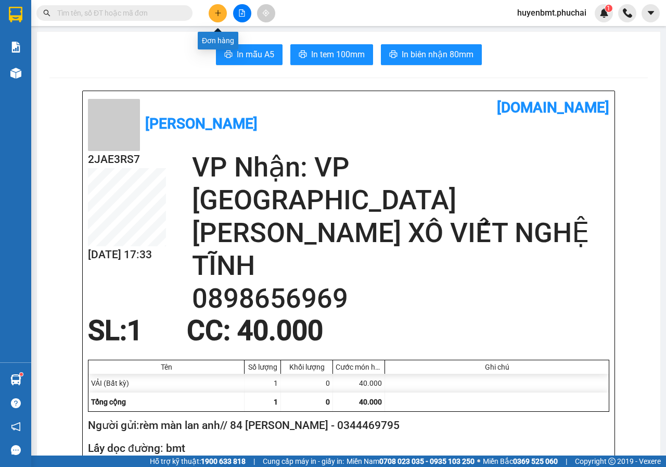
click at [221, 10] on icon "plus" at bounding box center [217, 12] width 7 height 7
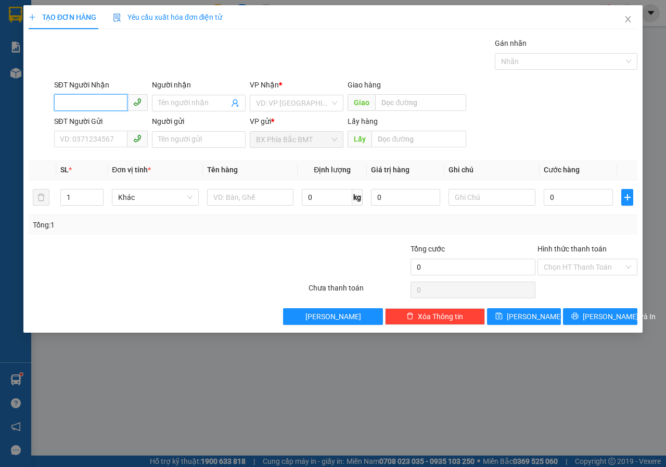
click at [119, 106] on input "SĐT Người Nhận" at bounding box center [90, 102] width 73 height 17
click at [182, 106] on input "Người nhận" at bounding box center [193, 102] width 71 height 11
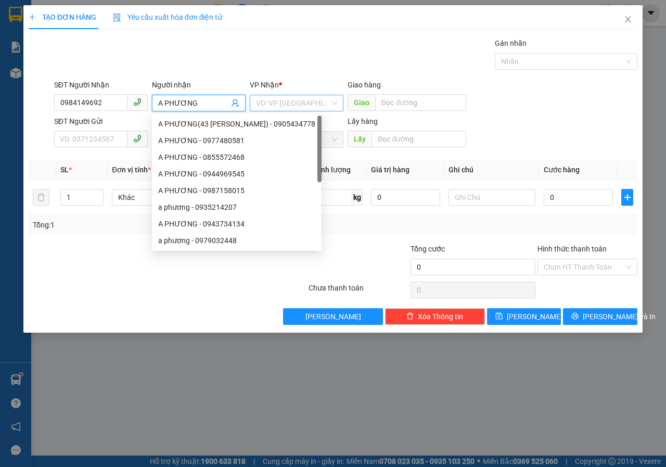
click at [274, 101] on input "search" at bounding box center [293, 103] width 74 height 16
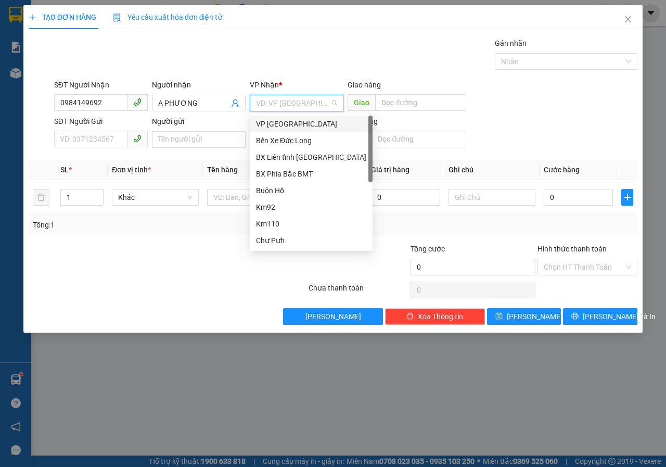
click at [278, 123] on div "VP [GEOGRAPHIC_DATA]" at bounding box center [311, 123] width 110 height 11
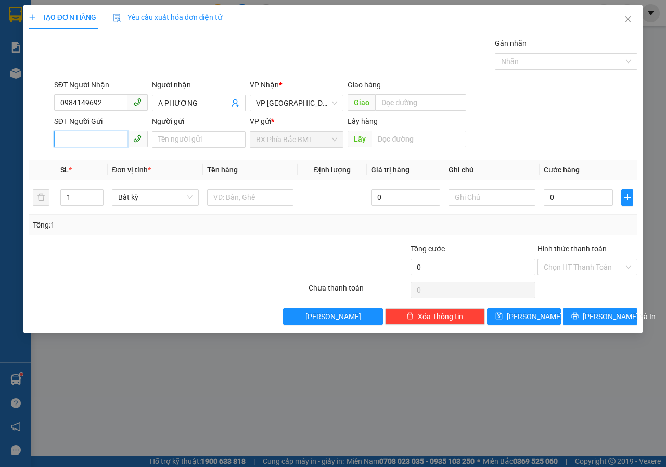
click at [79, 138] on input "SĐT Người Gửi" at bounding box center [90, 139] width 73 height 17
click at [191, 145] on input "Người gửi" at bounding box center [199, 139] width 94 height 17
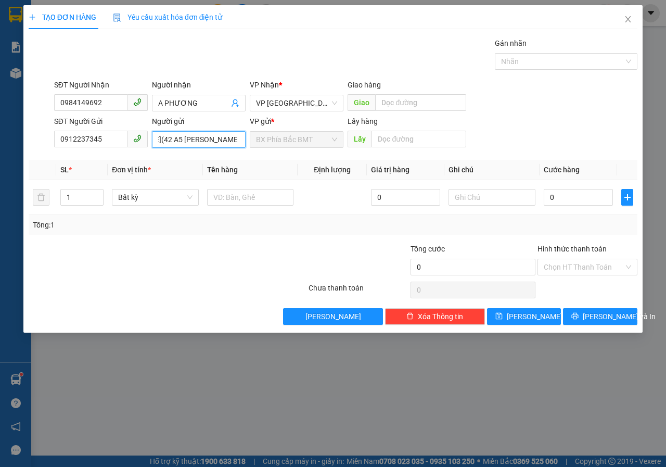
scroll to position [0, 55]
click at [412, 143] on input "text" at bounding box center [418, 139] width 94 height 17
click at [285, 199] on input "text" at bounding box center [250, 197] width 87 height 17
click at [566, 199] on input "0" at bounding box center [578, 197] width 69 height 17
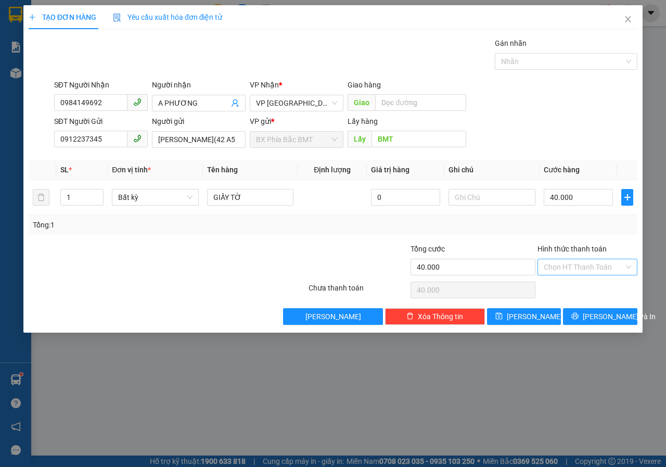
click at [601, 271] on input "Hình thức thanh toán" at bounding box center [584, 267] width 80 height 16
click at [579, 287] on div "Tại văn phòng" at bounding box center [587, 287] width 87 height 11
click at [606, 318] on span "[PERSON_NAME] và In" at bounding box center [619, 316] width 73 height 11
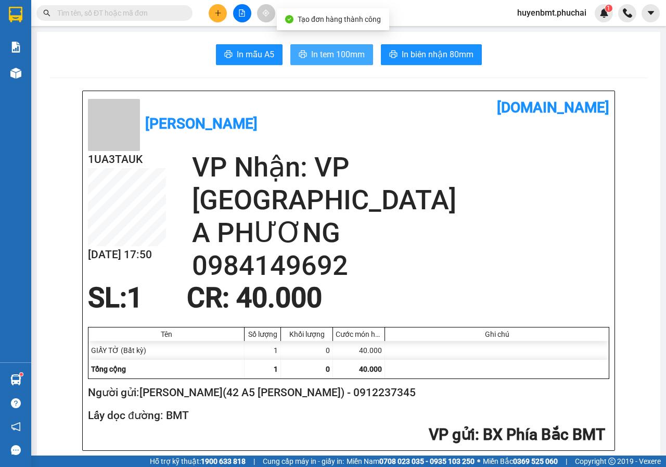
click at [320, 57] on span "In tem 100mm" at bounding box center [338, 54] width 54 height 13
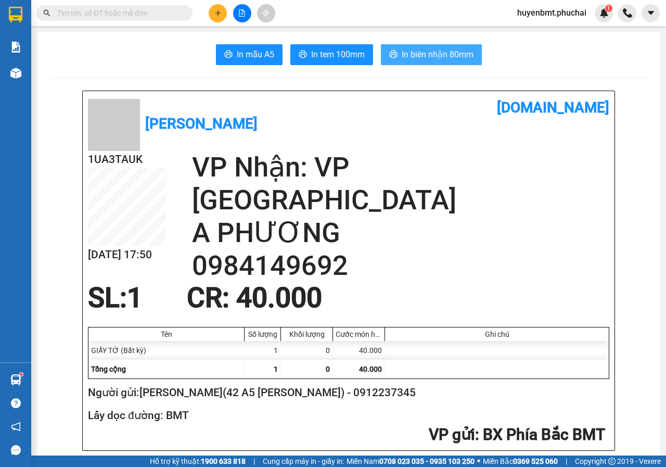
click at [419, 50] on span "In biên nhận 80mm" at bounding box center [438, 54] width 72 height 13
click at [223, 10] on button at bounding box center [218, 13] width 18 height 18
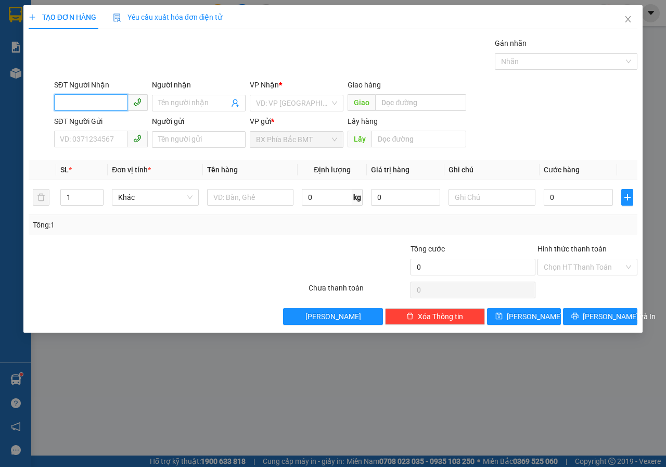
click at [89, 101] on input "SĐT Người Nhận" at bounding box center [90, 102] width 73 height 17
click at [85, 121] on div "0936523554 - NHIÊN" at bounding box center [100, 123] width 81 height 11
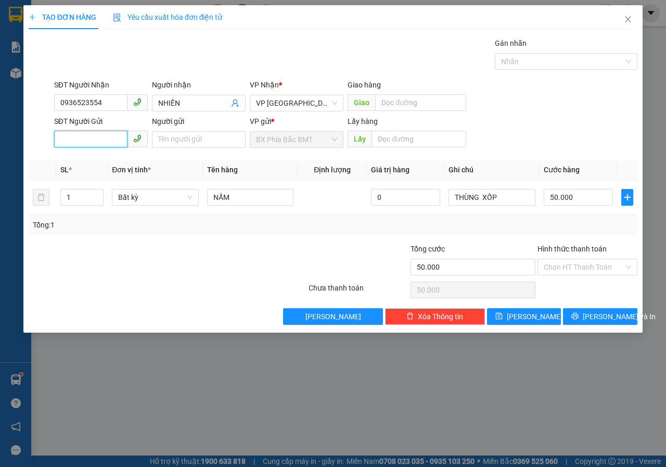
click at [94, 137] on input "SĐT Người Gửi" at bounding box center [90, 139] width 73 height 17
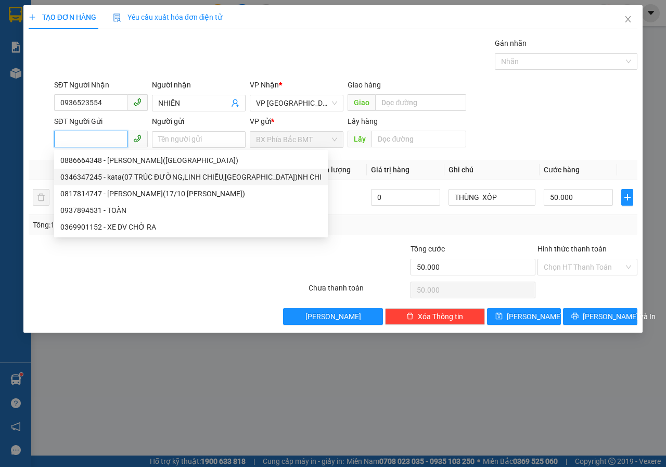
click at [123, 176] on div "0346347245 - kata(07 TRÚC ĐƯỜNG,LINH CHIỂU,THỦ ĐỨC)NH CHI" at bounding box center [190, 176] width 261 height 11
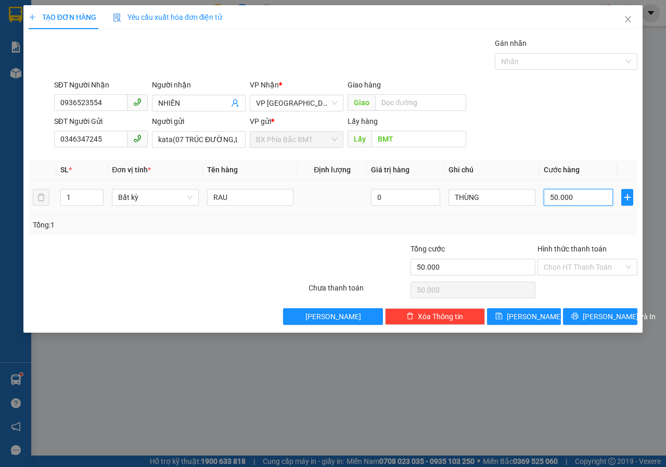
click at [584, 195] on input "50.000" at bounding box center [578, 197] width 69 height 17
click at [577, 266] on input "Hình thức thanh toán" at bounding box center [584, 267] width 80 height 16
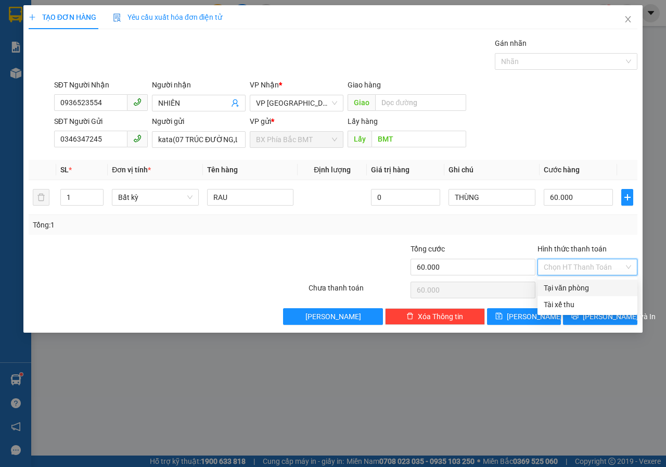
click at [578, 287] on div "Tại văn phòng" at bounding box center [587, 287] width 87 height 11
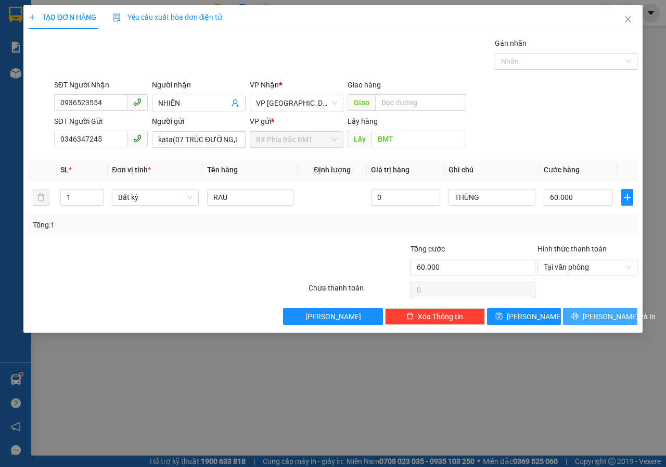
click at [595, 317] on span "[PERSON_NAME] và In" at bounding box center [619, 316] width 73 height 11
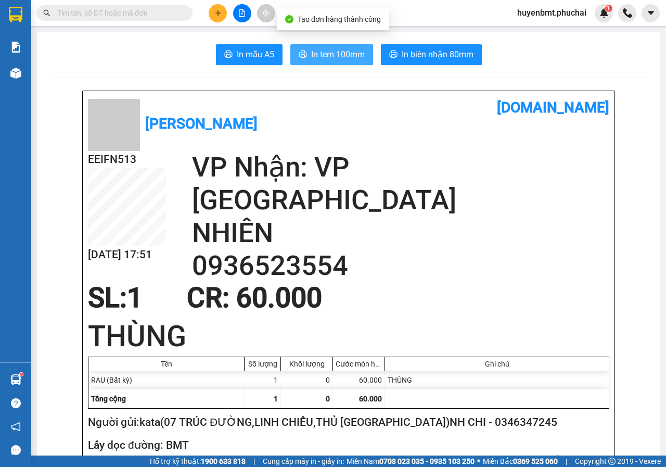
click at [326, 61] on span "In tem 100mm" at bounding box center [338, 54] width 54 height 13
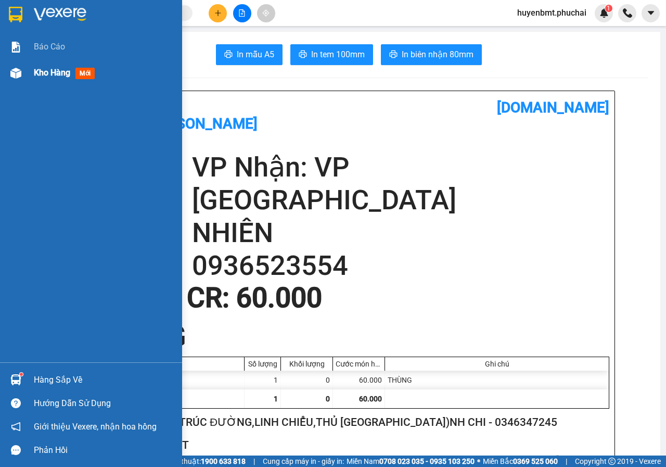
click at [14, 74] on img at bounding box center [15, 73] width 11 height 11
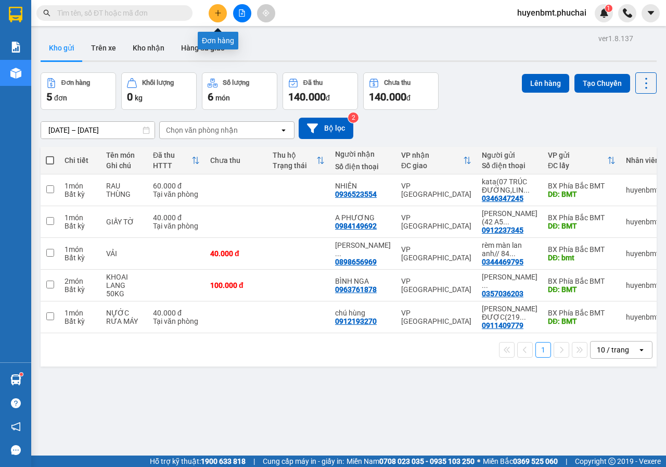
click at [219, 5] on button at bounding box center [218, 13] width 18 height 18
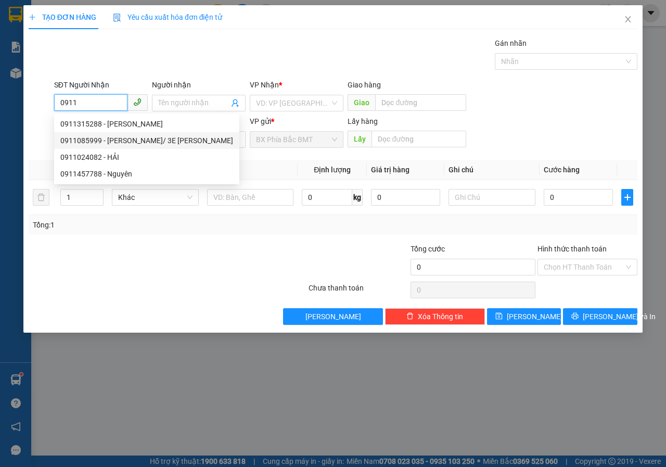
click at [123, 140] on div "0911085999 - MAI XUÂN HẢI/ 3E NGUYỄN CÔNG TRỨ" at bounding box center [146, 140] width 173 height 11
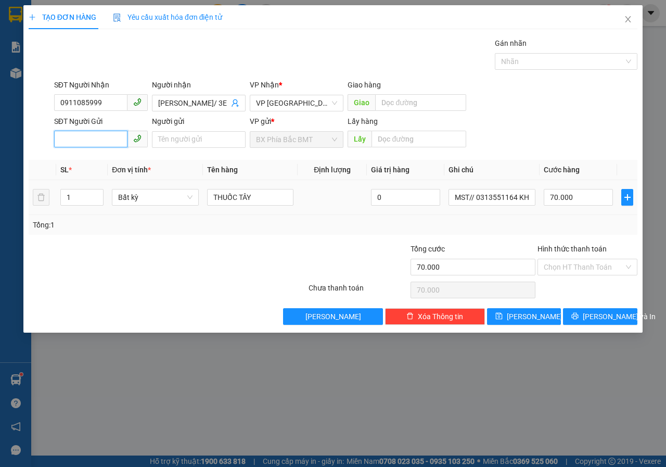
click at [66, 135] on input "SĐT Người Gửi" at bounding box center [90, 139] width 73 height 17
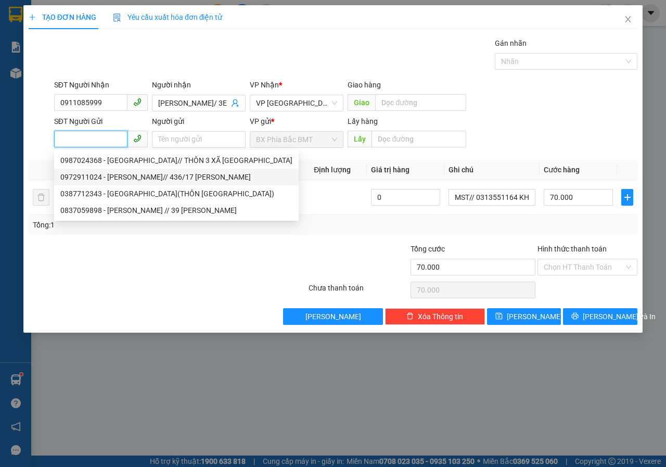
click at [106, 181] on div "0972911024 - PHẠM NGỌC QUANG// 436/17 NGUYỄN VĂN CỪ" at bounding box center [176, 176] width 232 height 11
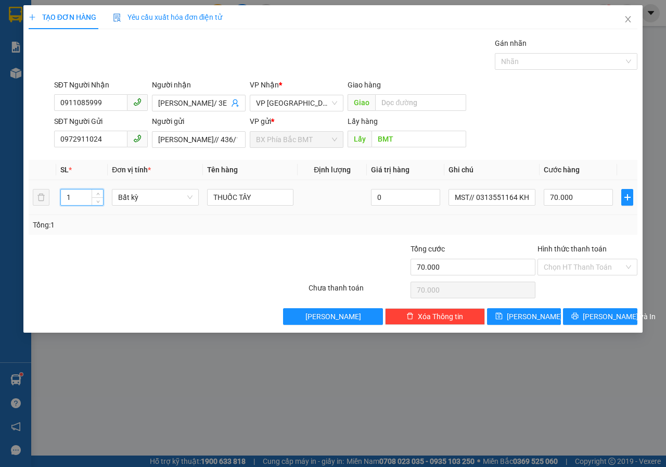
click at [83, 196] on input "1" at bounding box center [82, 197] width 43 height 16
click at [584, 202] on input "70.000" at bounding box center [578, 197] width 69 height 17
click at [558, 201] on input "014.000" at bounding box center [578, 197] width 69 height 17
drag, startPoint x: 558, startPoint y: 201, endPoint x: 549, endPoint y: 204, distance: 9.4
click at [549, 204] on input "014.000" at bounding box center [578, 197] width 69 height 17
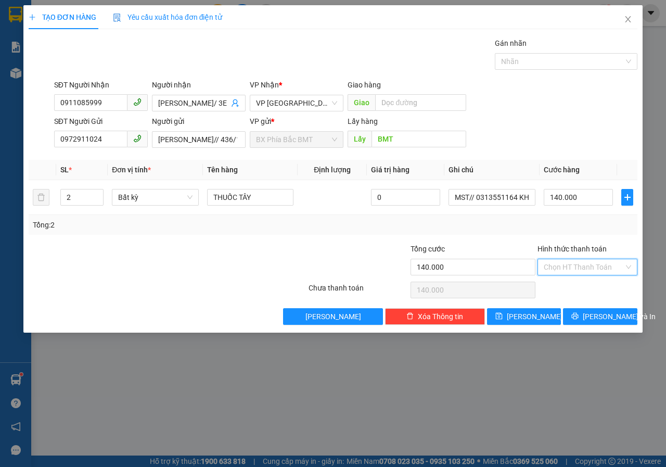
click at [597, 268] on input "Hình thức thanh toán" at bounding box center [584, 267] width 80 height 16
click at [568, 293] on div "Tại văn phòng" at bounding box center [587, 287] width 100 height 17
click at [519, 311] on button "[PERSON_NAME]" at bounding box center [524, 316] width 74 height 17
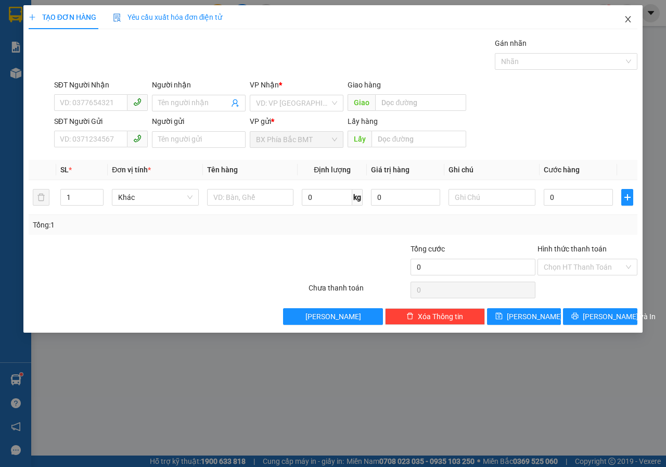
click at [628, 17] on icon "close" at bounding box center [628, 19] width 8 height 8
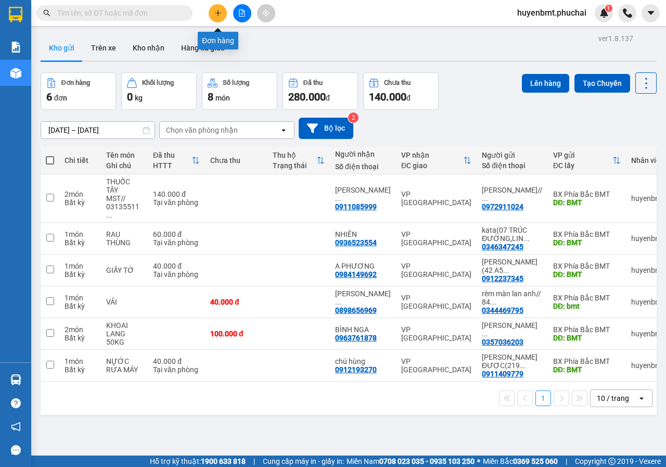
click at [214, 13] on icon "plus" at bounding box center [217, 12] width 7 height 7
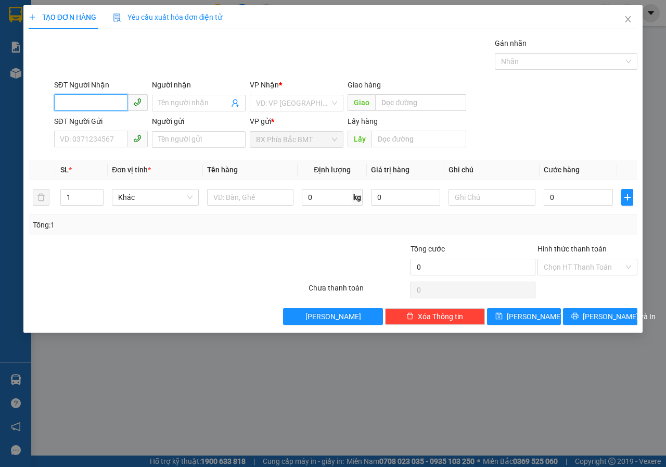
click at [75, 99] on input "SĐT Người Nhận" at bounding box center [90, 102] width 73 height 17
type input "0"
type input "0828374347"
click at [84, 125] on div "0828374347 - [PERSON_NAME][GEOGRAPHIC_DATA]" at bounding box center [146, 123] width 173 height 11
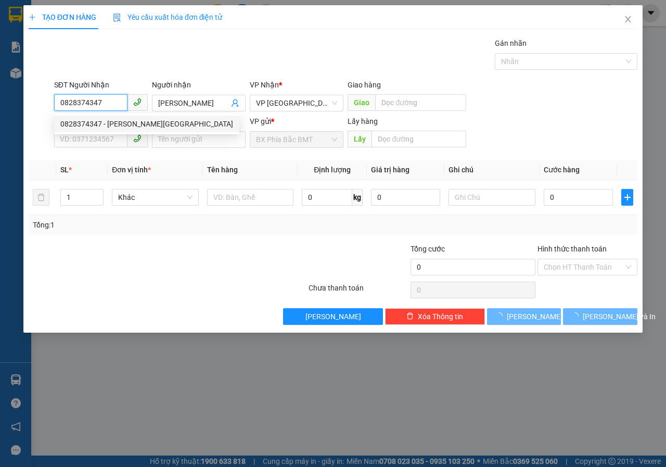
type input "[PERSON_NAME]"
type input "50.000"
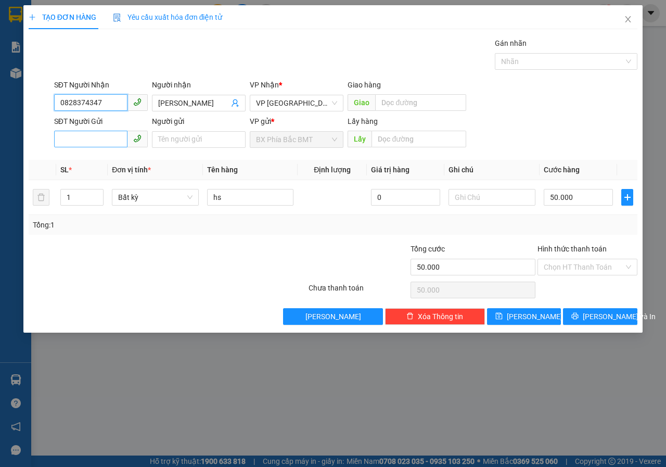
type input "0828374347"
click at [86, 135] on input "SĐT Người Gửi" at bounding box center [90, 139] width 73 height 17
type input "0333522224"
click at [177, 135] on input "Người gửi" at bounding box center [199, 139] width 94 height 17
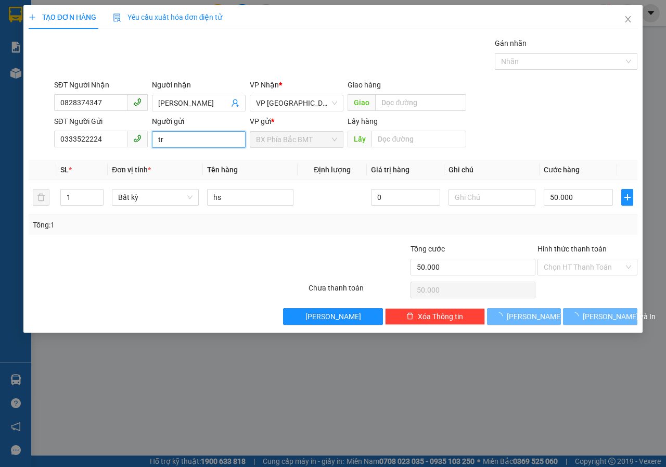
type input "t"
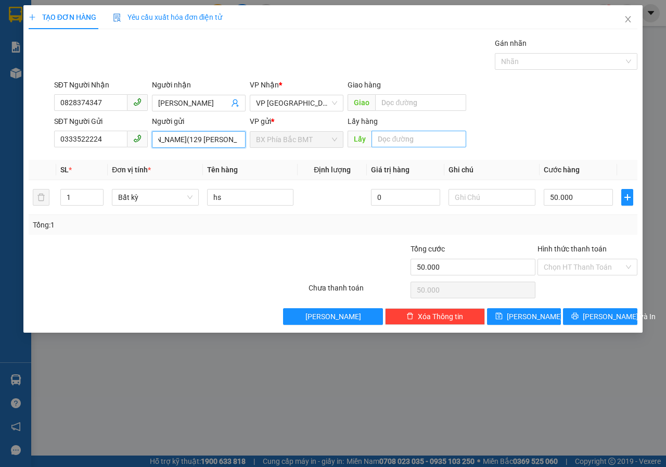
type input "[PERSON_NAME](129 [PERSON_NAME])"
click at [423, 143] on input "text" at bounding box center [418, 139] width 94 height 17
type input "BMT"
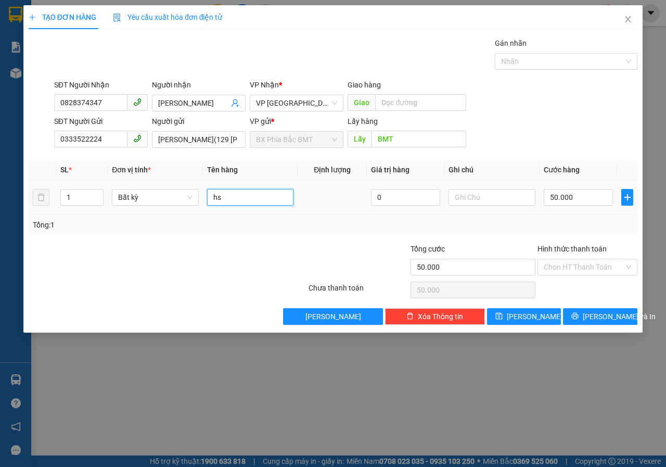
click at [237, 196] on input "hs" at bounding box center [250, 197] width 87 height 17
type input "h"
type input "QUẦN ÁO"
click at [572, 268] on input "Hình thức thanh toán" at bounding box center [584, 267] width 80 height 16
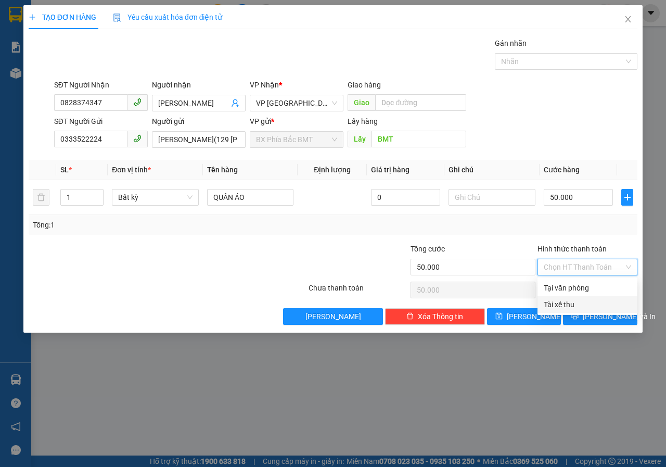
click at [592, 377] on div "TẠO ĐƠN HÀNG Yêu cầu xuất hóa đơn điện tử Transit Pickup Surcharge Ids Transit …" at bounding box center [333, 233] width 666 height 467
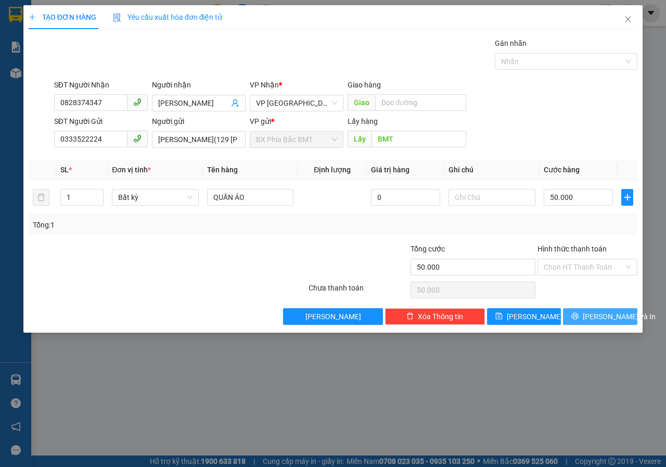
click at [598, 312] on span "[PERSON_NAME] và In" at bounding box center [619, 316] width 73 height 11
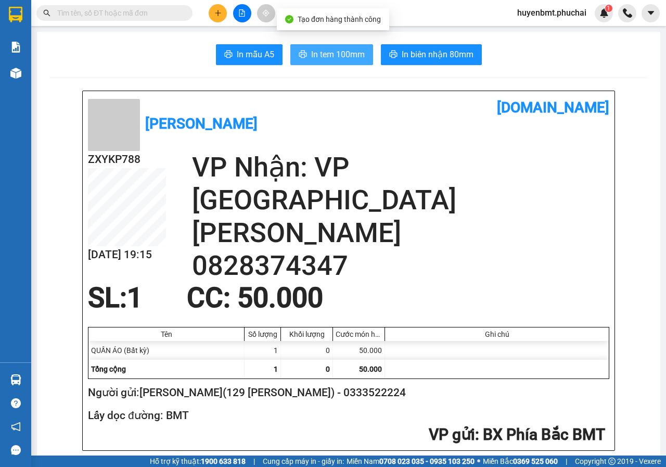
click at [318, 55] on span "In tem 100mm" at bounding box center [338, 54] width 54 height 13
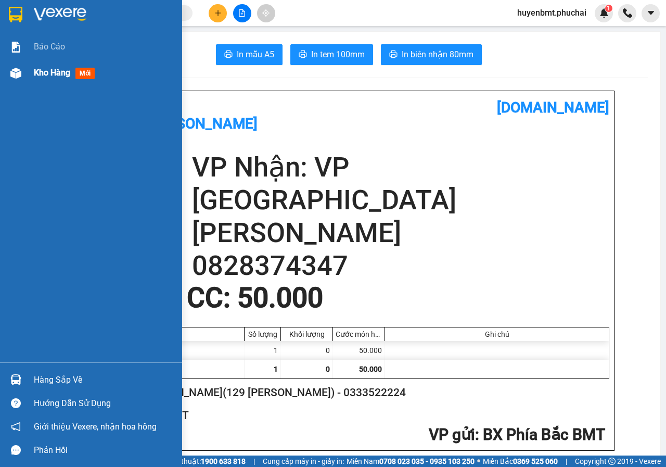
click at [18, 69] on img at bounding box center [15, 73] width 11 height 11
